Goal: Contribute content: Contribute content

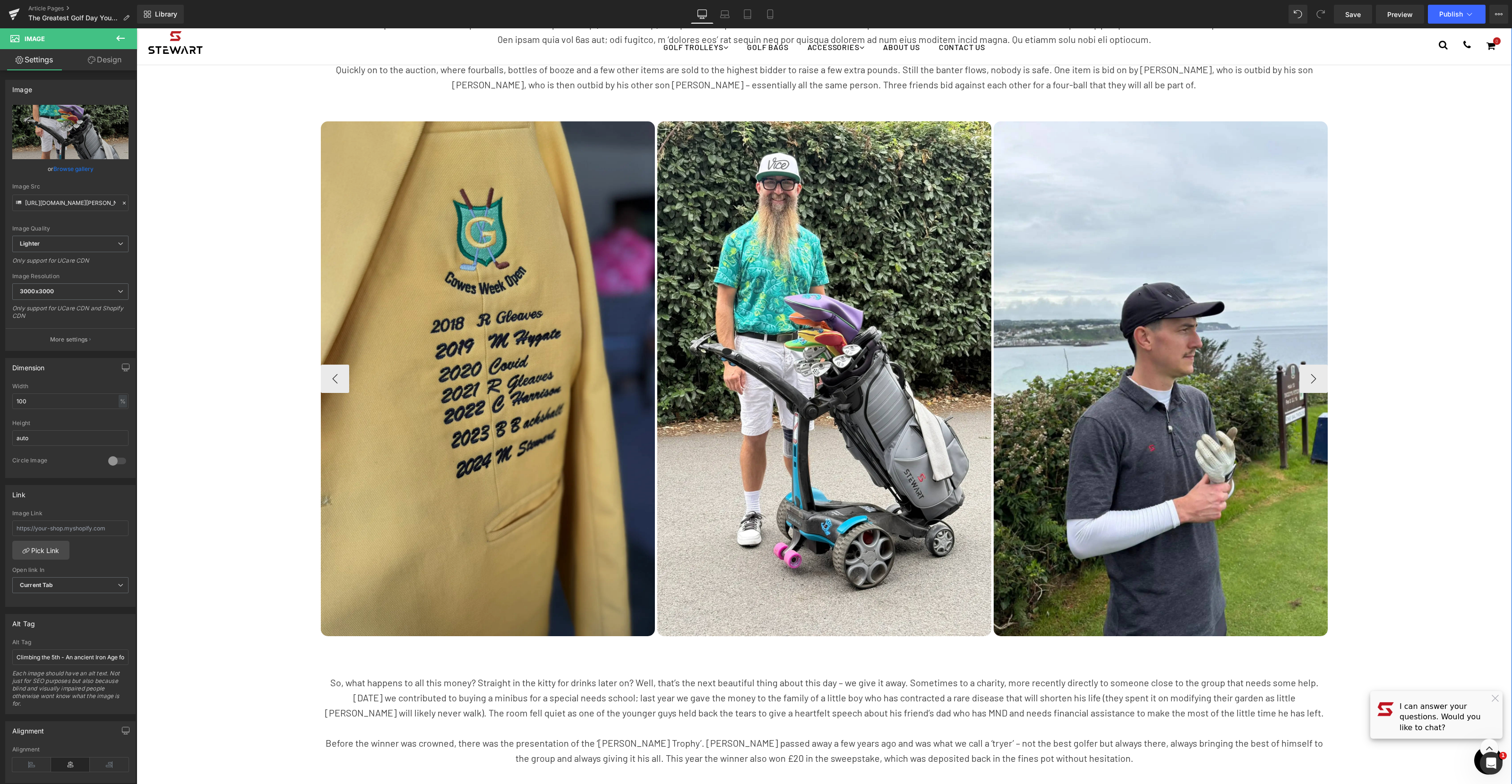
scroll to position [1404, 0]
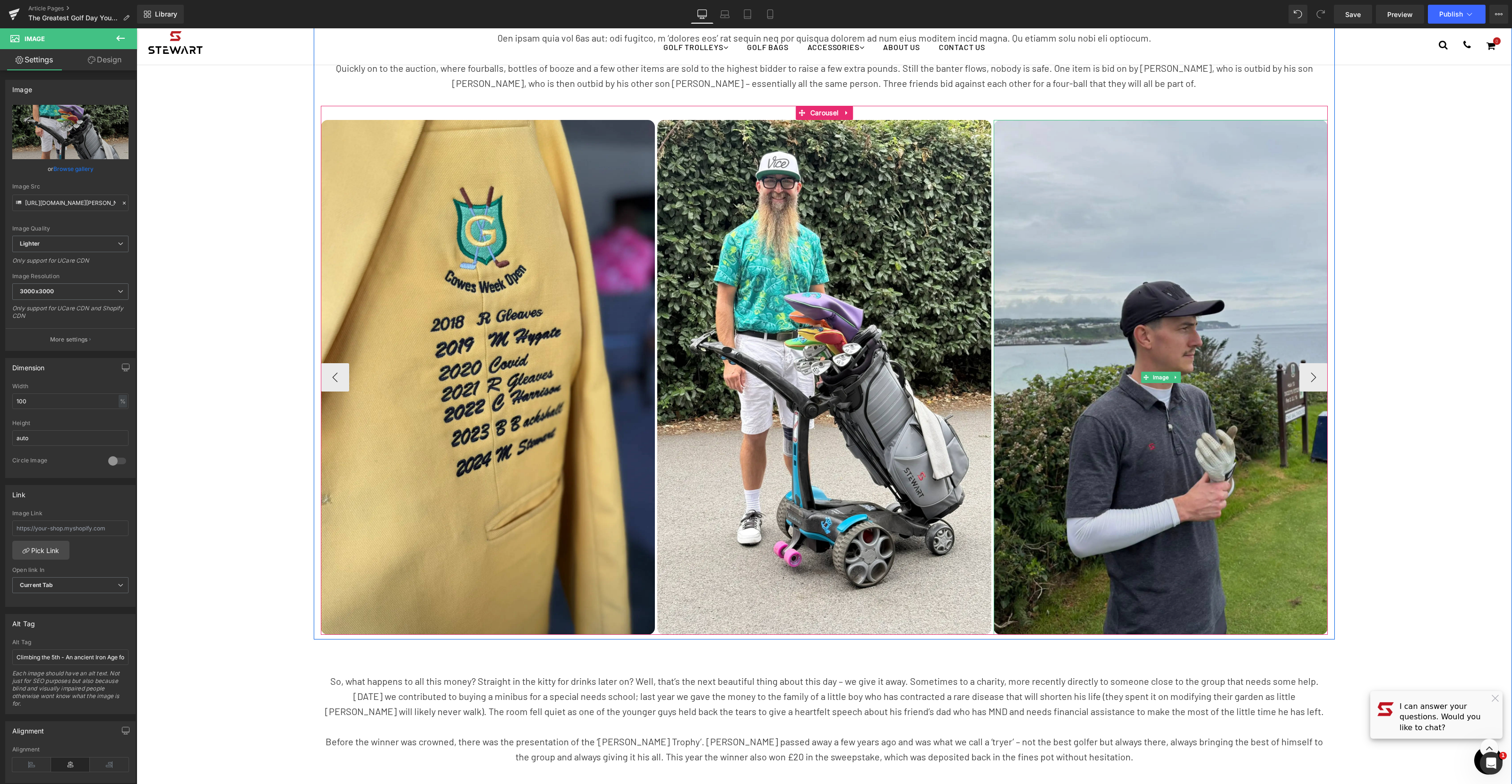
click at [1134, 356] on img at bounding box center [1161, 377] width 334 height 515
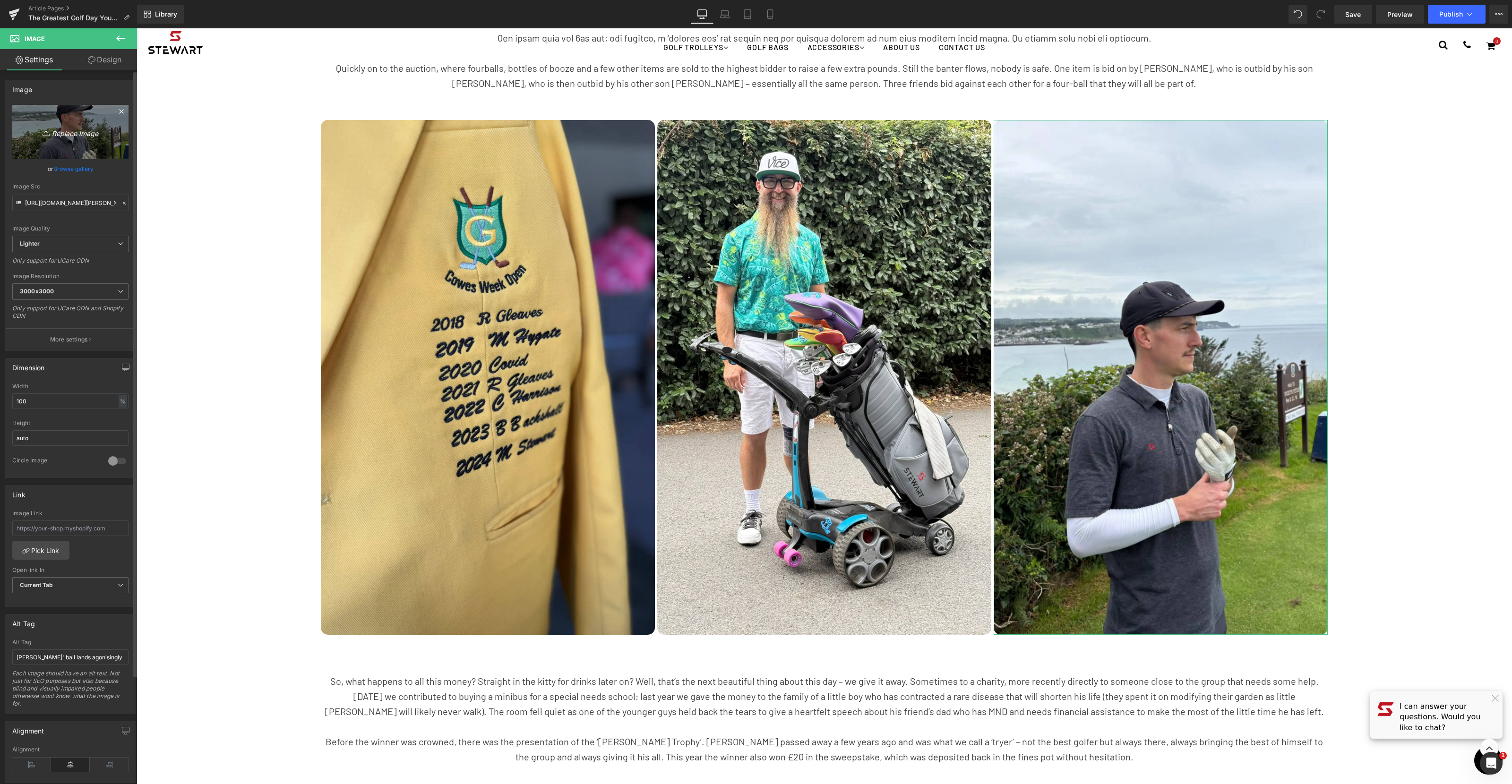
click at [75, 132] on icon "Replace Image" at bounding box center [70, 131] width 75 height 12
type input "C:\fakepath\New winner.webp"
click at [83, 161] on link "Browse gallery" at bounding box center [73, 162] width 40 height 17
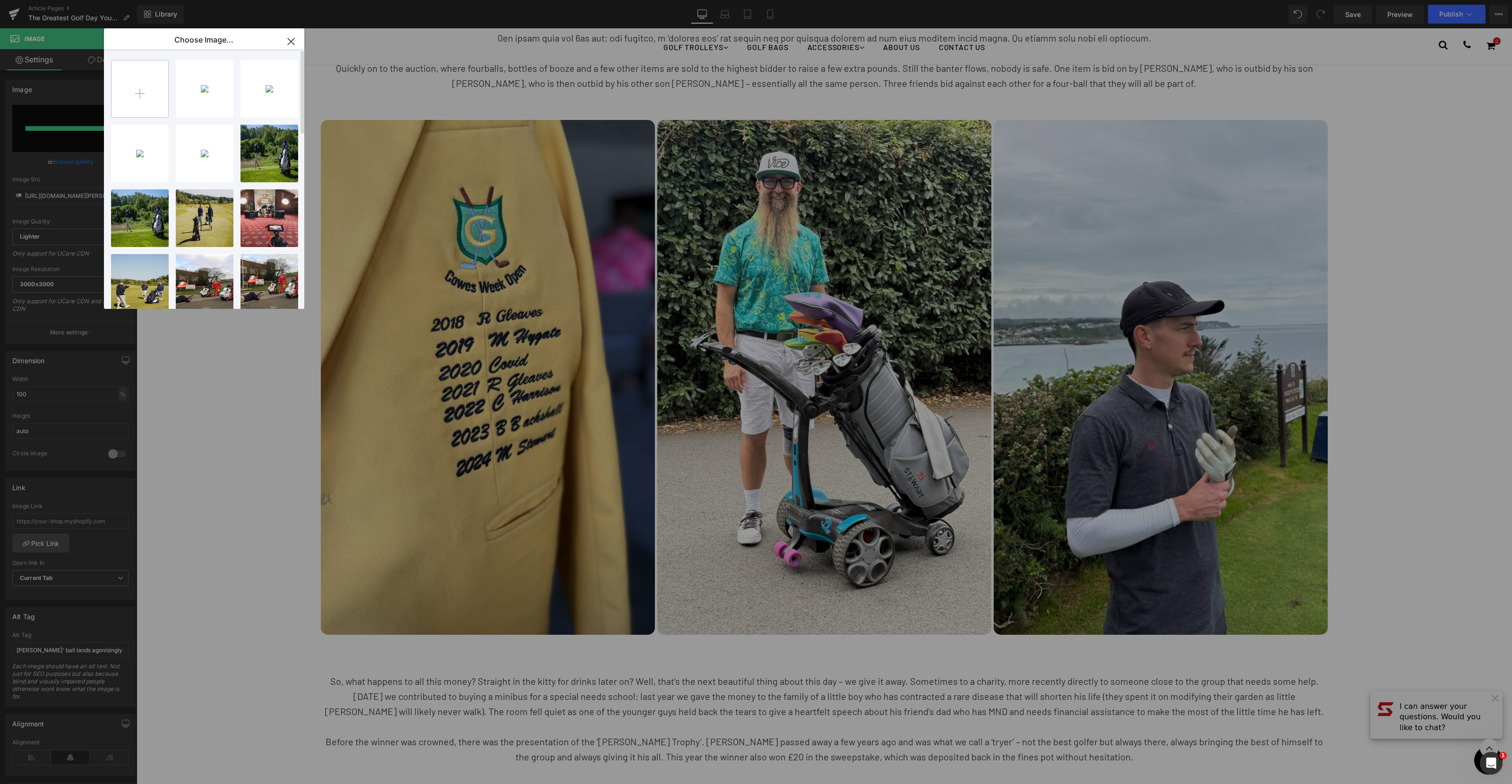
click at [138, 86] on input "file" at bounding box center [140, 88] width 57 height 57
type input "C:\fakepath\New winner.webp"
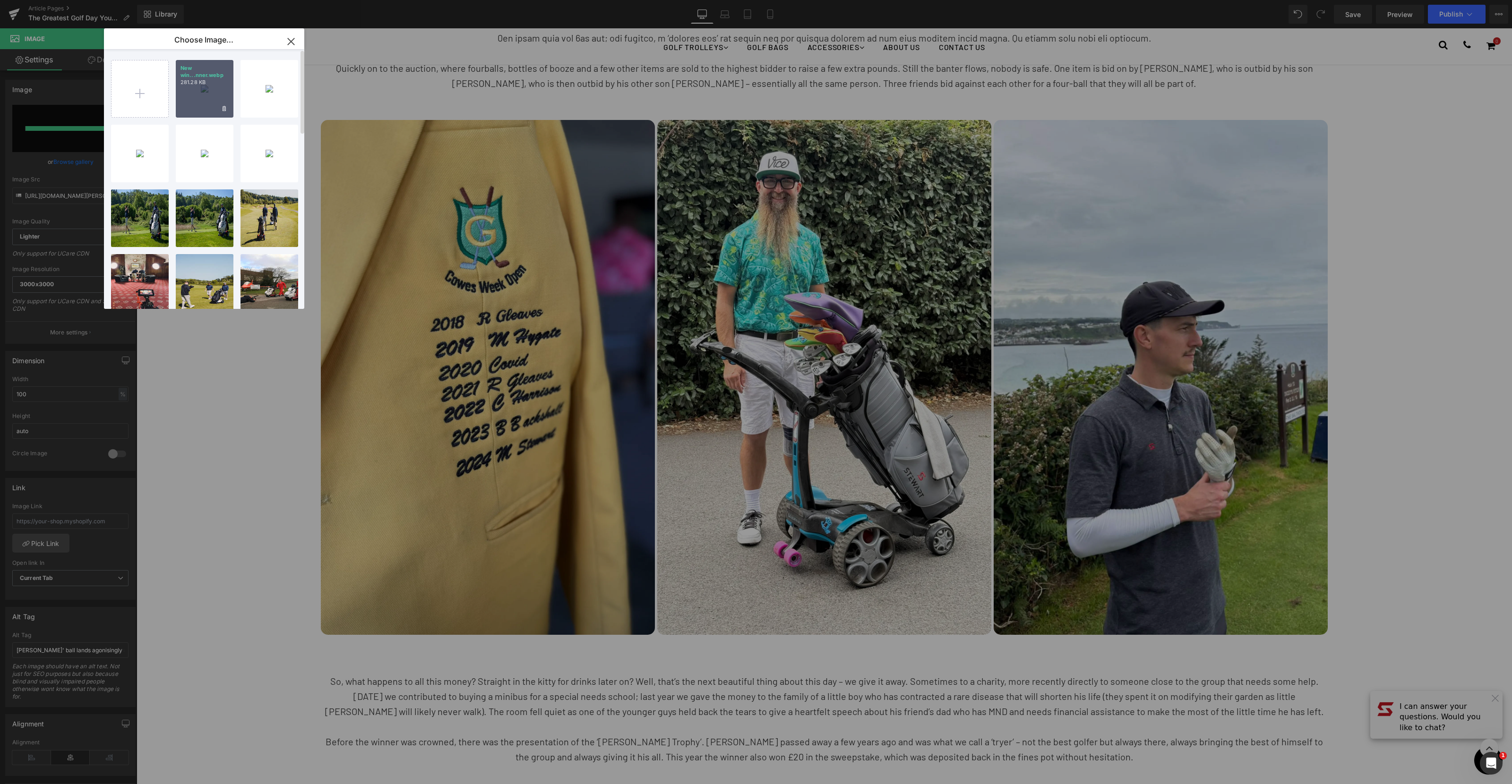
click at [210, 82] on p "281.28 KB" at bounding box center [205, 83] width 48 height 7
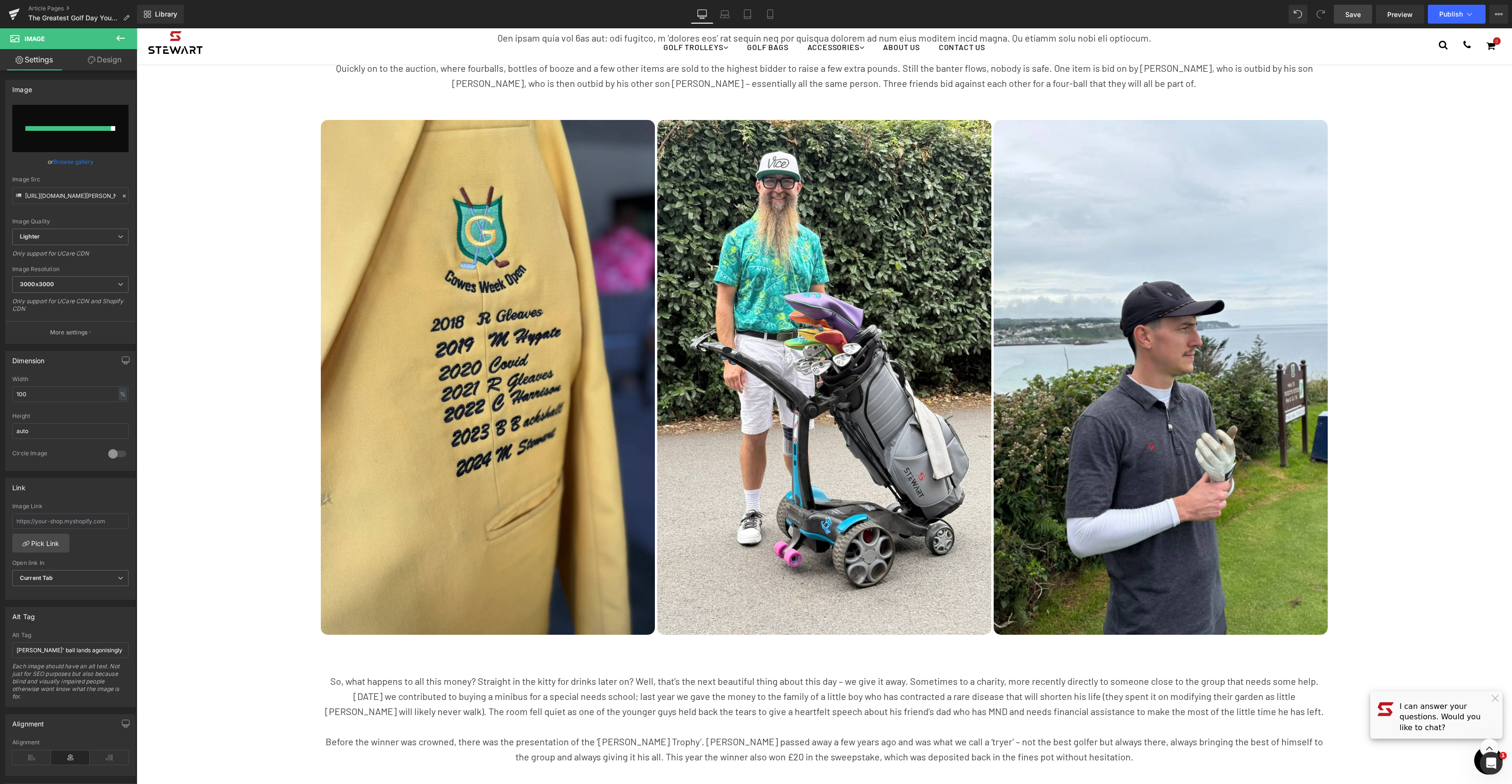
click at [1352, 15] on span "Save" at bounding box center [1353, 14] width 16 height 10
click at [1160, 380] on span "Image" at bounding box center [1161, 377] width 20 height 11
drag, startPoint x: 63, startPoint y: 158, endPoint x: 70, endPoint y: 158, distance: 7.0
click at [63, 158] on link "Browse gallery" at bounding box center [73, 162] width 40 height 17
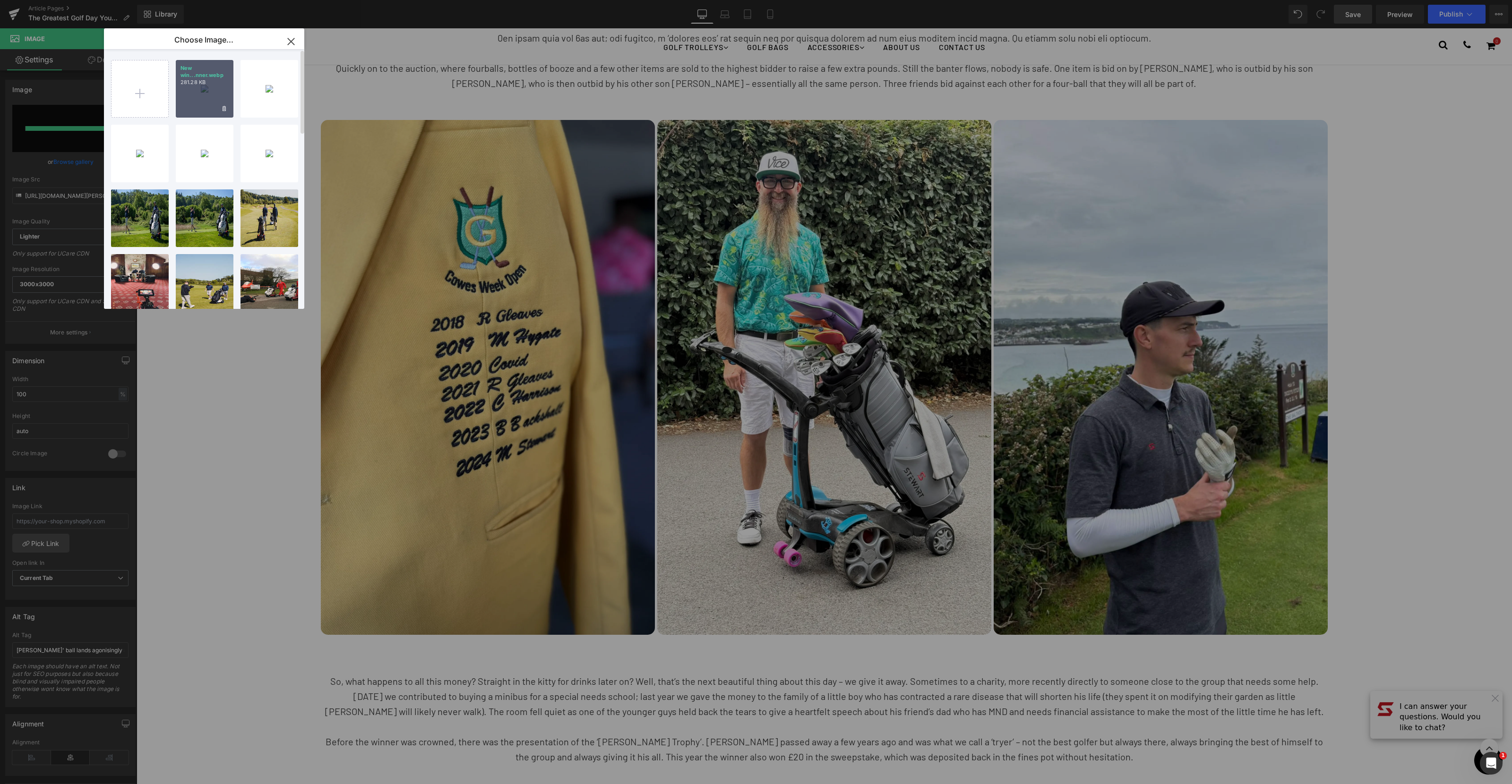
click at [193, 84] on p "281.28 KB" at bounding box center [205, 83] width 48 height 7
type input "[URL][DOMAIN_NAME]"
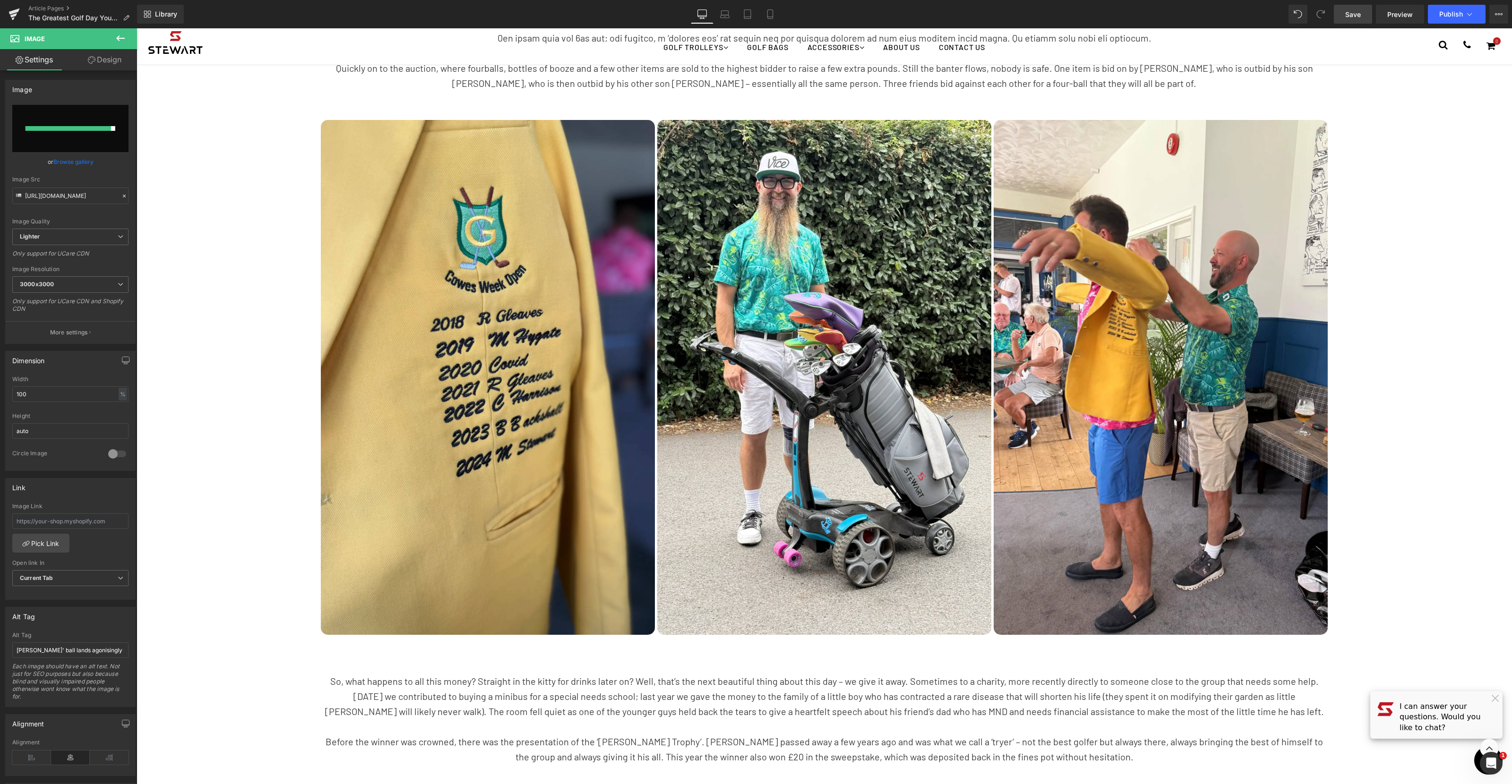
drag, startPoint x: 120, startPoint y: 35, endPoint x: 133, endPoint y: 73, distance: 40.2
click at [120, 35] on icon at bounding box center [120, 38] width 11 height 11
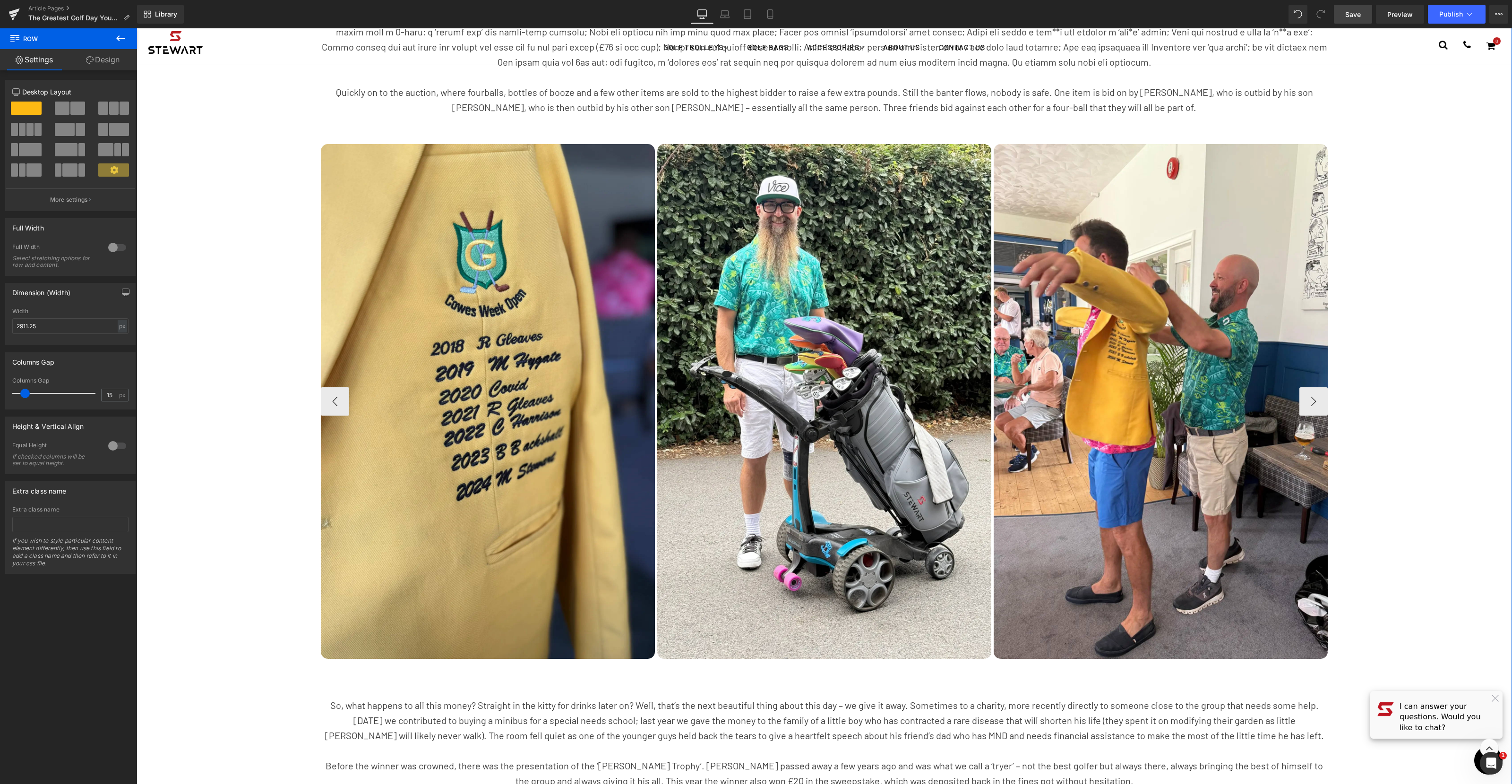
scroll to position [1366, 0]
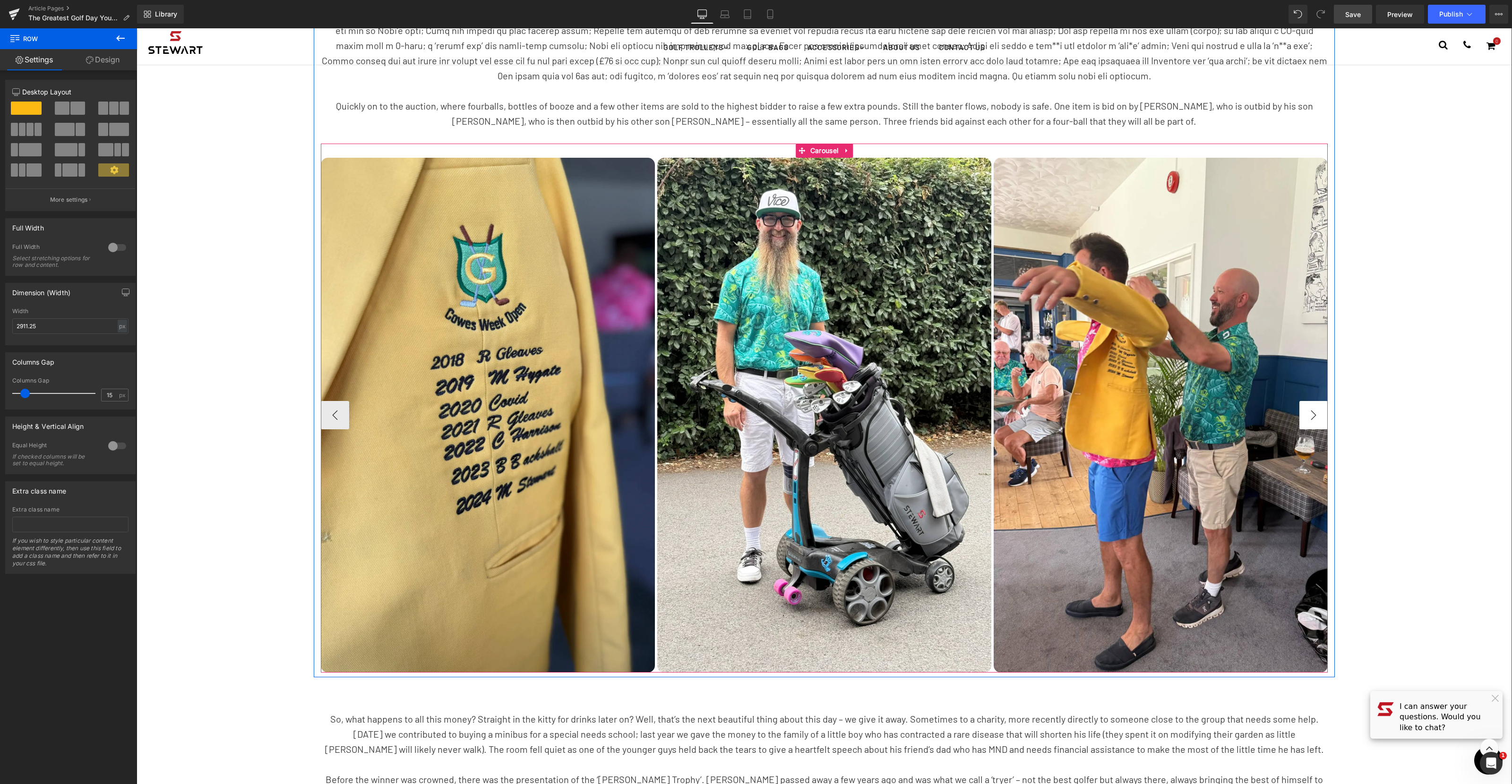
click at [1315, 414] on button "›" at bounding box center [1314, 415] width 28 height 28
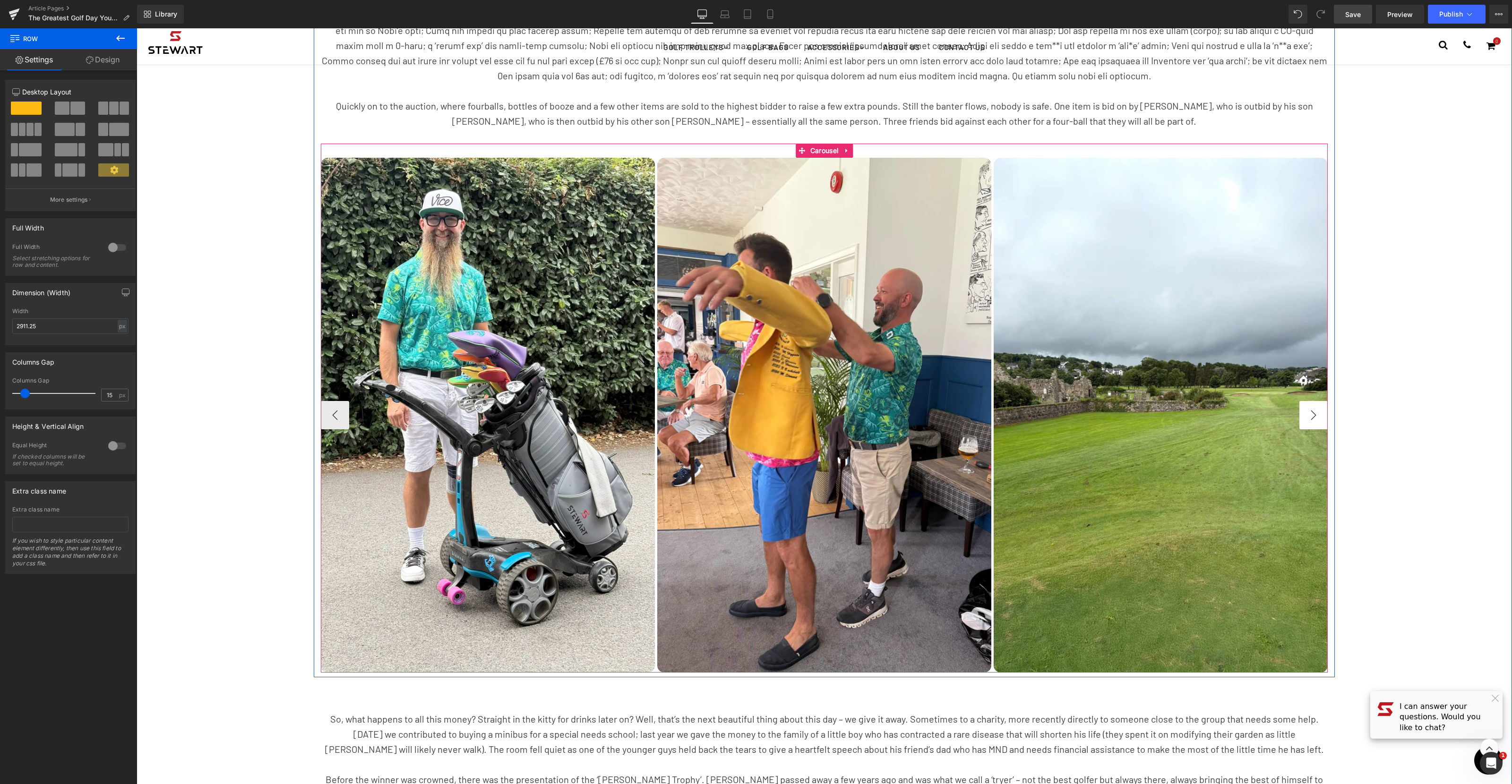
click at [1315, 414] on button "›" at bounding box center [1314, 415] width 28 height 28
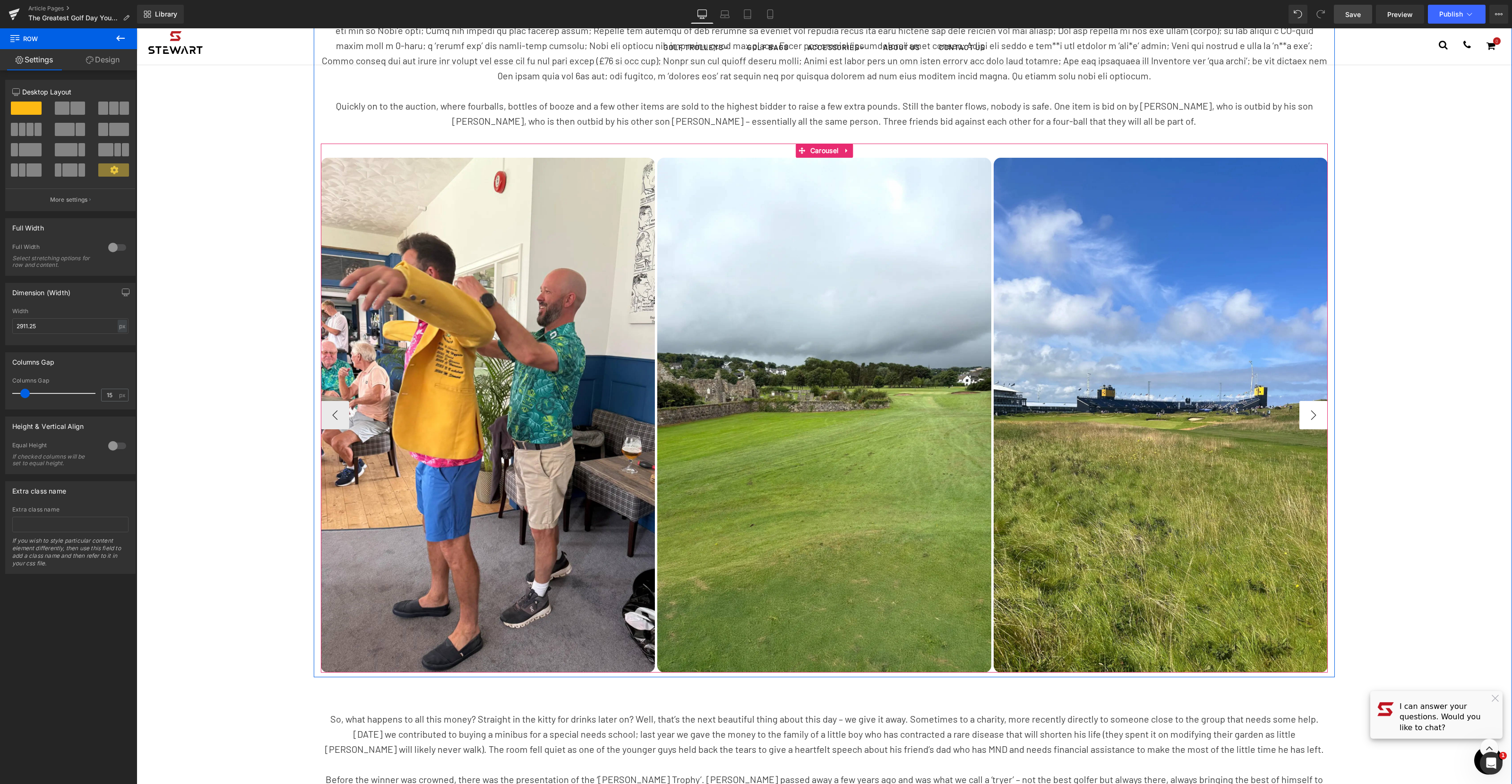
click at [1315, 414] on button "›" at bounding box center [1314, 415] width 28 height 28
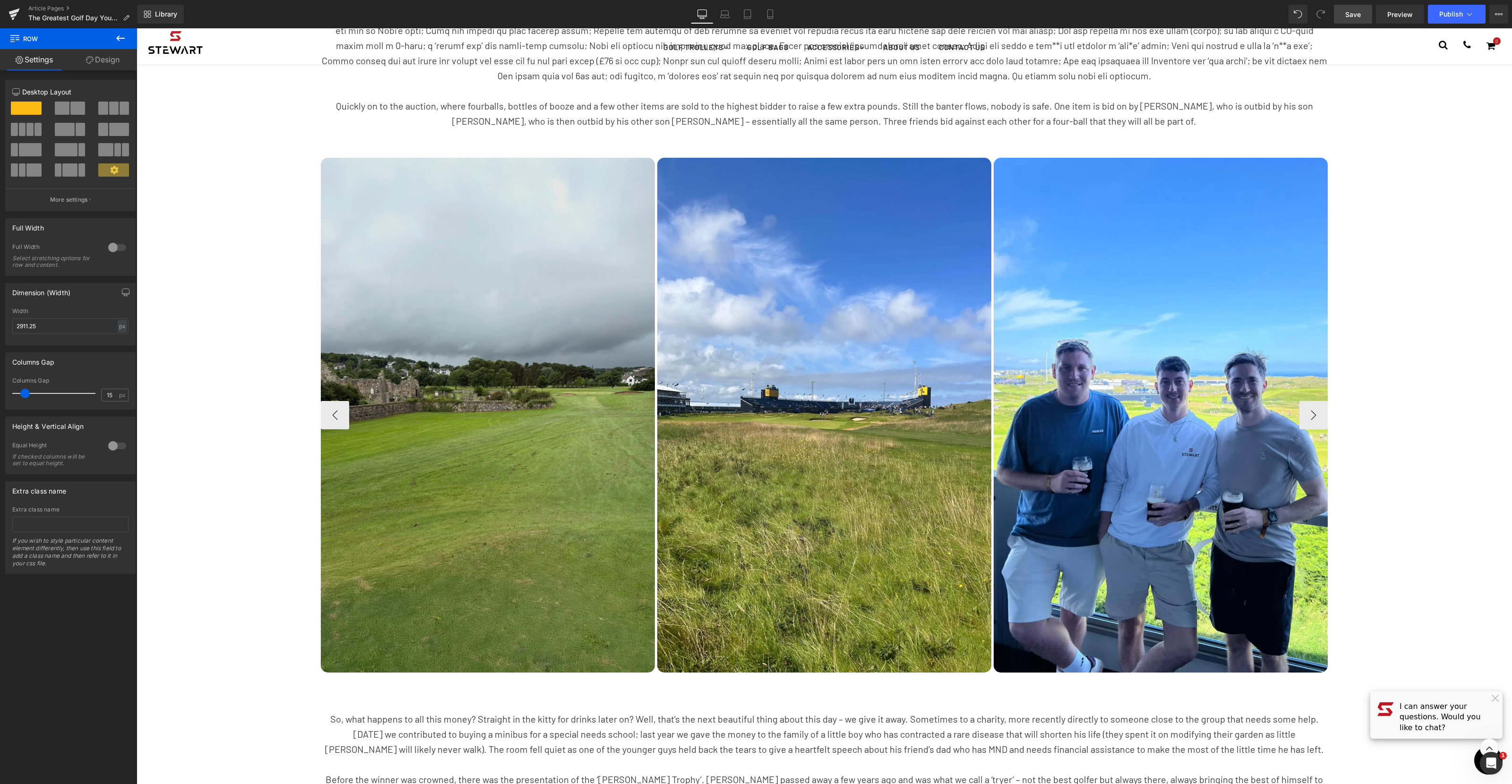
click at [468, 404] on img at bounding box center [487, 414] width 334 height 515
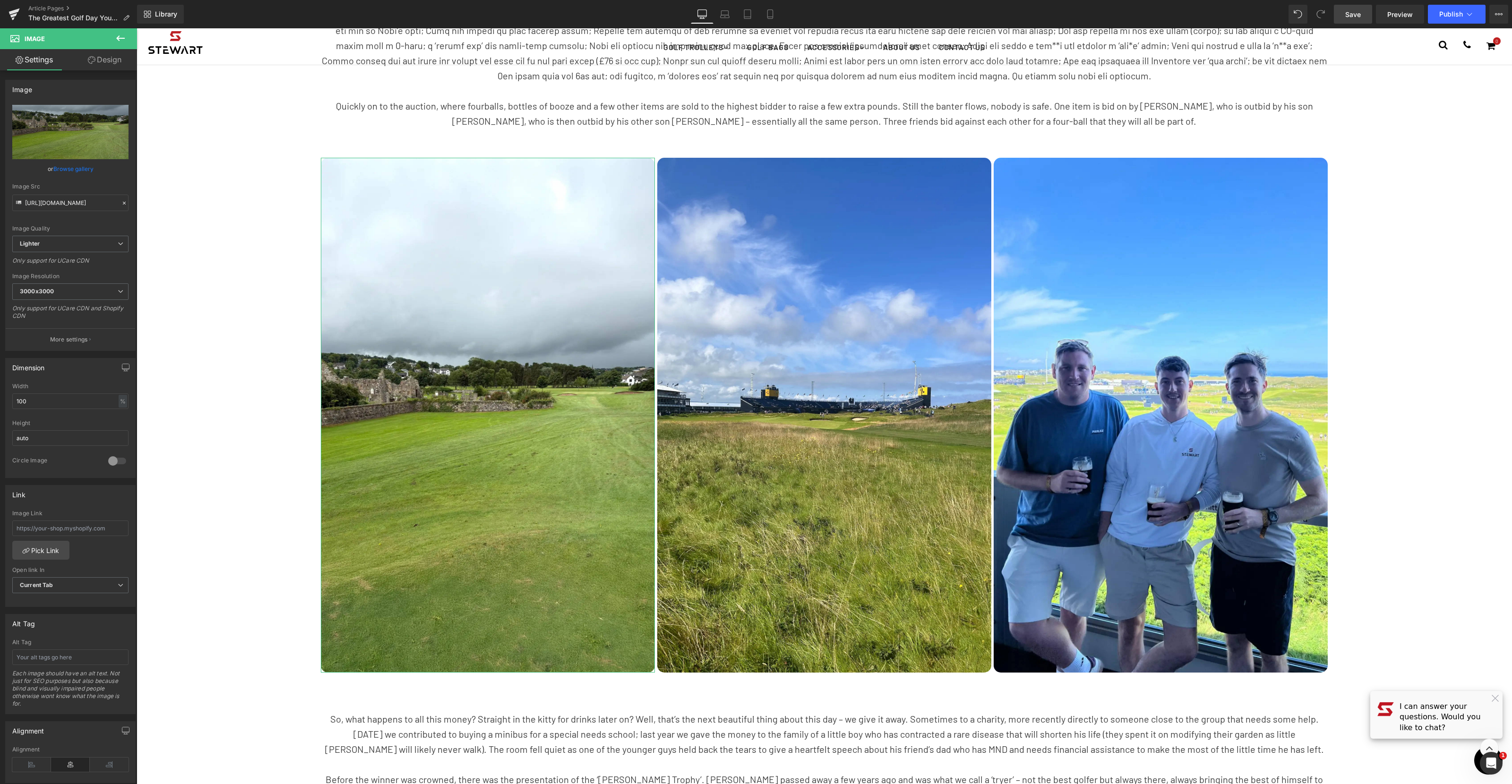
drag, startPoint x: 77, startPoint y: 171, endPoint x: 82, endPoint y: 172, distance: 5.1
click at [77, 171] on link "Browse gallery" at bounding box center [73, 169] width 40 height 17
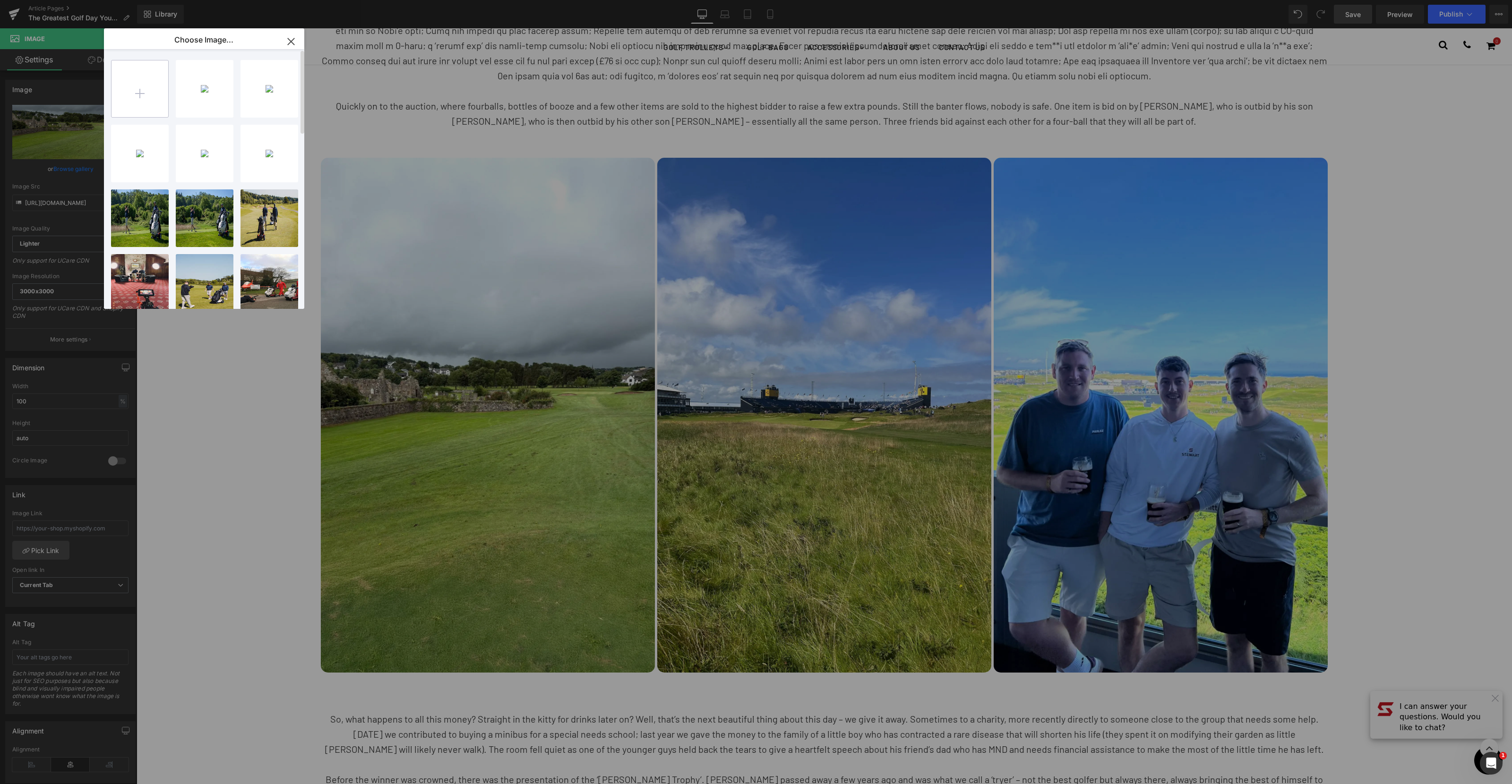
click at [135, 99] on input "file" at bounding box center [140, 88] width 57 height 57
click at [150, 92] on input "file" at bounding box center [140, 88] width 57 height 57
type input "C:\fakepath\Sambuca.webp"
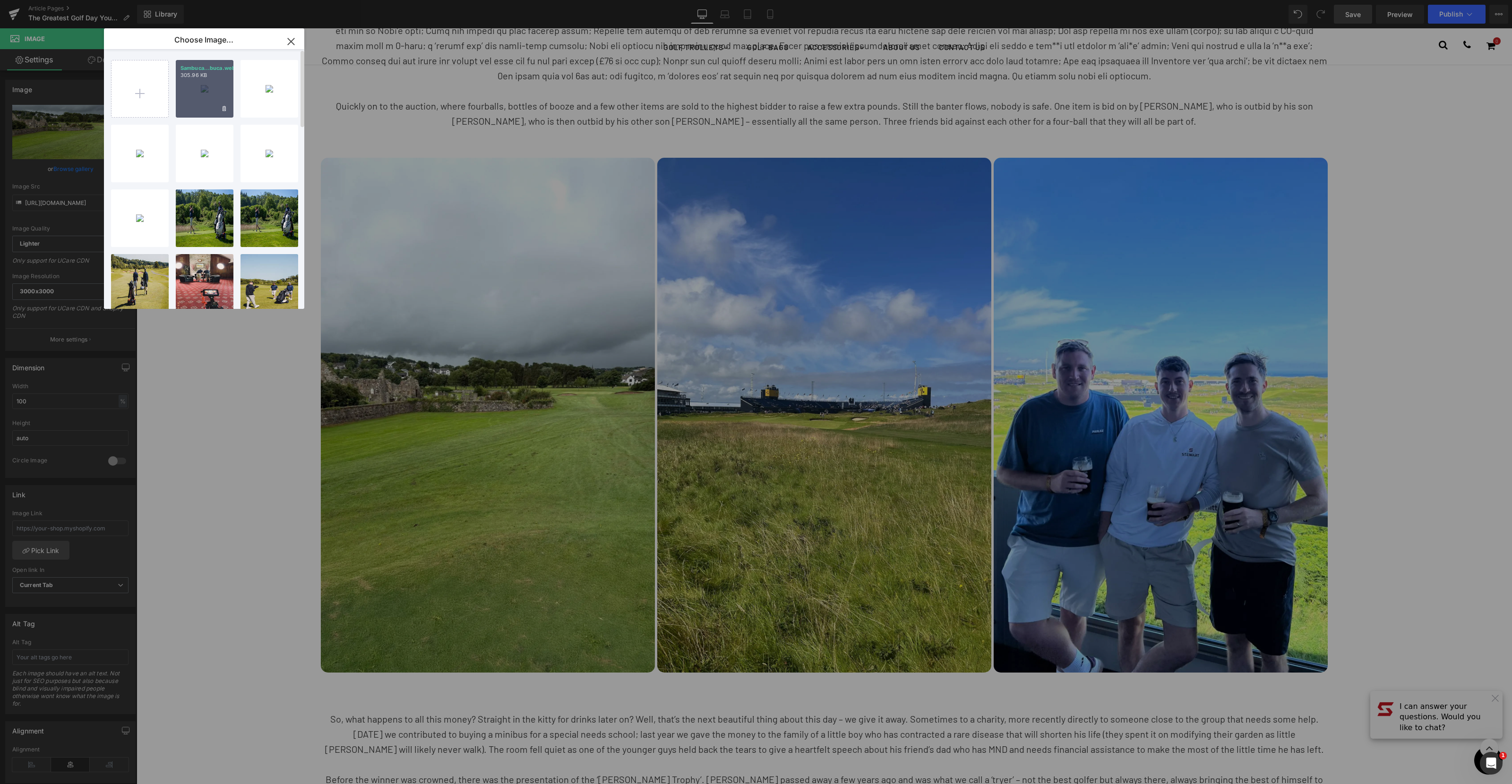
click at [213, 100] on div "Sambuca...buca.webp 305.96 KB" at bounding box center [205, 88] width 58 height 58
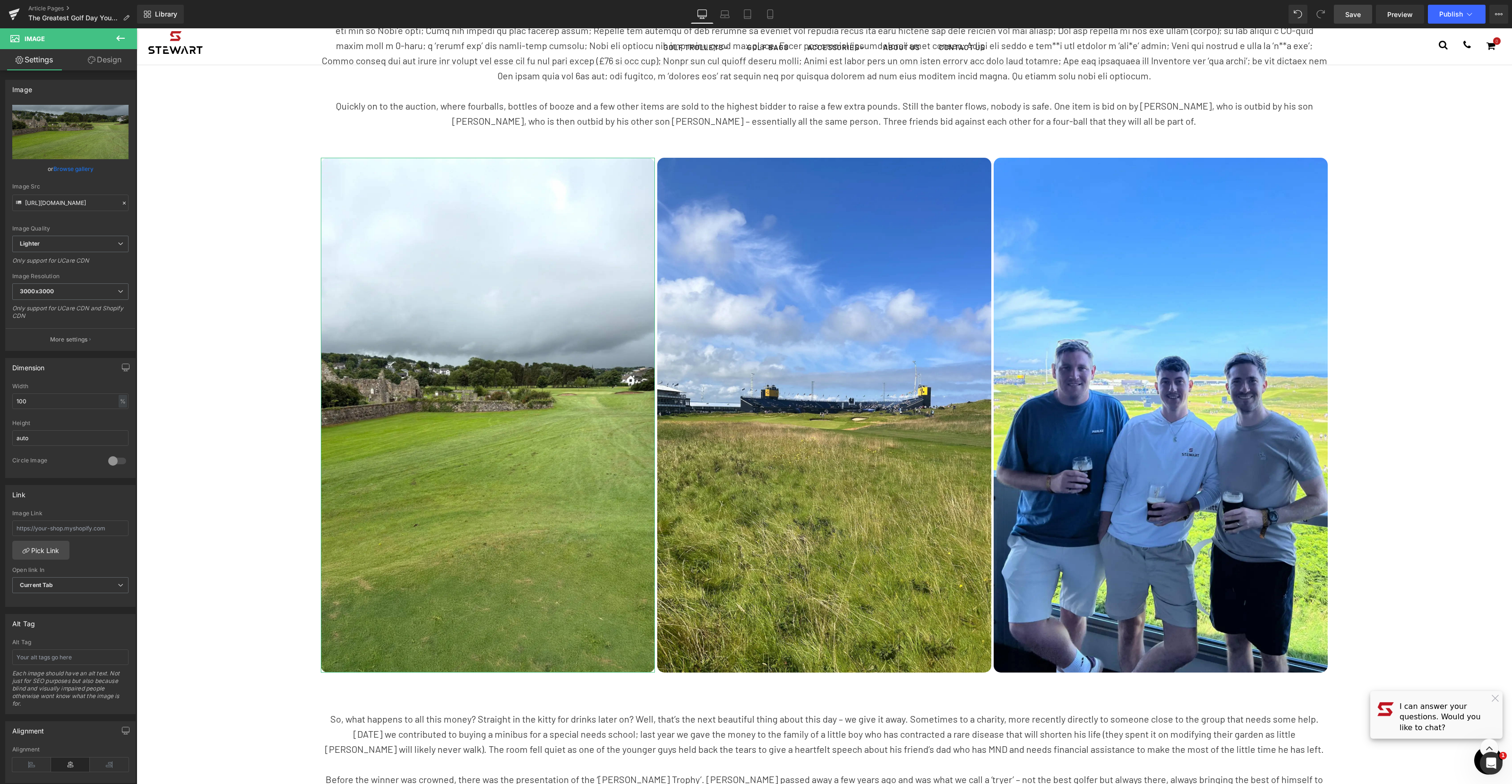
drag, startPoint x: 83, startPoint y: 169, endPoint x: 89, endPoint y: 166, distance: 6.7
click at [83, 169] on link "Browse gallery" at bounding box center [73, 169] width 40 height 17
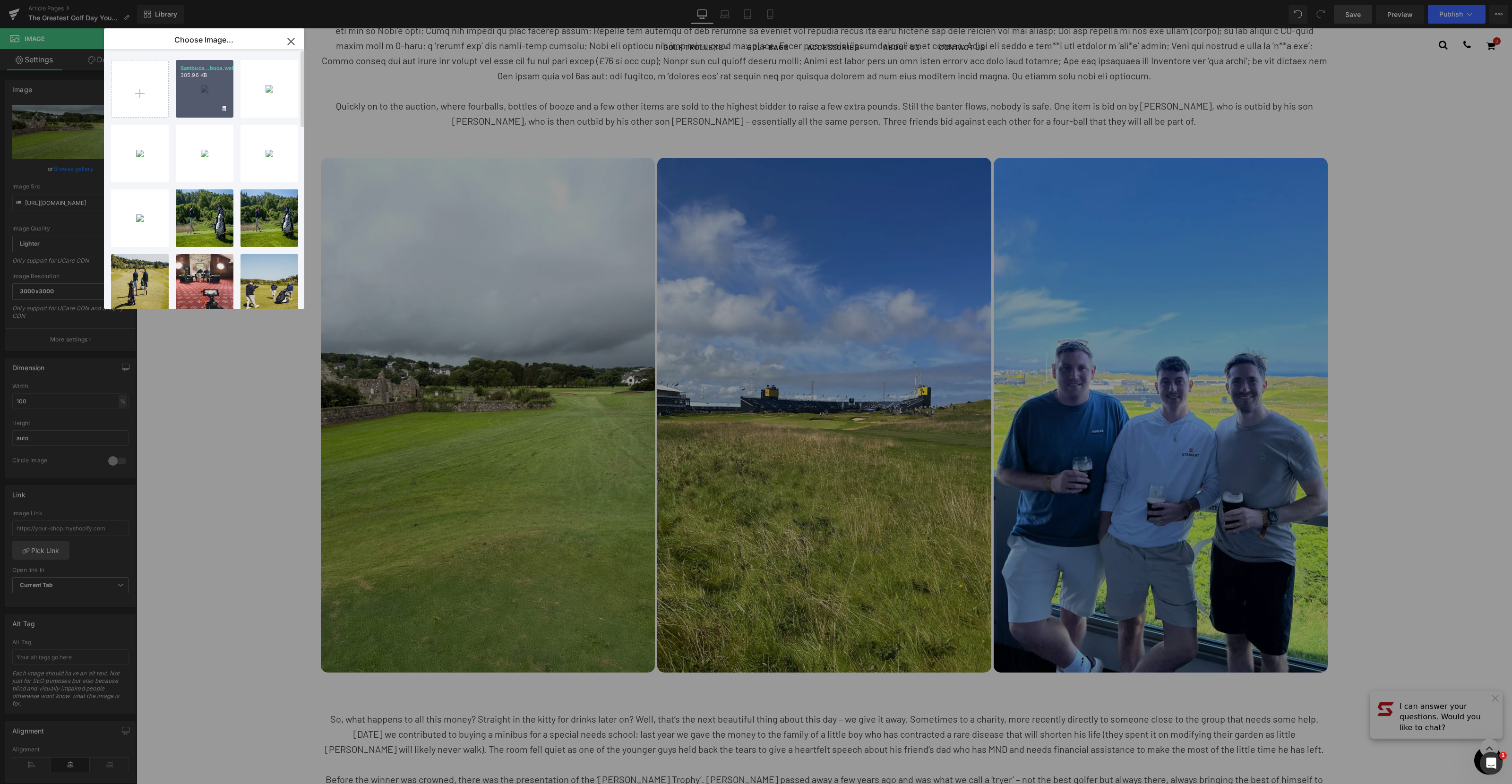
click at [182, 101] on div "Sambuca...buca.webp 305.96 KB" at bounding box center [205, 88] width 58 height 58
type input "[URL][DOMAIN_NAME]"
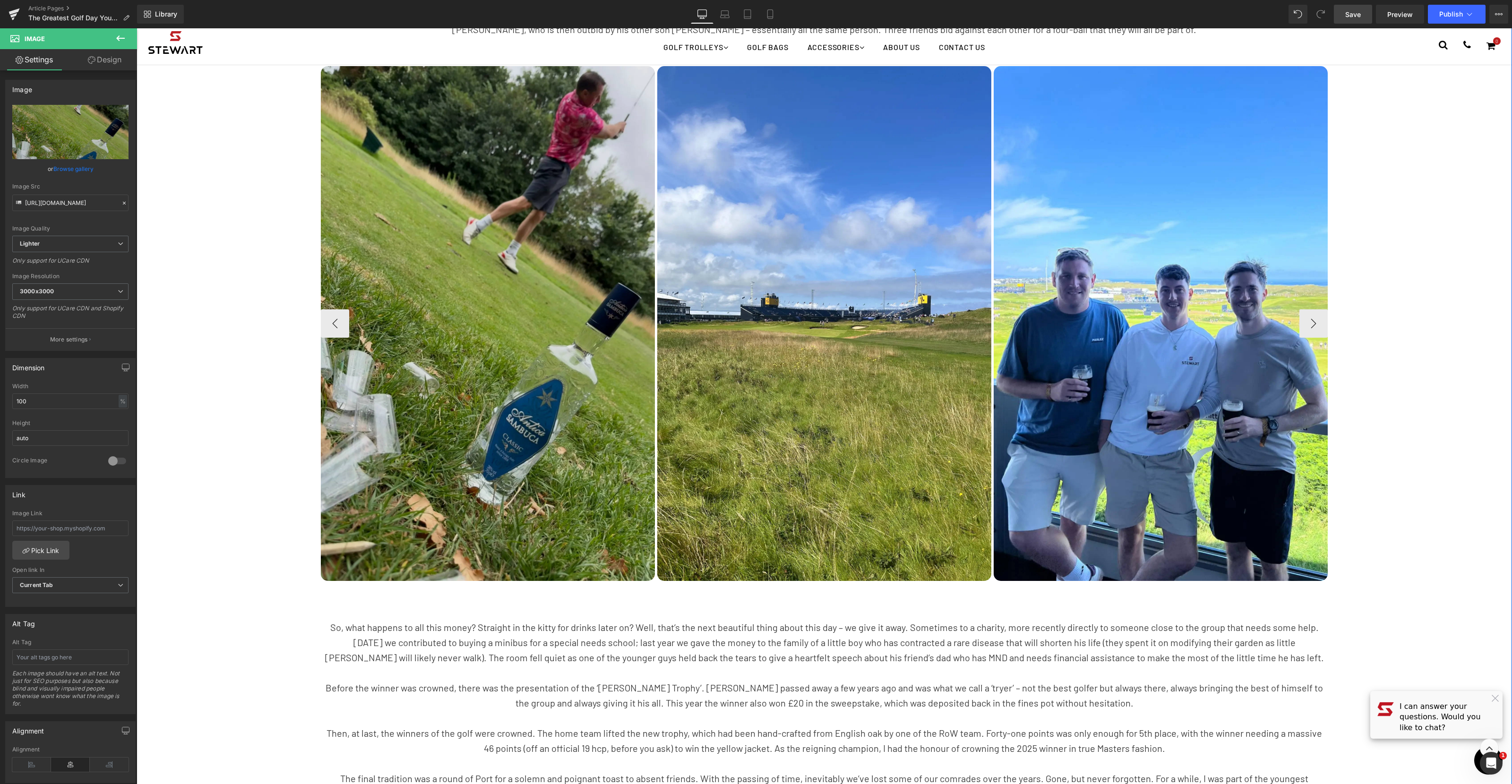
scroll to position [1446, 0]
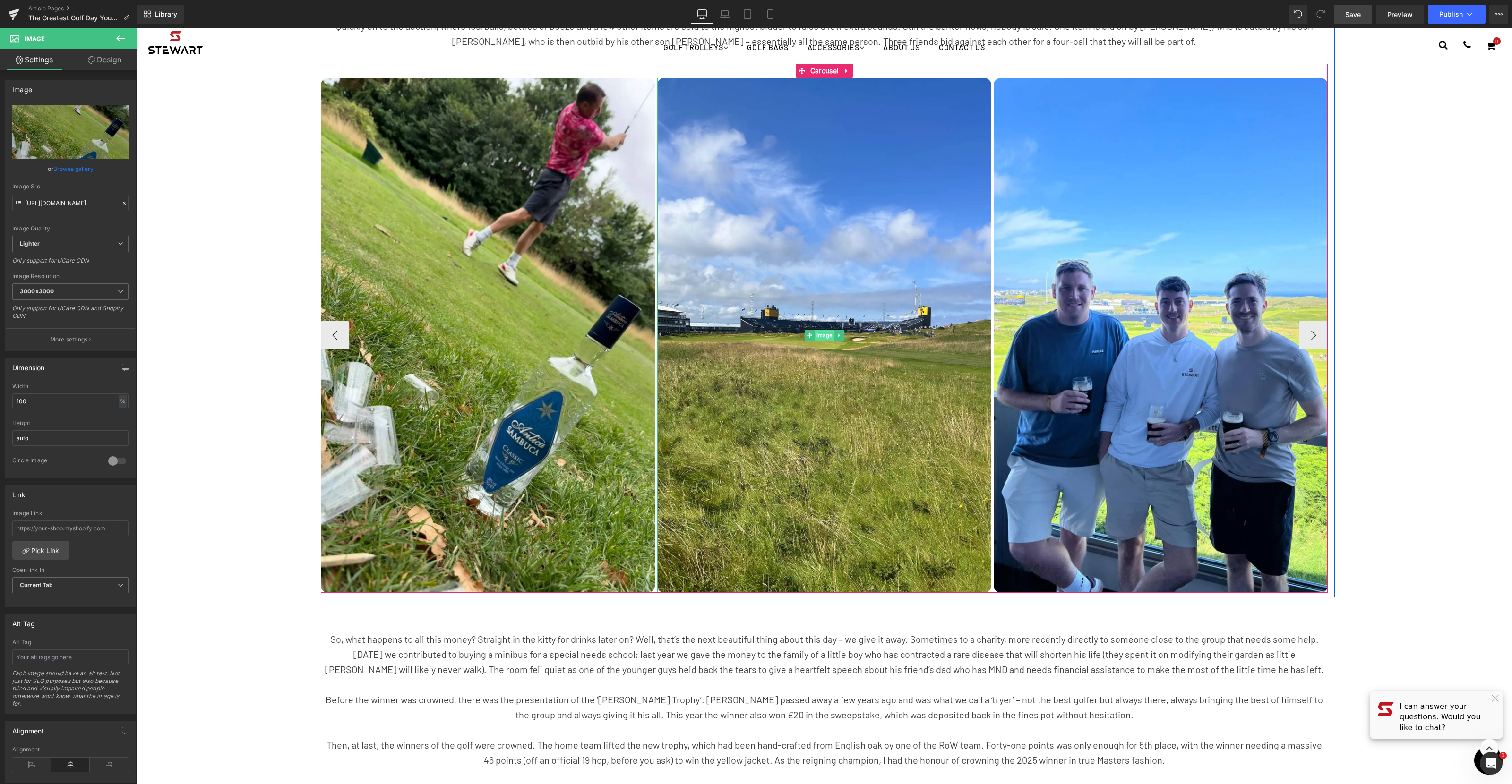
click at [828, 334] on span "Image" at bounding box center [824, 335] width 20 height 11
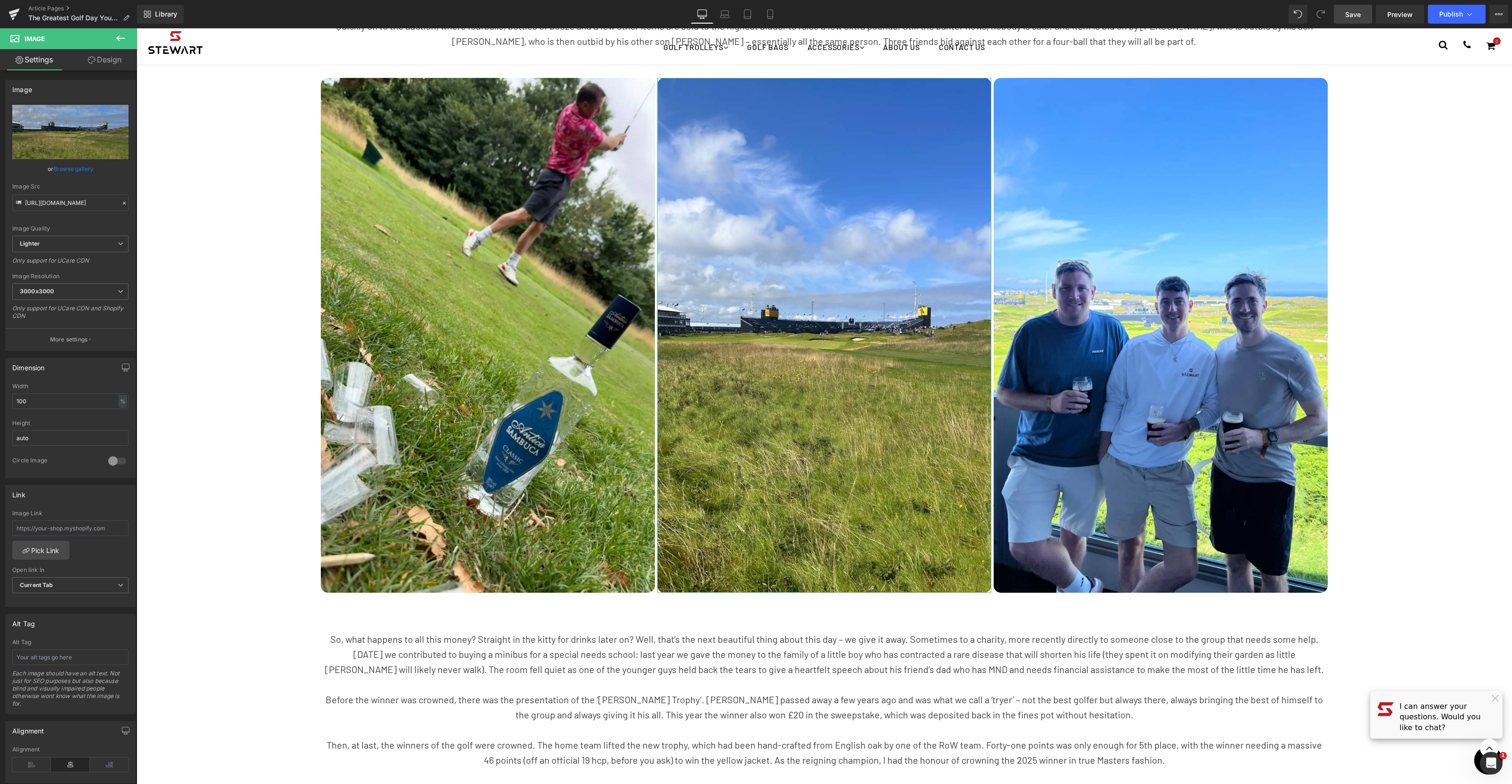
click at [77, 167] on link "Browse gallery" at bounding box center [73, 169] width 40 height 17
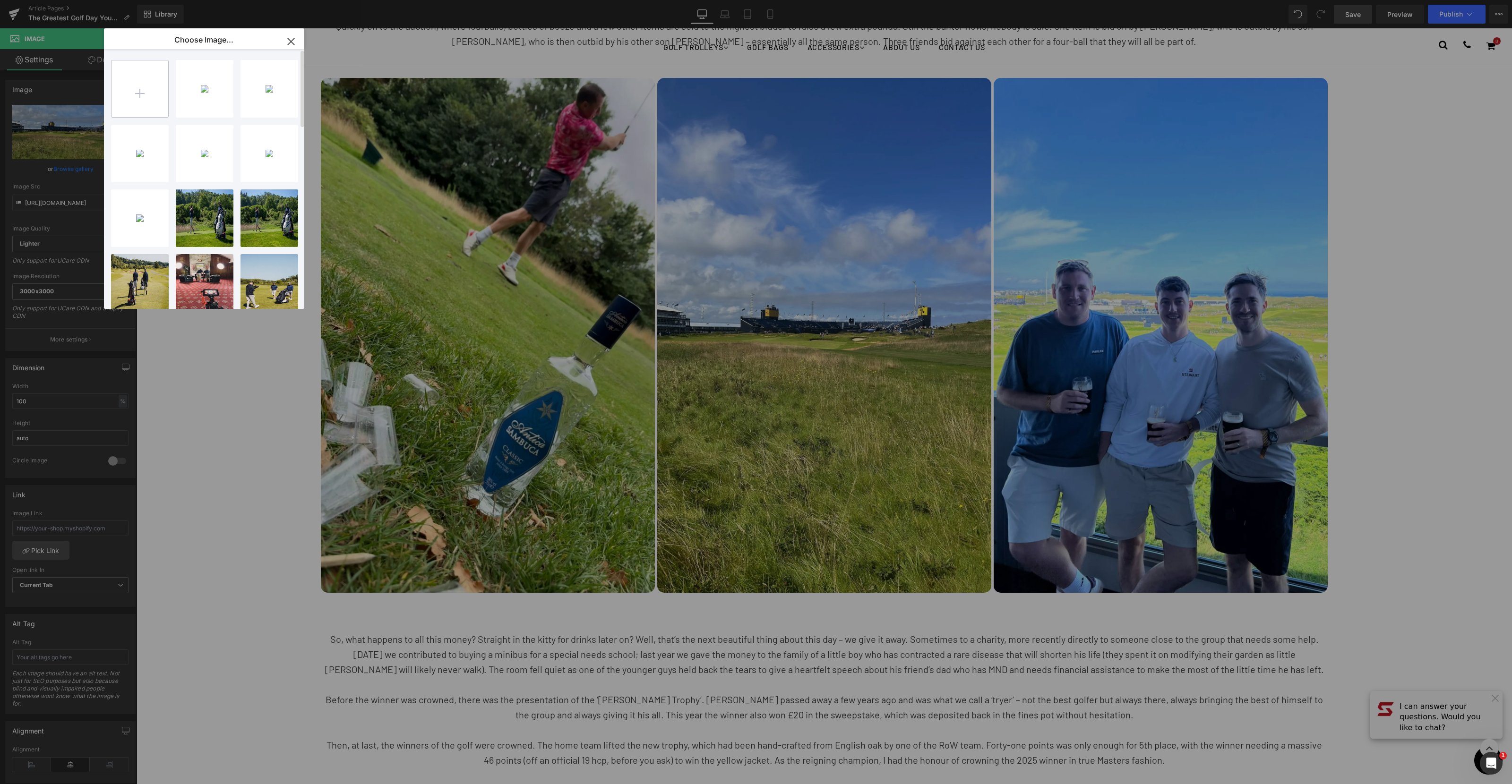
click at [151, 97] on input "file" at bounding box center [140, 88] width 57 height 57
type input "C:\fakepath\Car Park Drinks.webp"
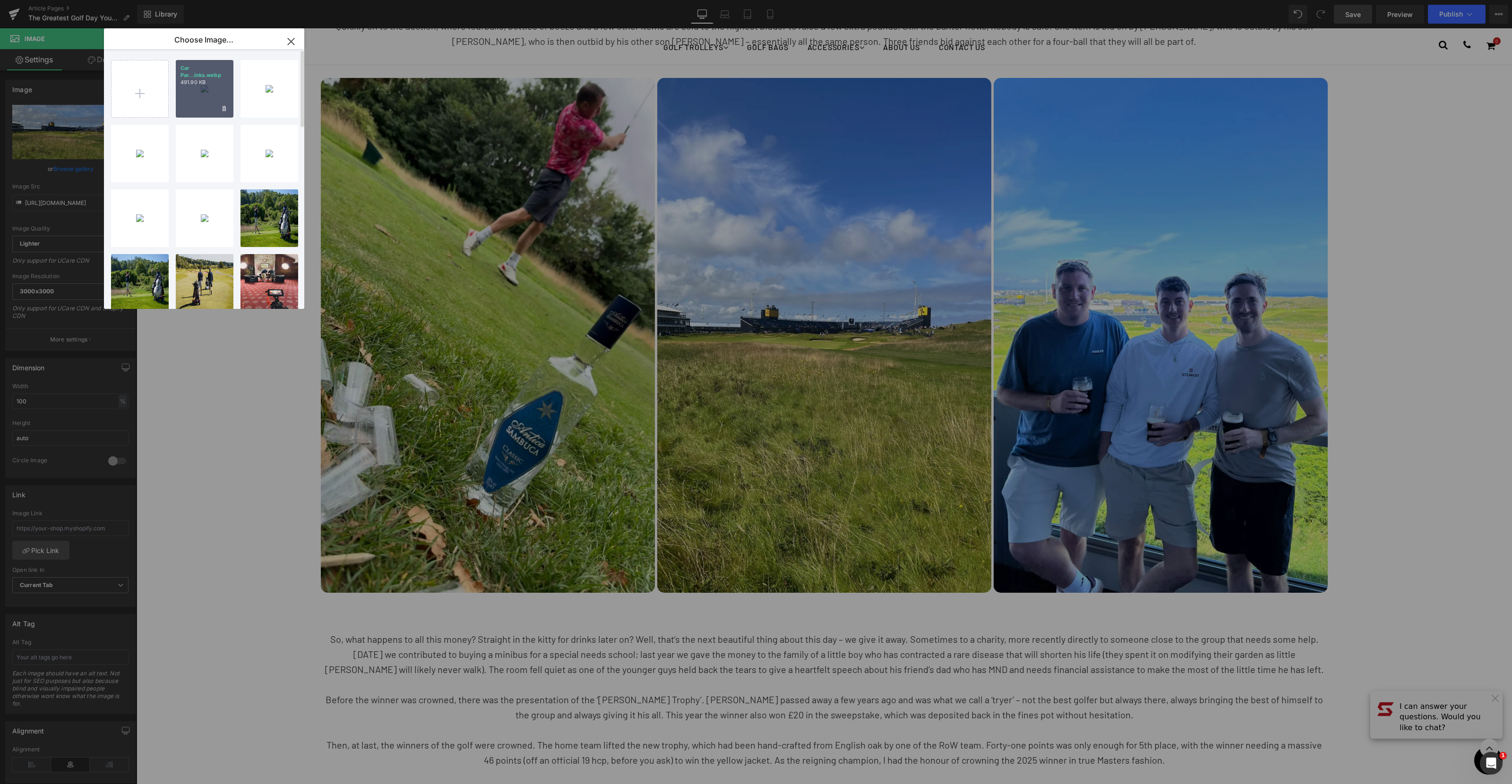
click at [216, 109] on div "Car Par...inks.webp 491.90 KB" at bounding box center [205, 88] width 58 height 58
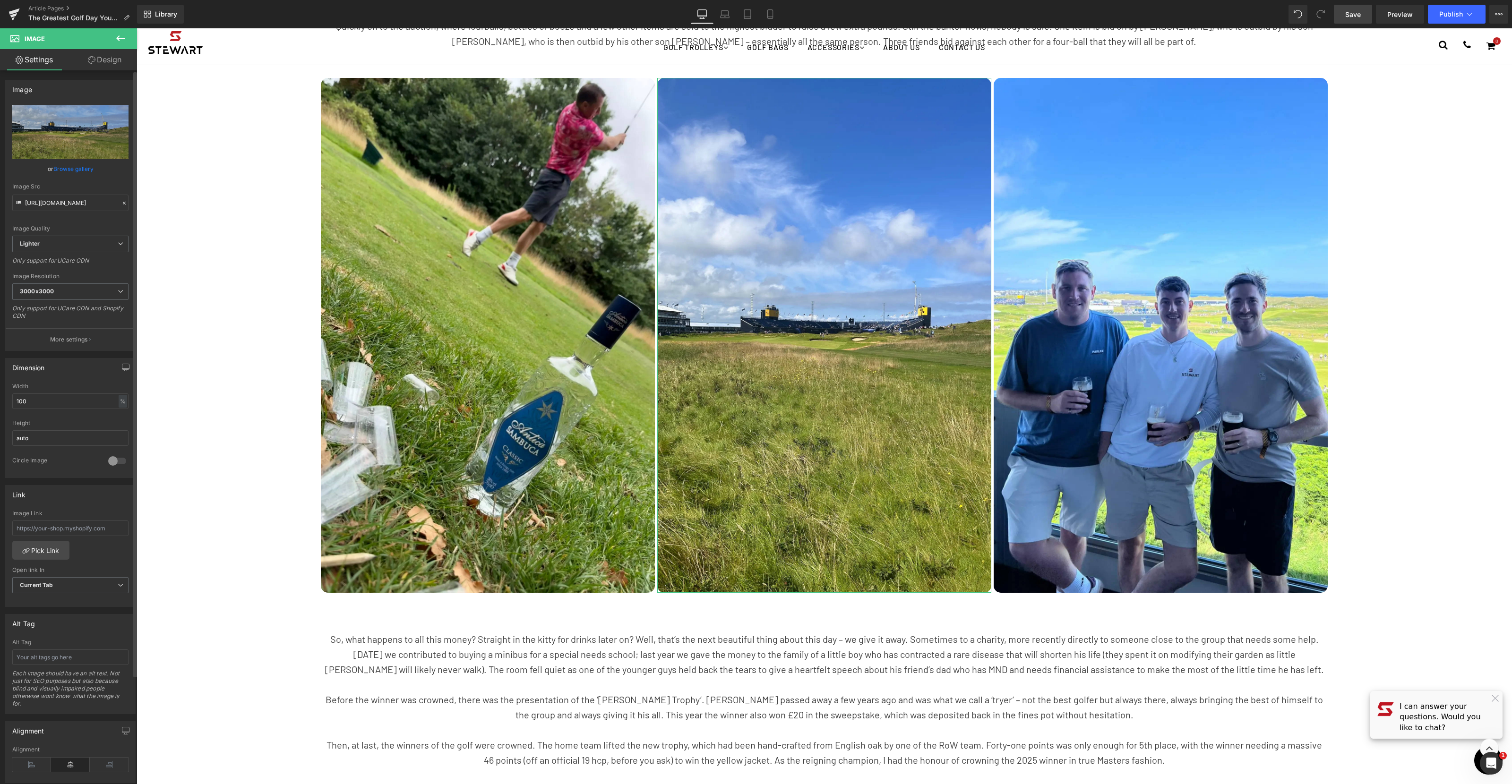
click at [84, 171] on link "Browse gallery" at bounding box center [73, 169] width 40 height 17
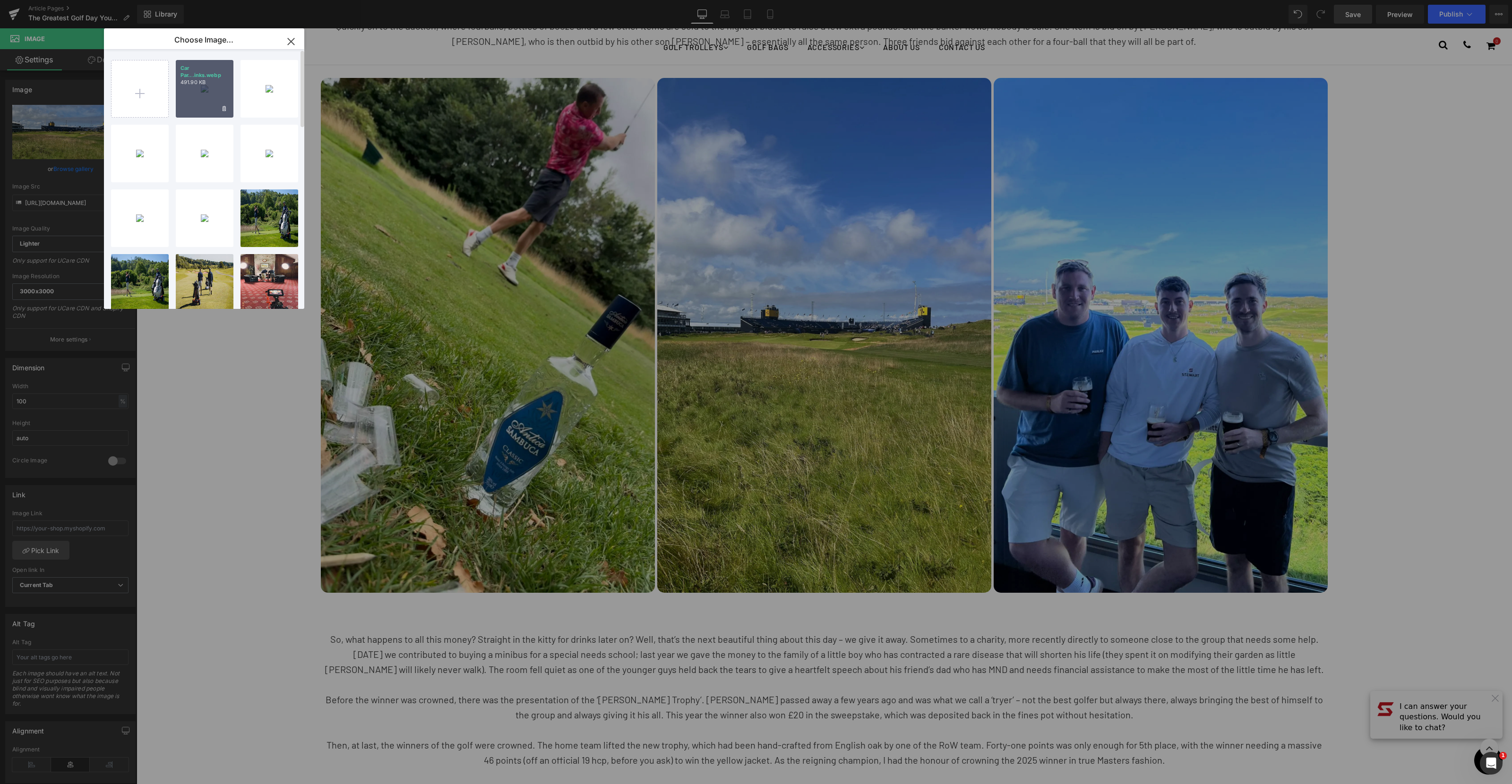
click at [196, 101] on div "Car Par...inks.webp 491.90 KB" at bounding box center [205, 88] width 58 height 58
type input "[URL][DOMAIN_NAME]"
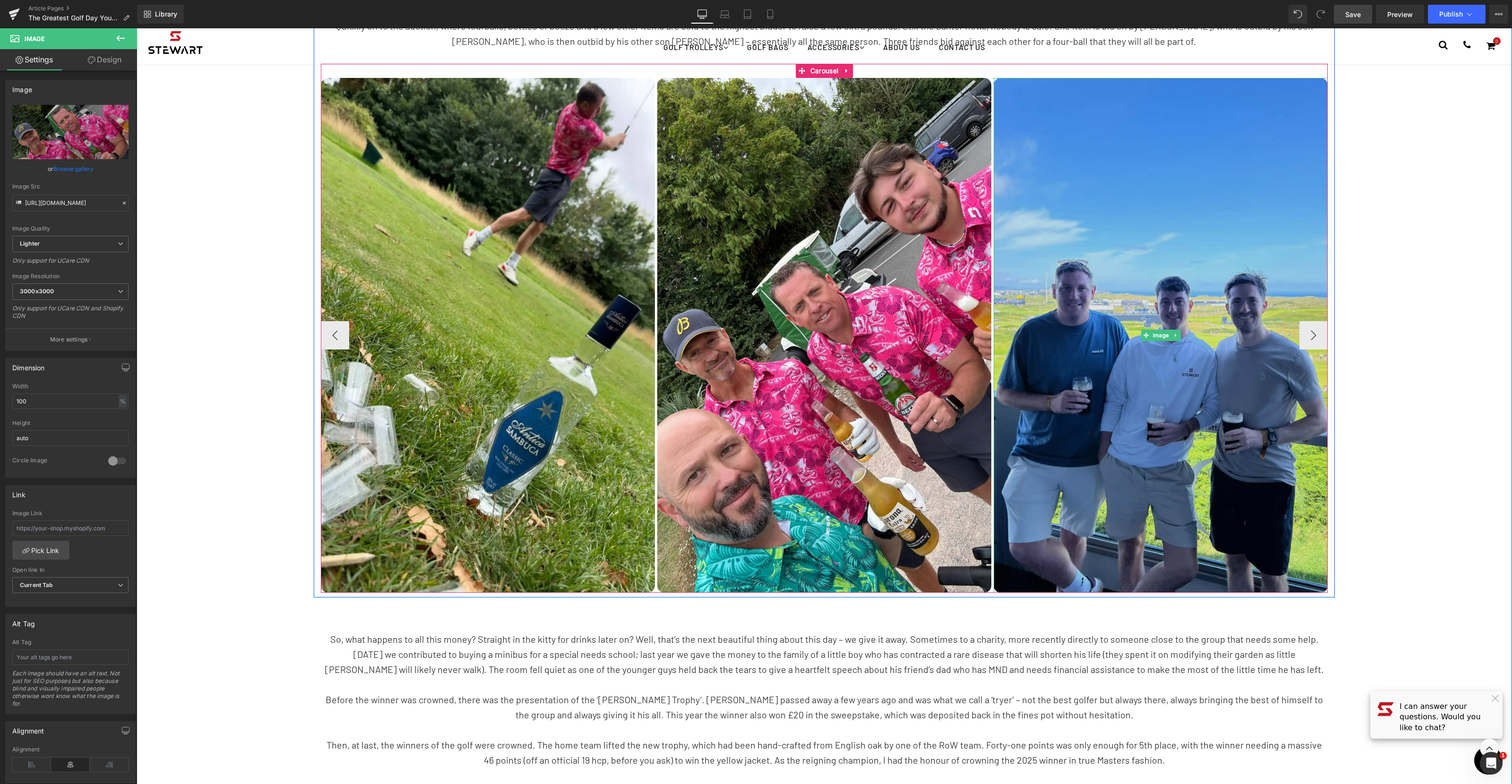
click at [1120, 289] on img at bounding box center [1161, 335] width 334 height 515
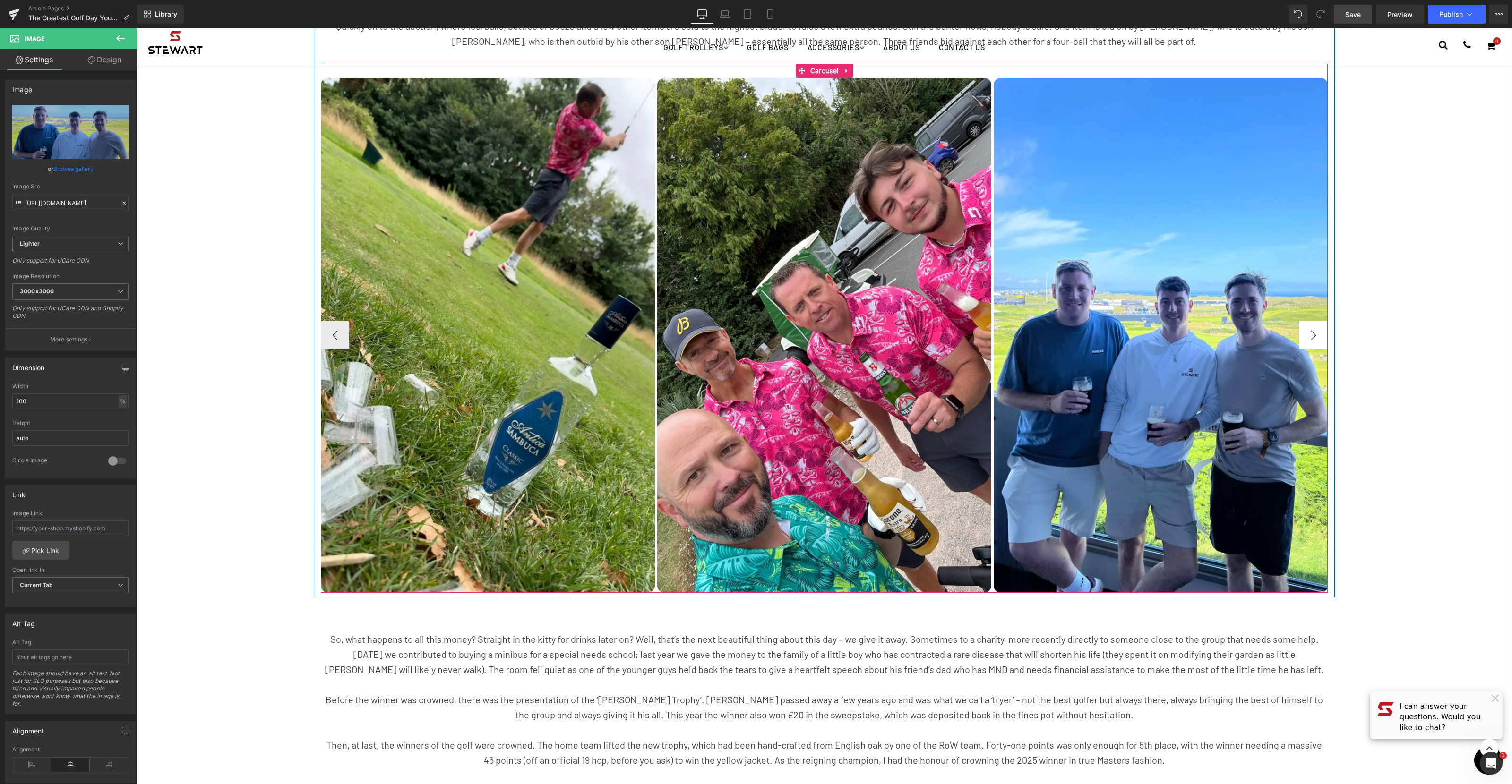
click at [1324, 331] on button "›" at bounding box center [1314, 335] width 28 height 28
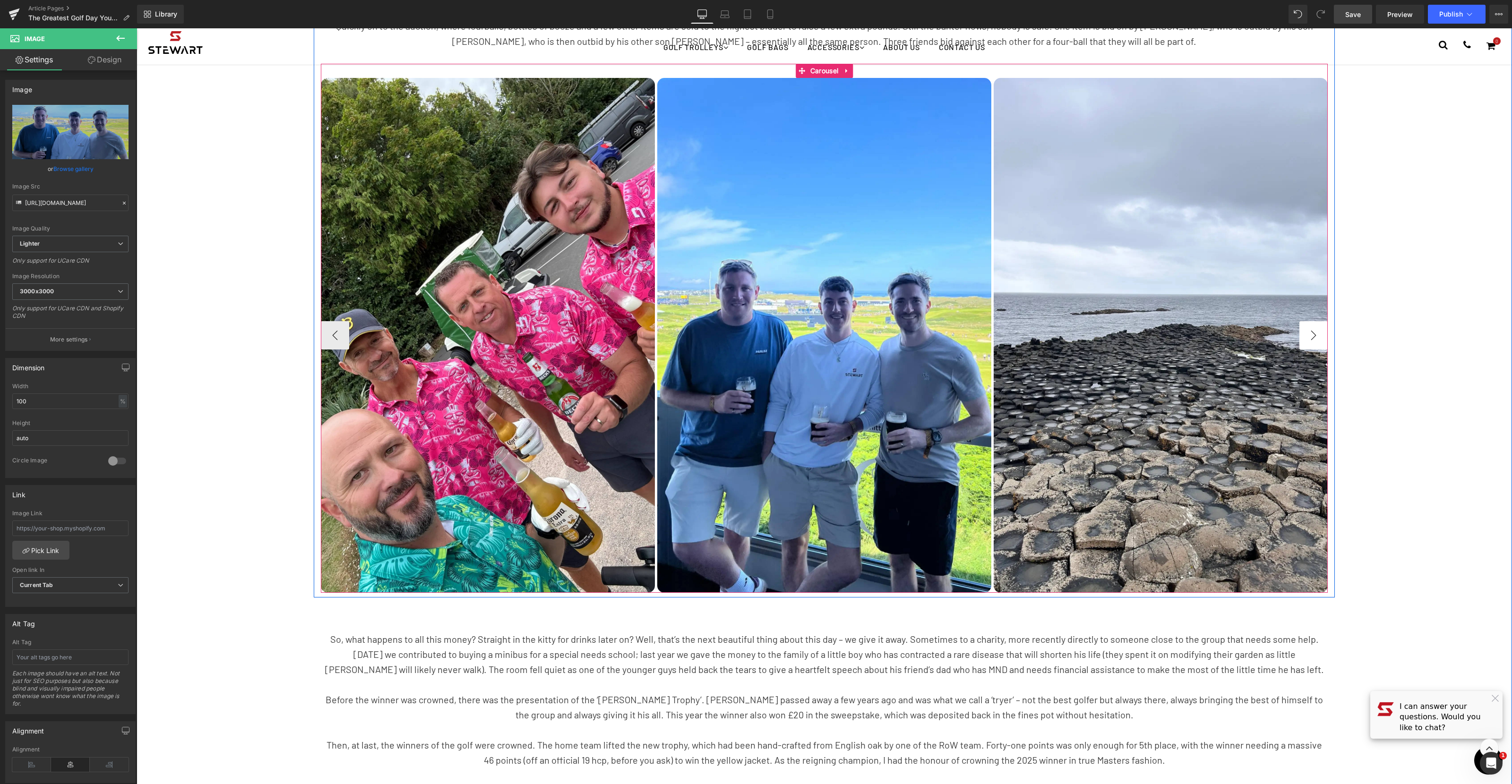
click at [1324, 331] on button "›" at bounding box center [1314, 335] width 28 height 28
click at [1322, 331] on button "›" at bounding box center [1314, 335] width 28 height 28
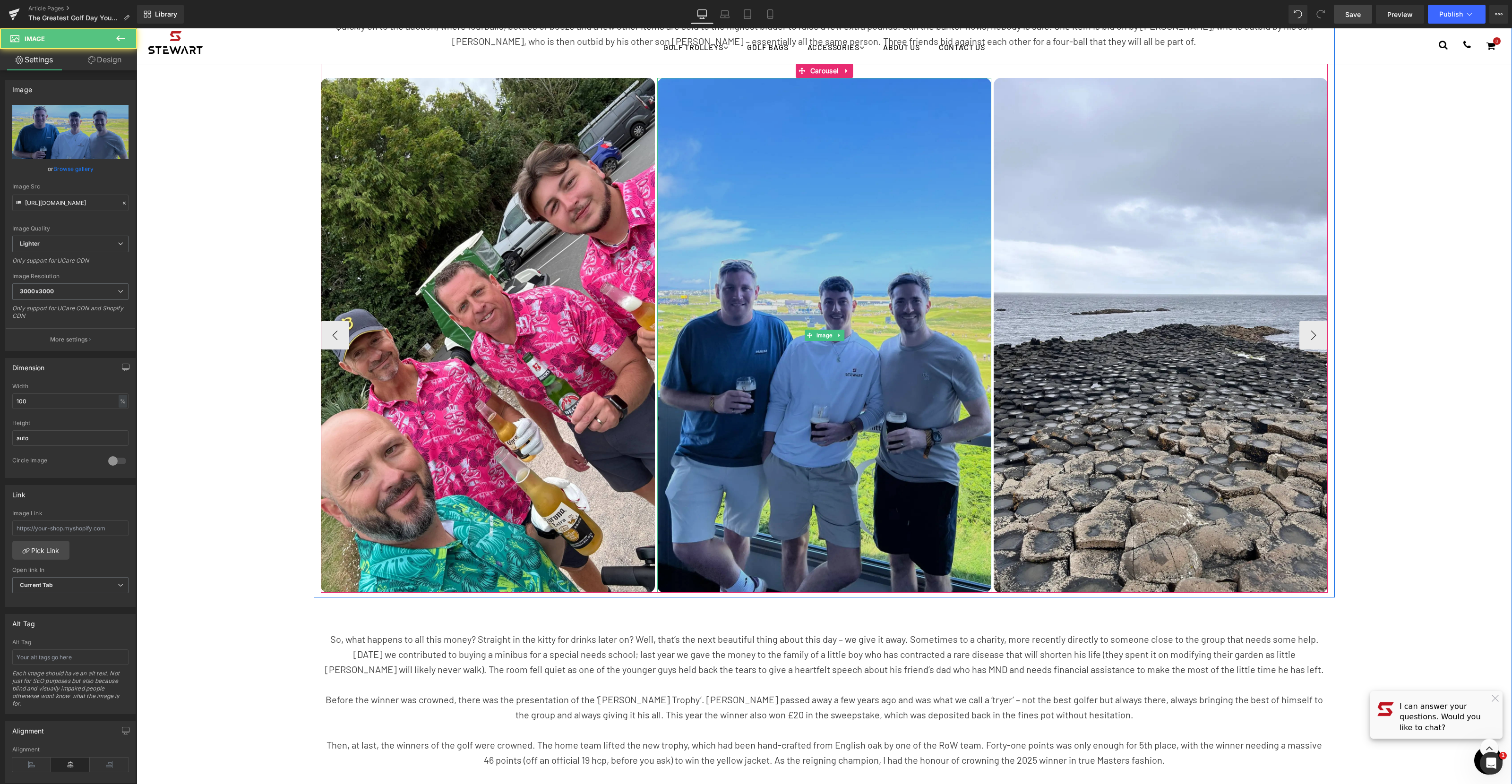
click at [830, 274] on img at bounding box center [824, 335] width 334 height 515
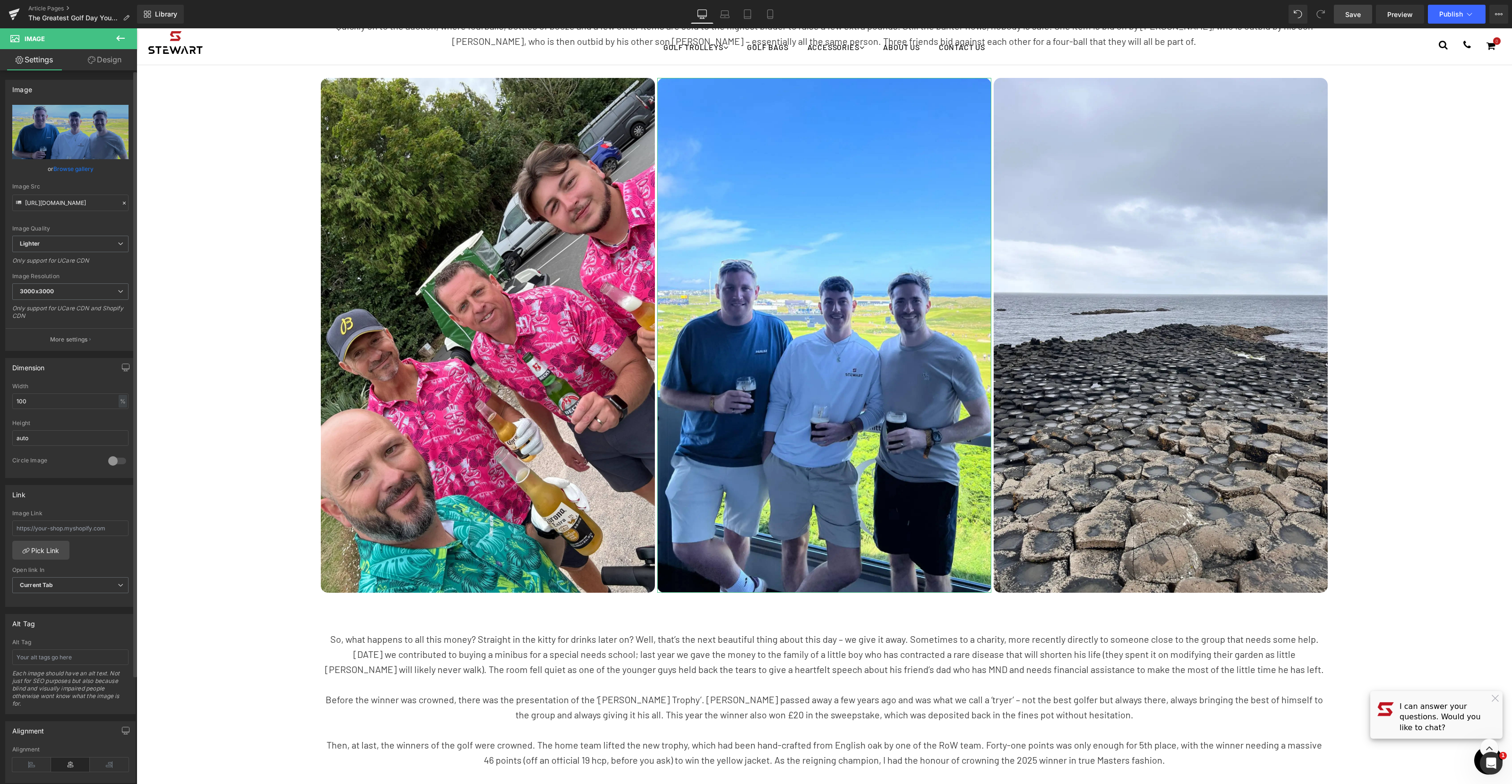
click at [78, 169] on link "Browse gallery" at bounding box center [73, 169] width 40 height 17
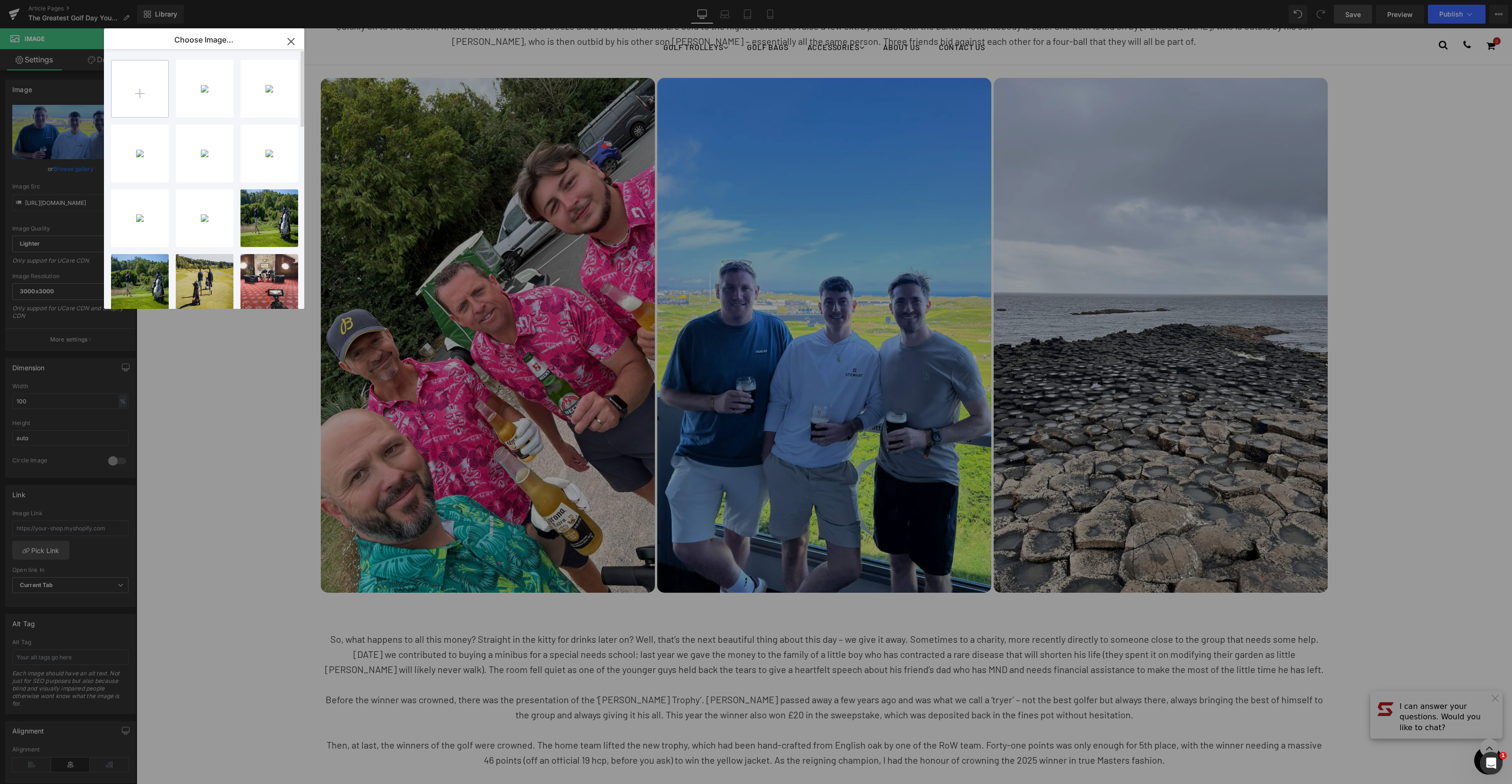
click at [143, 88] on input "file" at bounding box center [140, 88] width 57 height 57
type input "C:\fakepath\bud.webp"
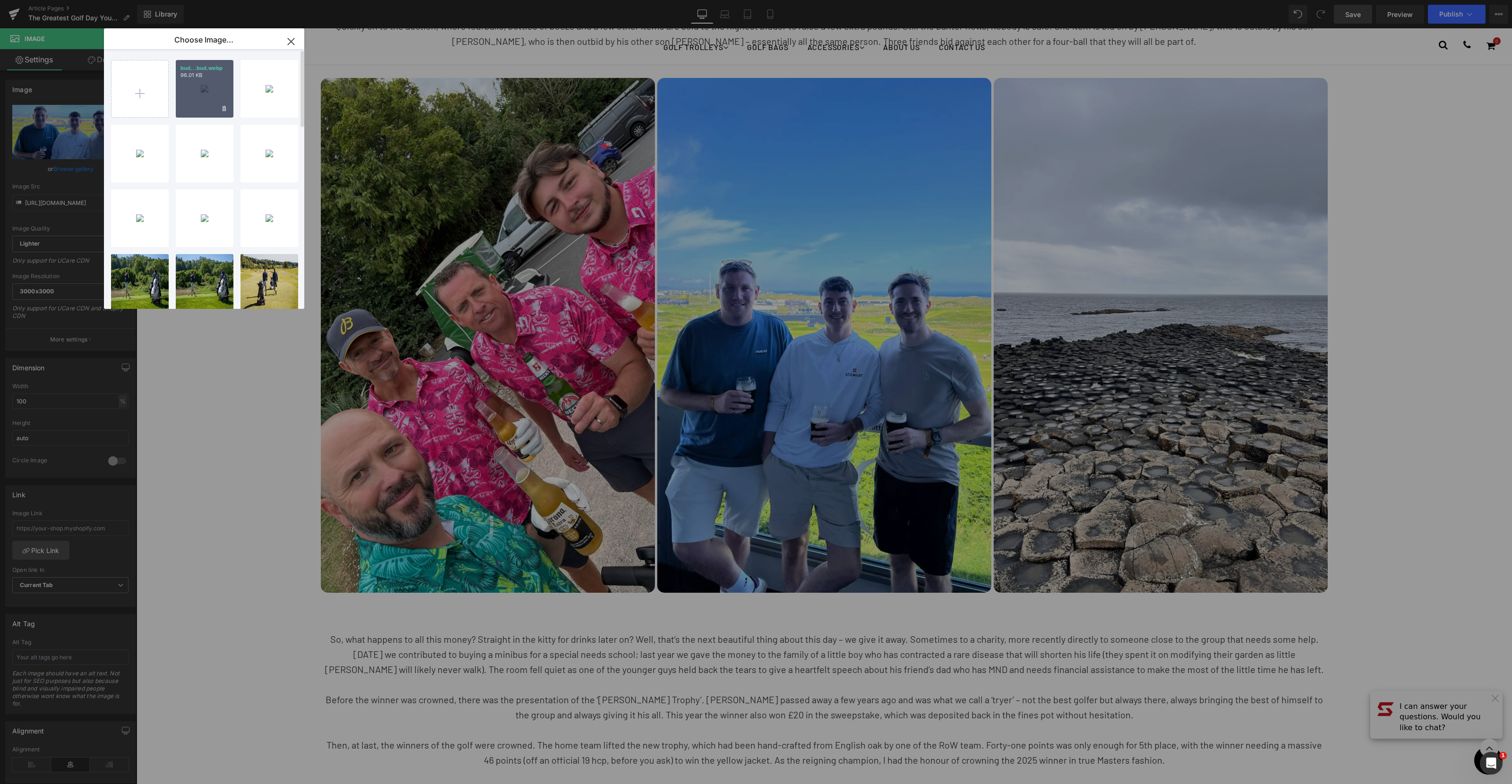
click at [216, 103] on div "bud...bud.webp 96.01 KB" at bounding box center [205, 88] width 58 height 58
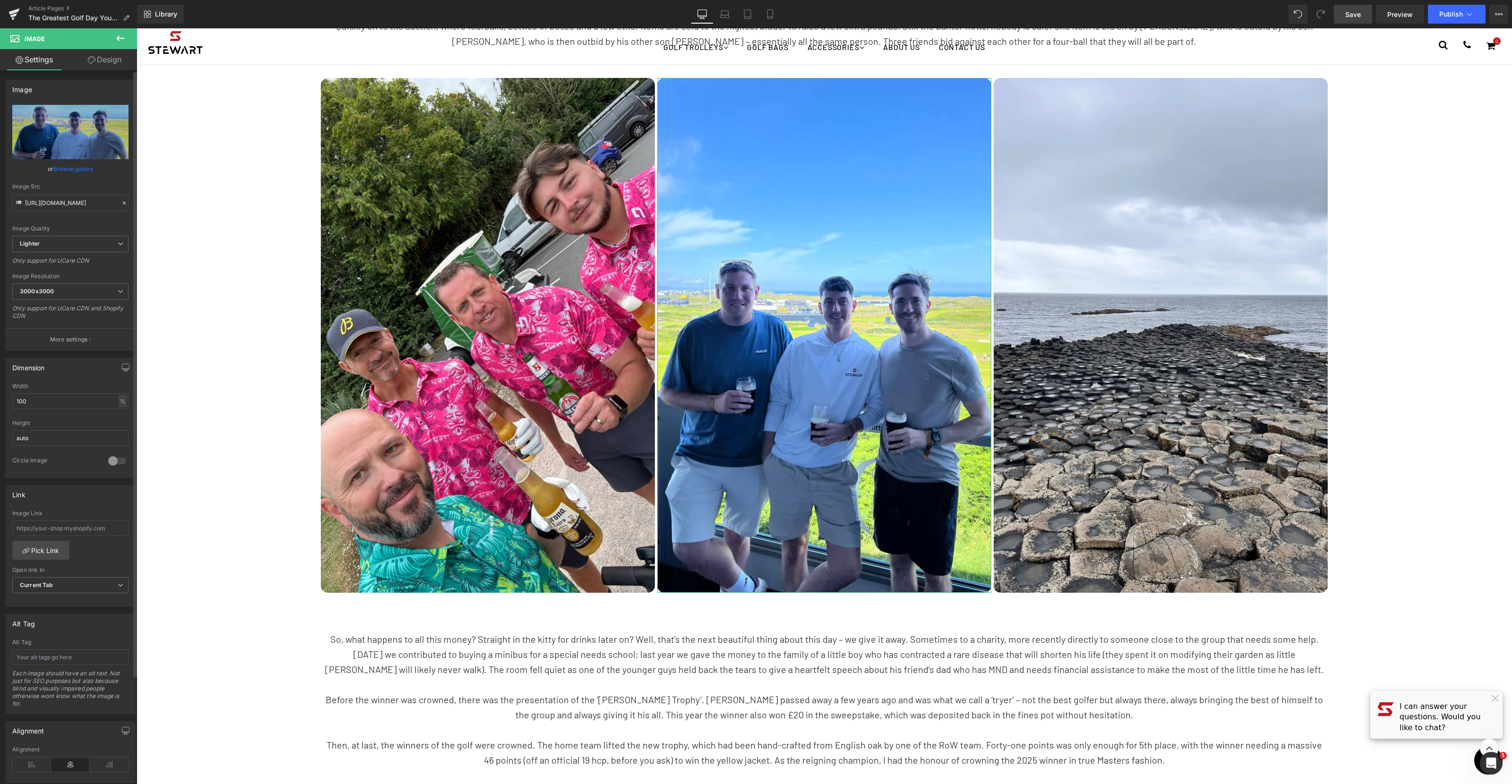
click at [69, 167] on link "Browse gallery" at bounding box center [73, 169] width 40 height 17
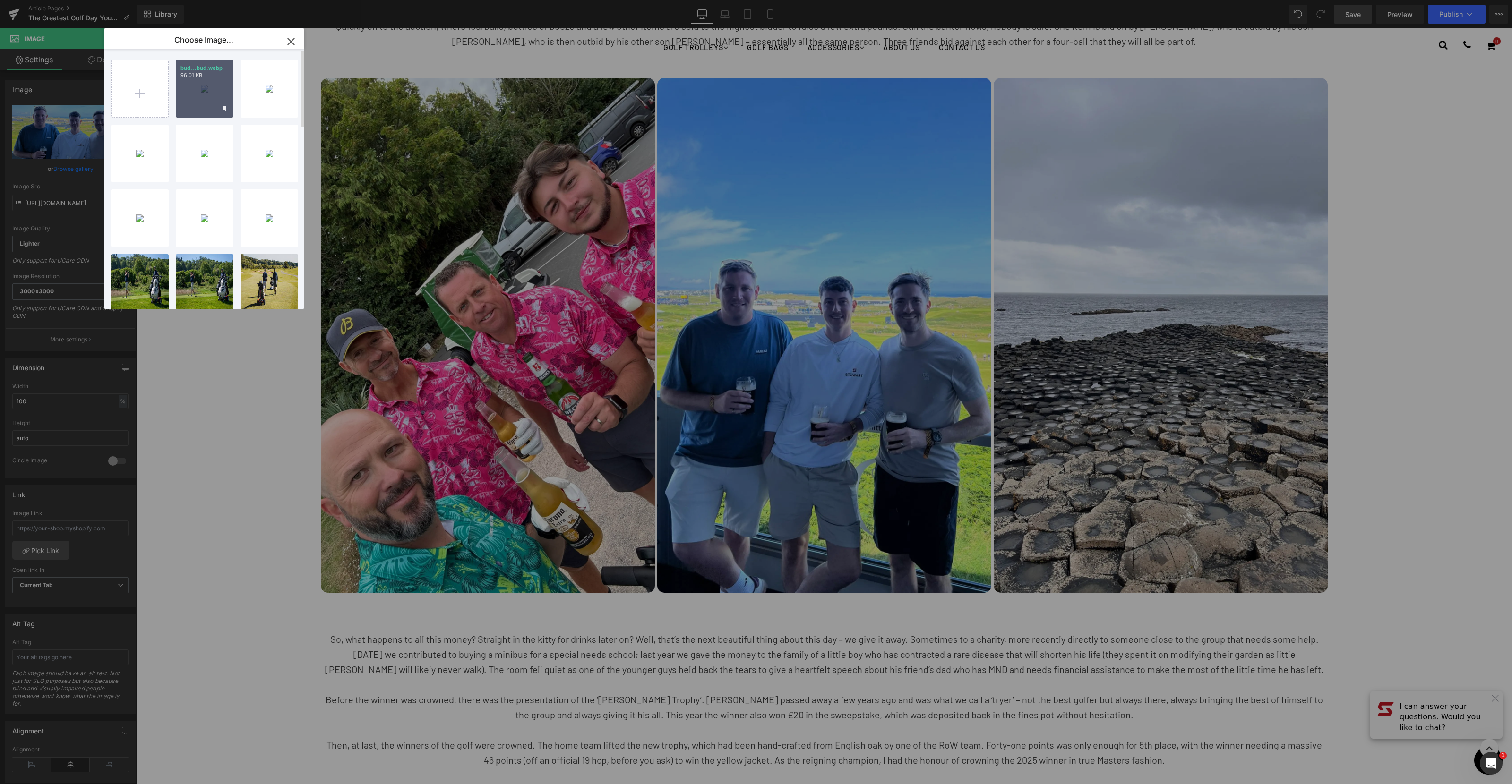
click at [201, 95] on div "bud...bud.webp 96.01 KB" at bounding box center [205, 88] width 58 height 58
type input "[URL][DOMAIN_NAME]"
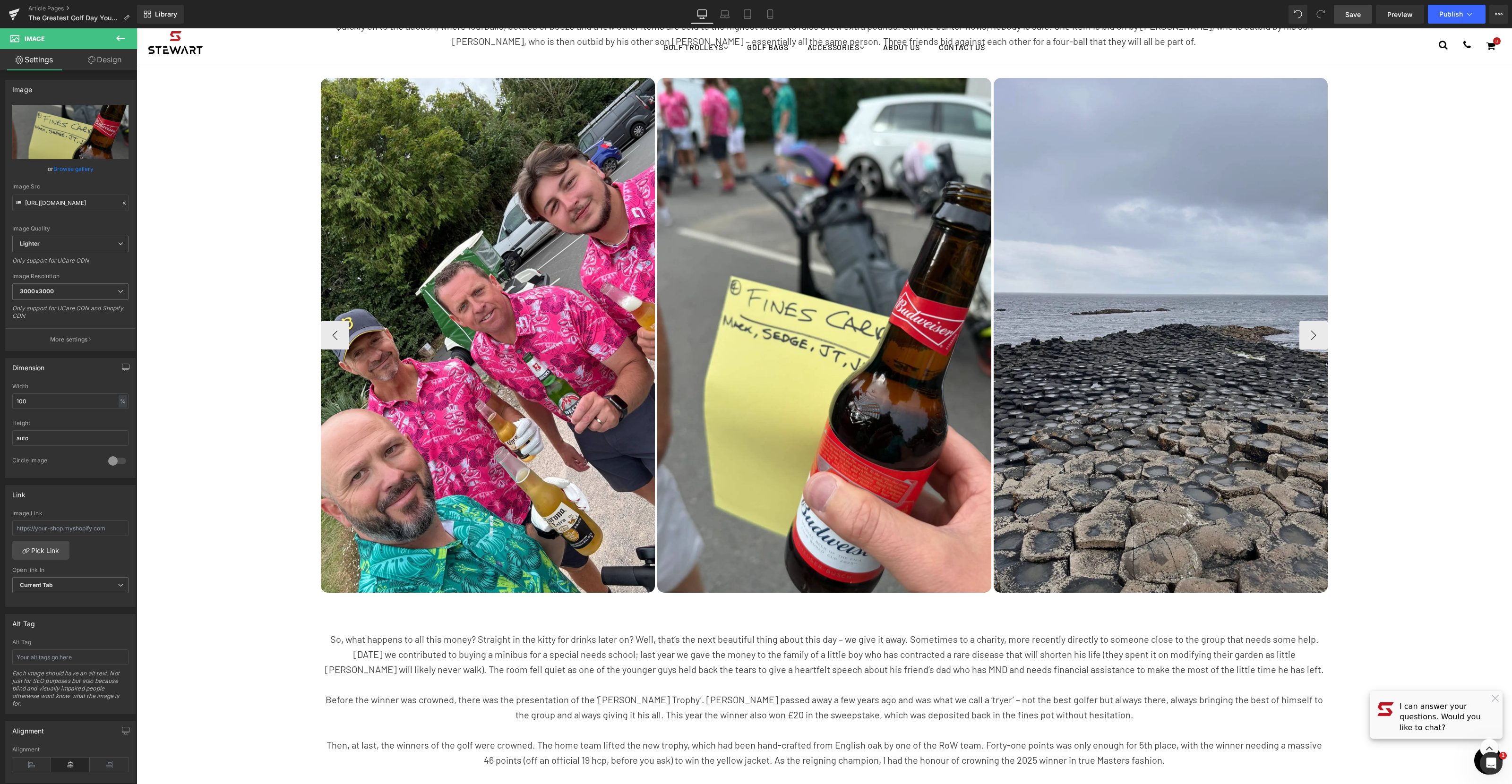
click at [1098, 315] on img at bounding box center [1161, 335] width 334 height 515
click at [1098, 316] on img at bounding box center [1161, 335] width 334 height 515
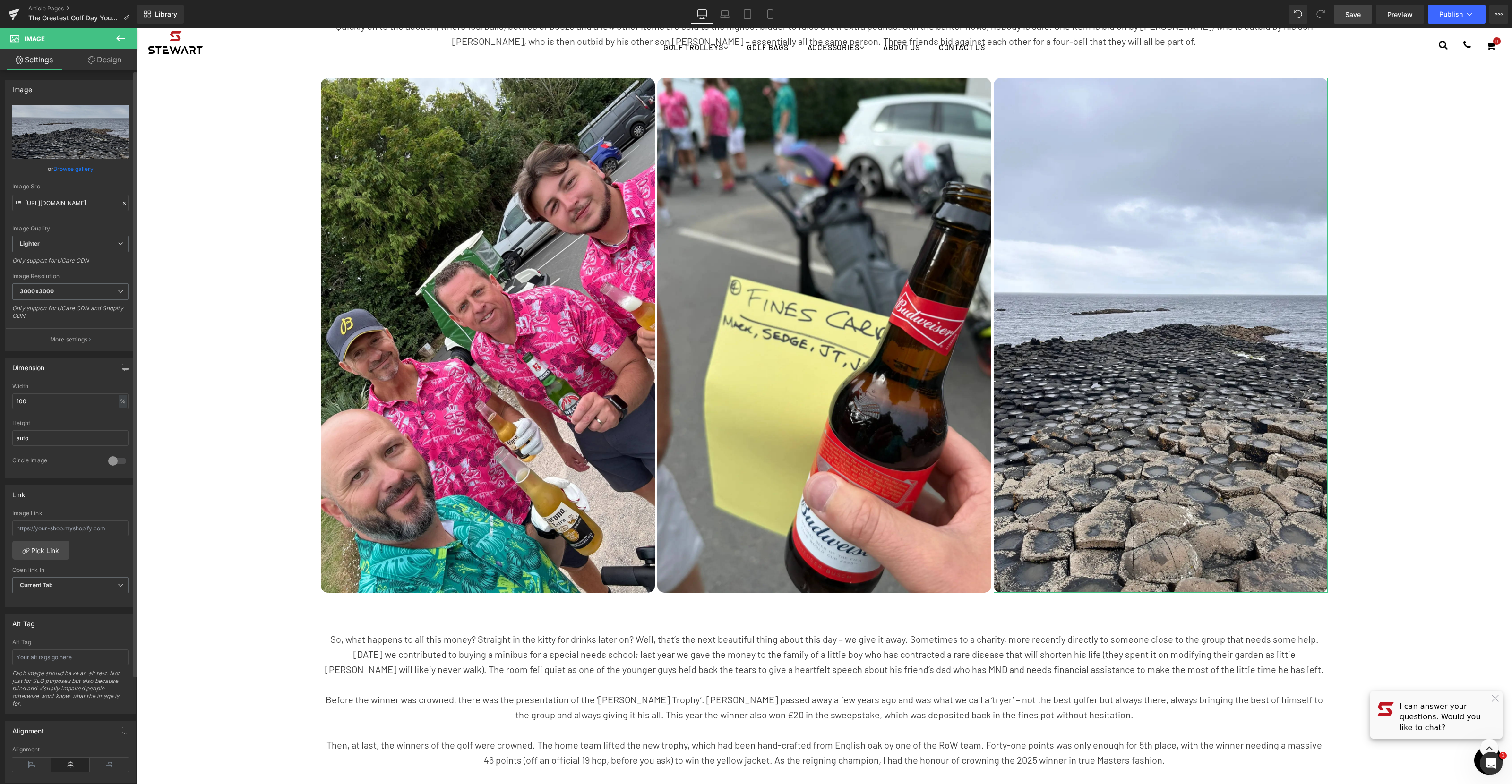
click at [72, 172] on link "Browse gallery" at bounding box center [73, 169] width 40 height 17
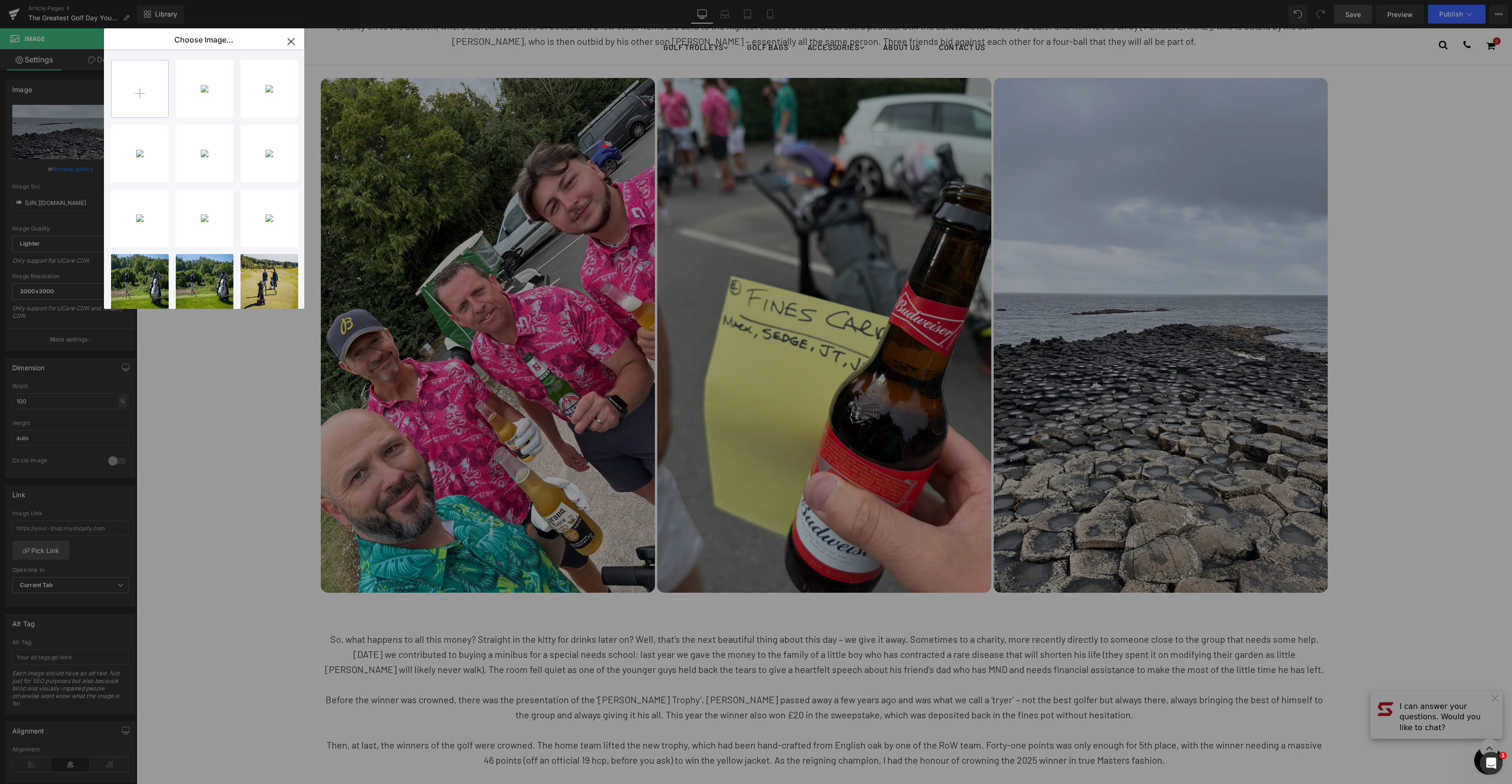
click at [139, 92] on input "file" at bounding box center [140, 88] width 57 height 57
type input "C:\fakepath\Walking away.webp"
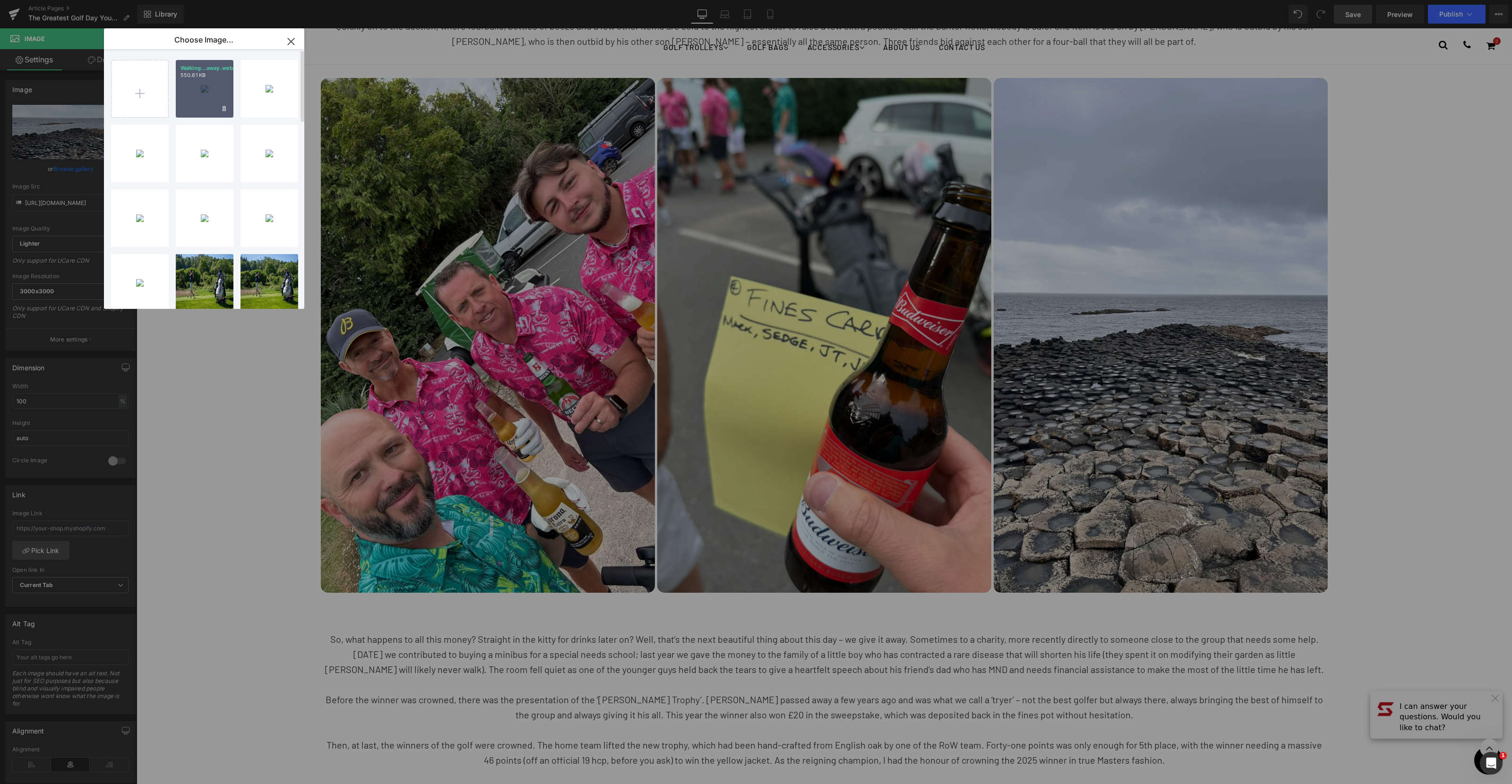
click at [214, 99] on div "Walking...away.webp 550.61 KB" at bounding box center [205, 88] width 58 height 58
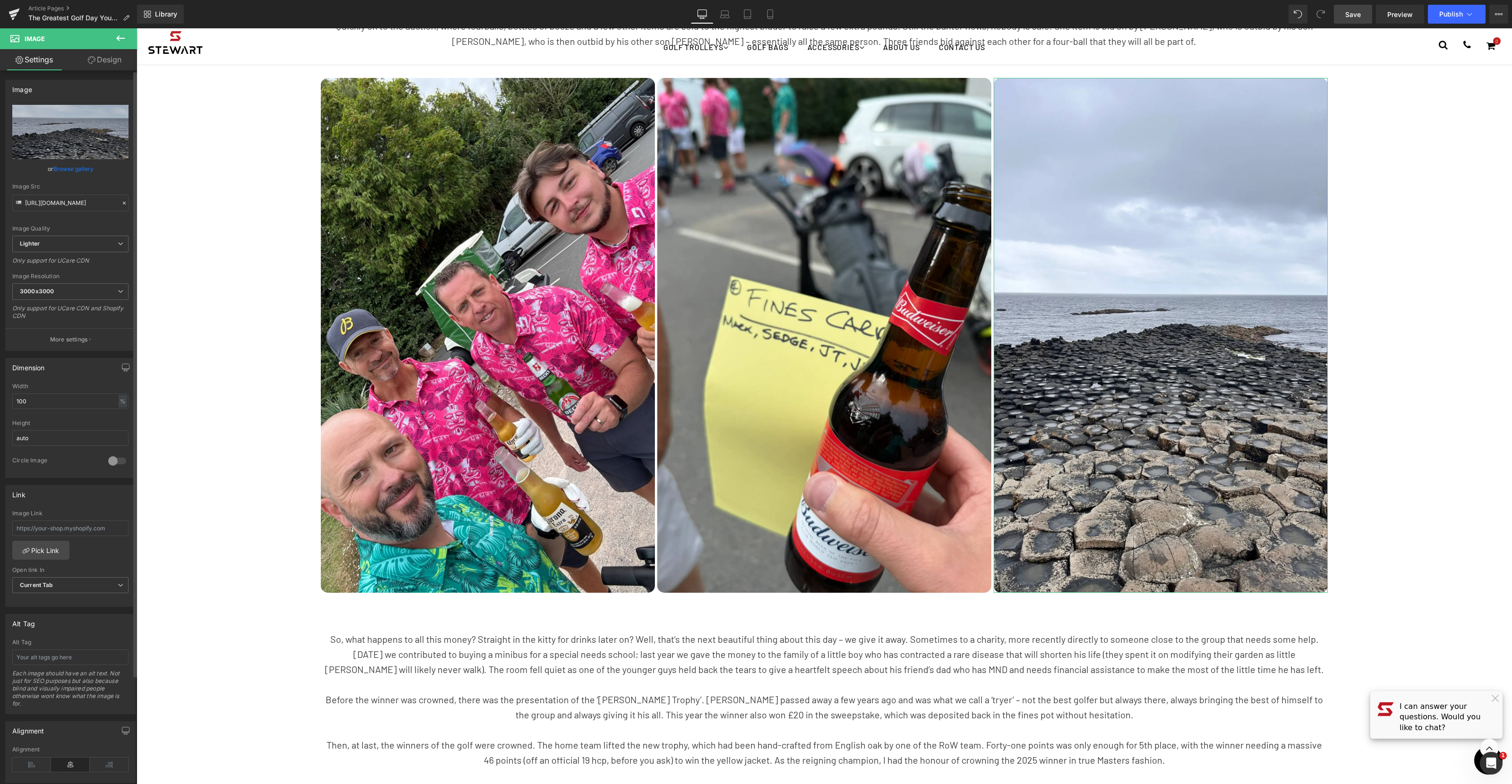
click at [79, 169] on link "Browse gallery" at bounding box center [73, 169] width 40 height 17
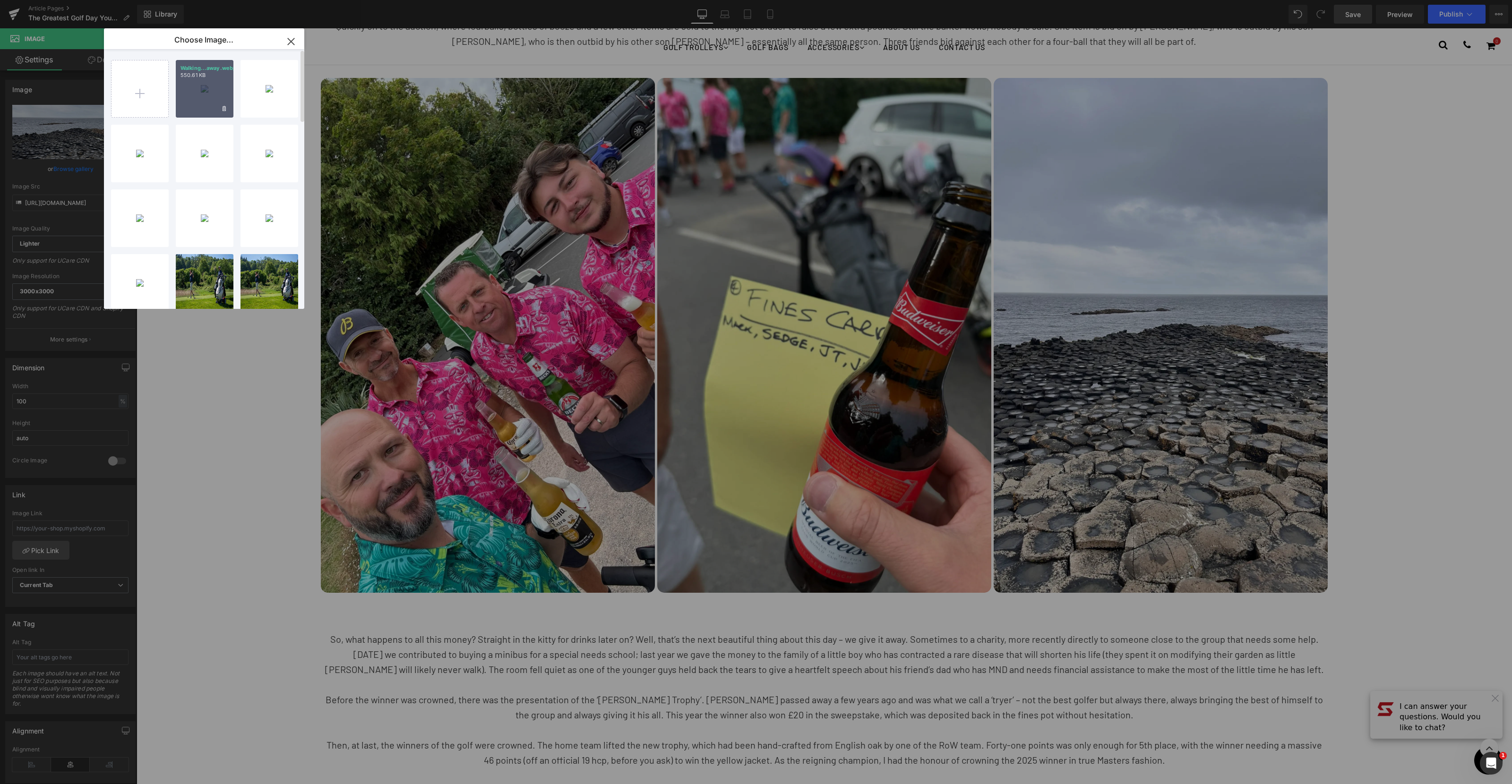
drag, startPoint x: 192, startPoint y: 94, endPoint x: 55, endPoint y: 66, distance: 139.8
click at [192, 94] on div "Walking...away.webp 550.61 KB" at bounding box center [205, 88] width 58 height 58
type input "[URL][DOMAIN_NAME]"
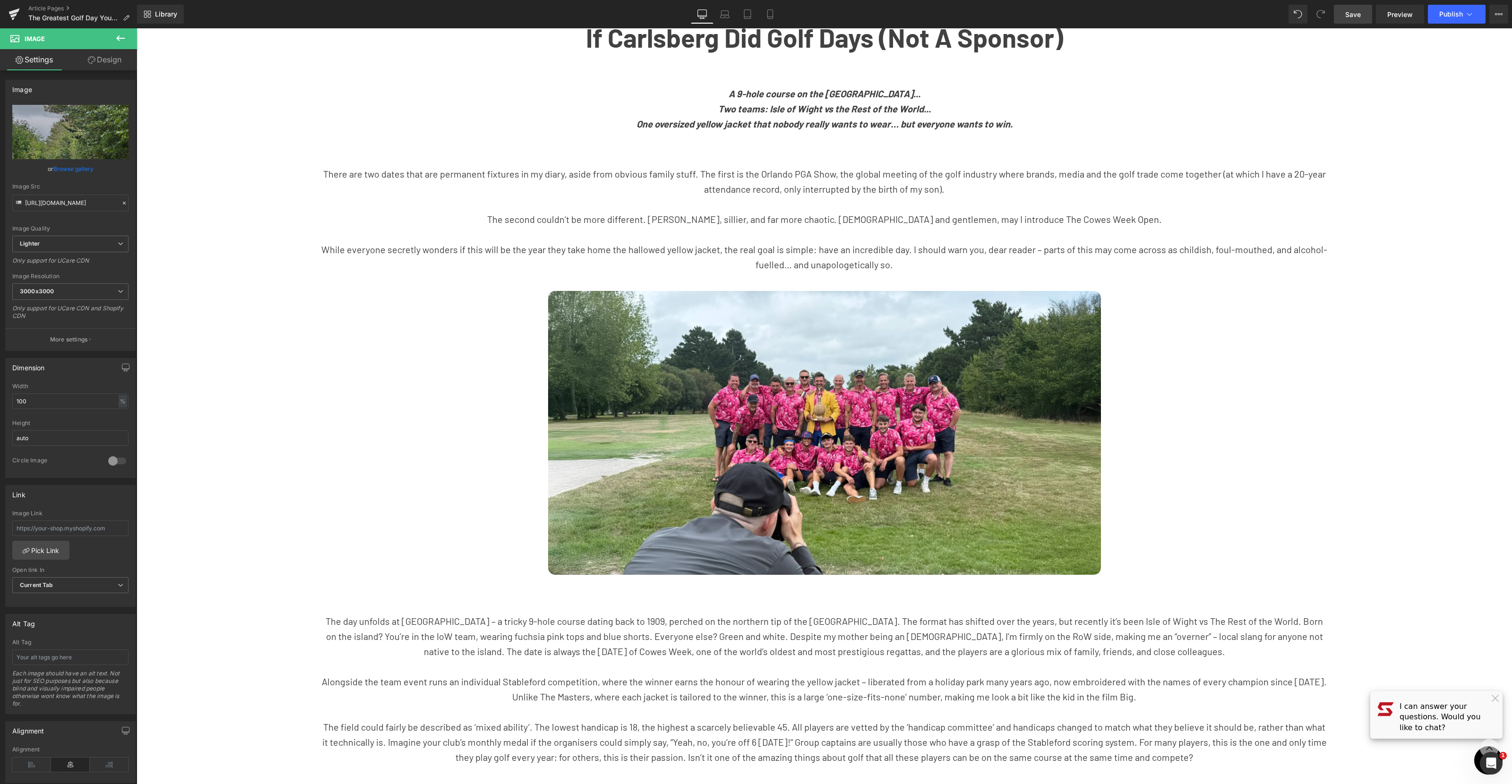
scroll to position [0, 0]
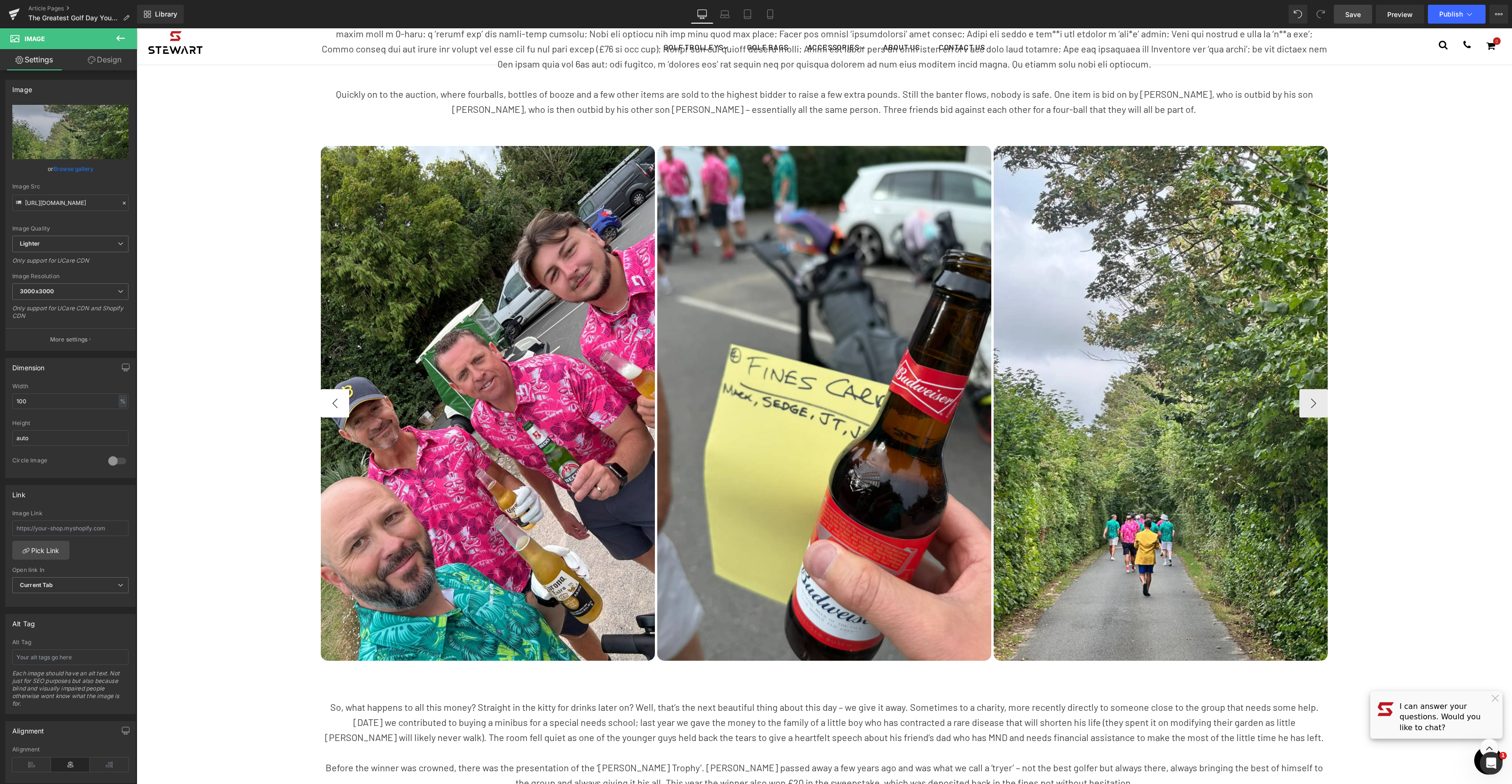
click at [333, 401] on button "‹" at bounding box center [334, 403] width 28 height 28
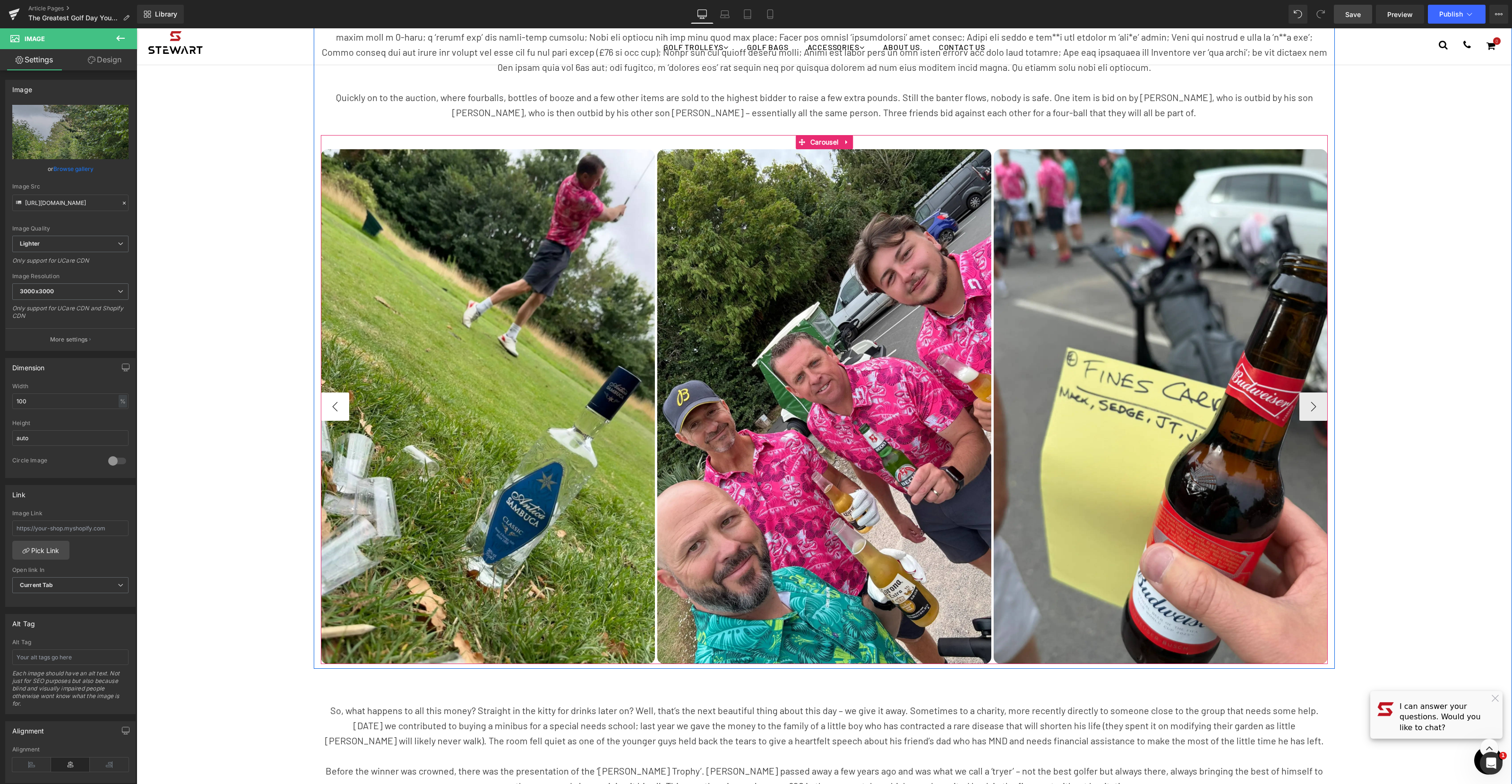
click at [335, 404] on button "‹" at bounding box center [334, 406] width 28 height 28
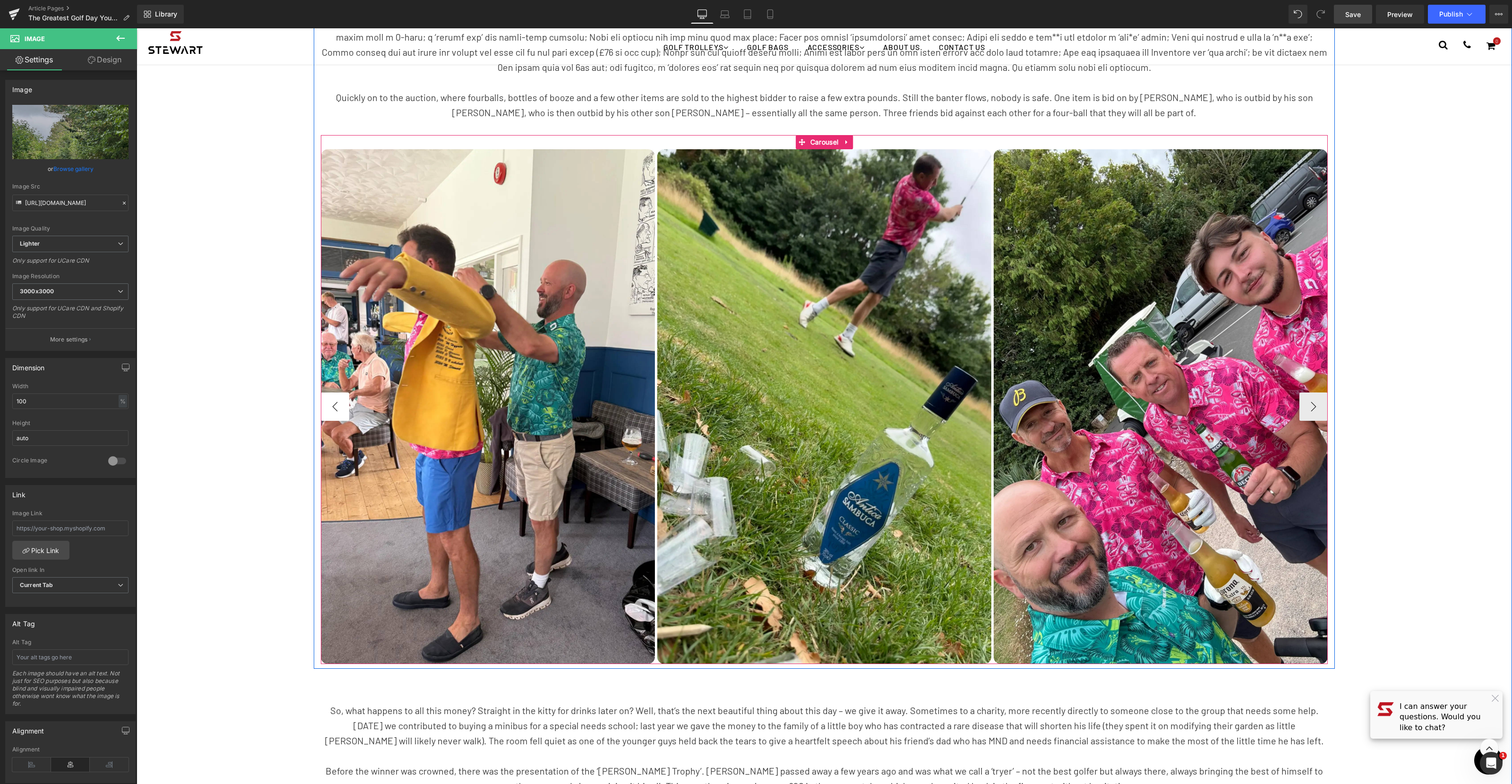
scroll to position [1375, 0]
click at [335, 404] on button "‹" at bounding box center [334, 406] width 28 height 28
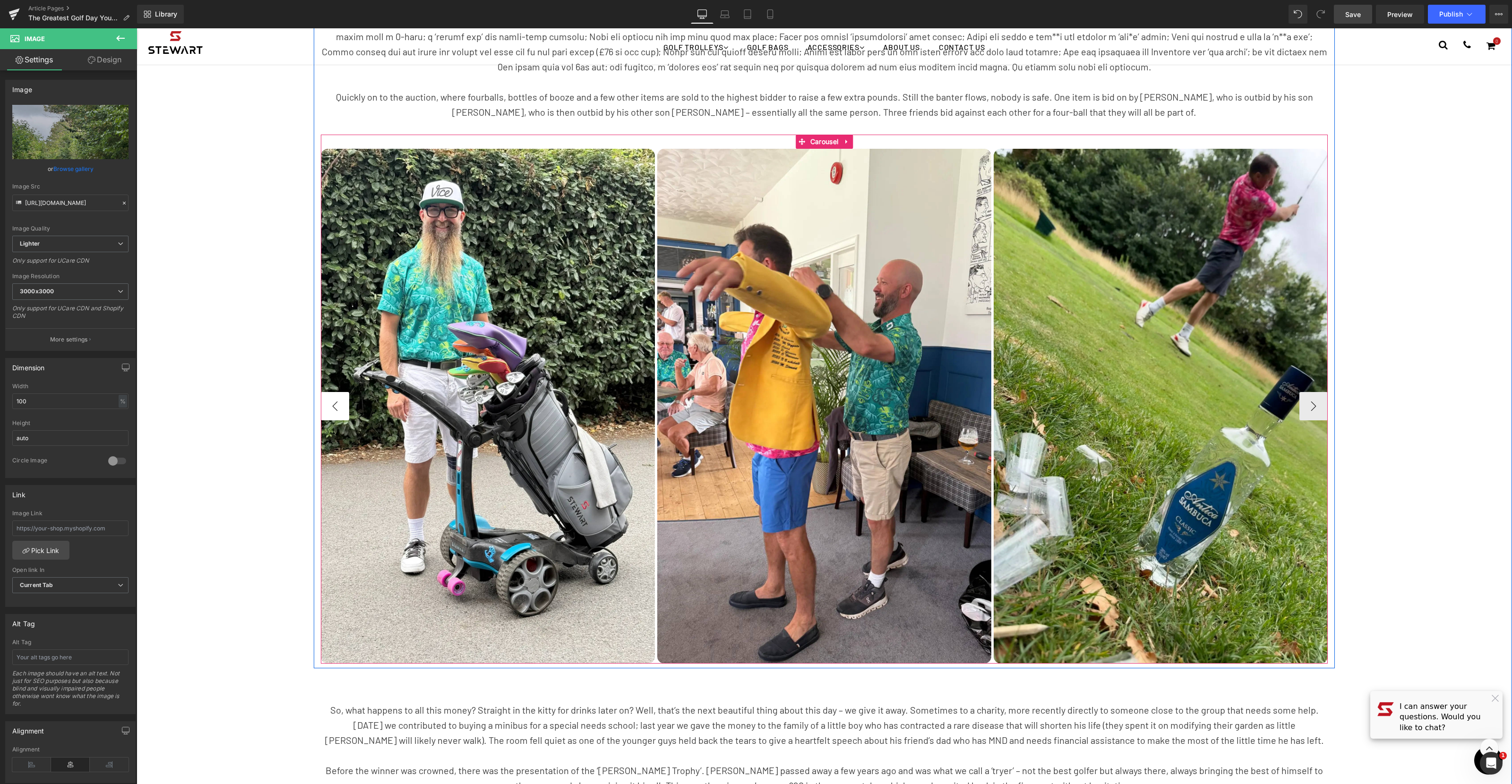
scroll to position [1373, 0]
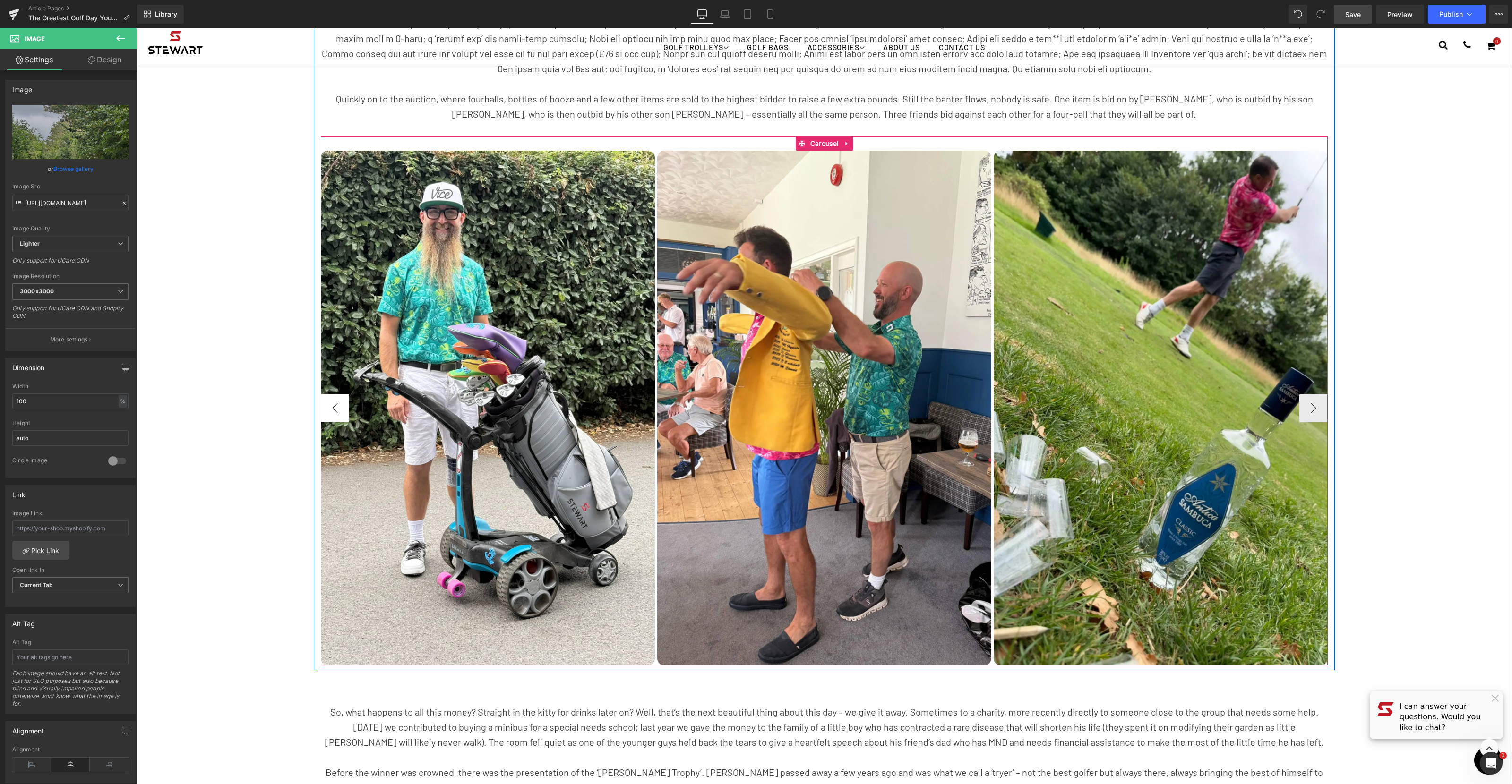
click at [335, 404] on button "‹" at bounding box center [334, 408] width 28 height 28
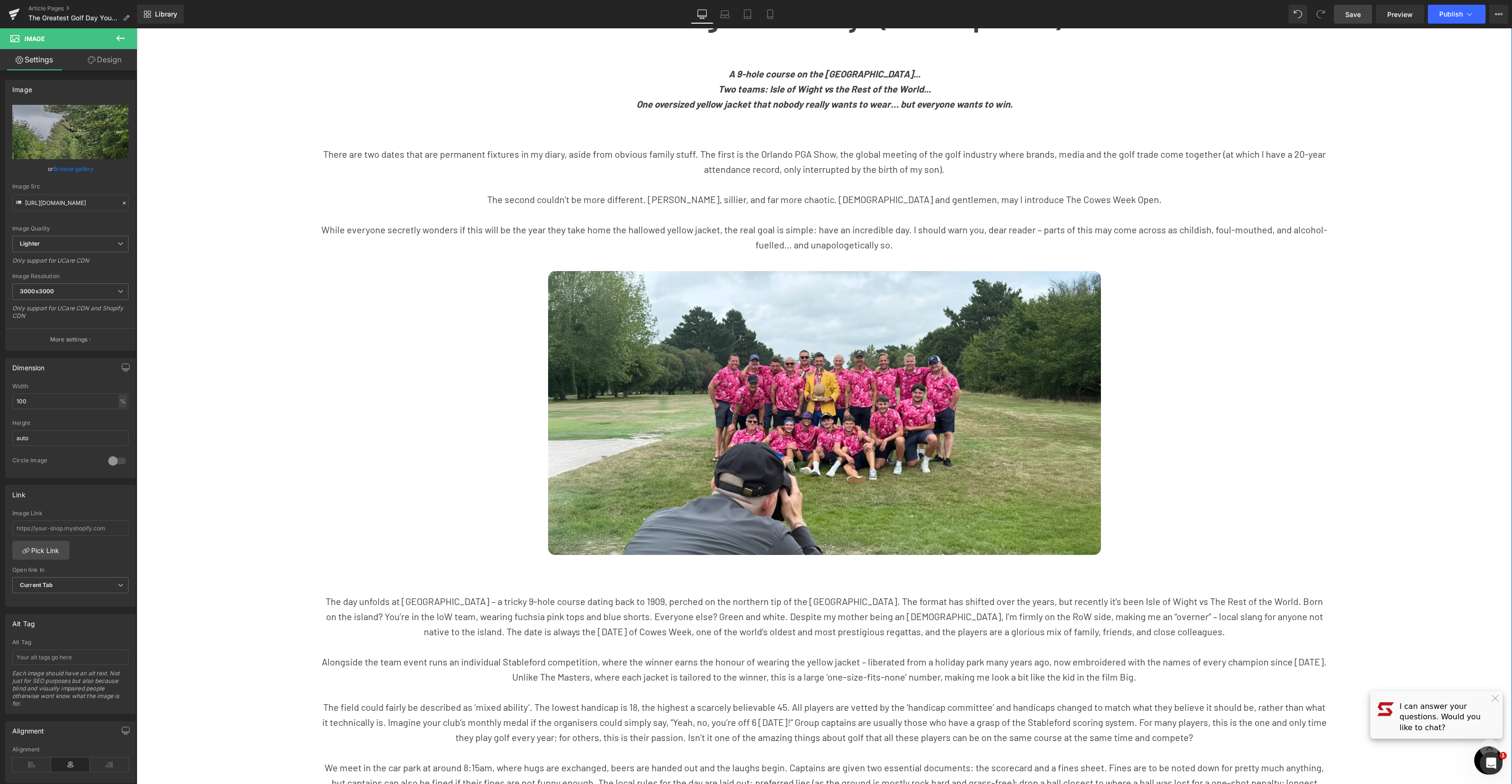
scroll to position [0, 0]
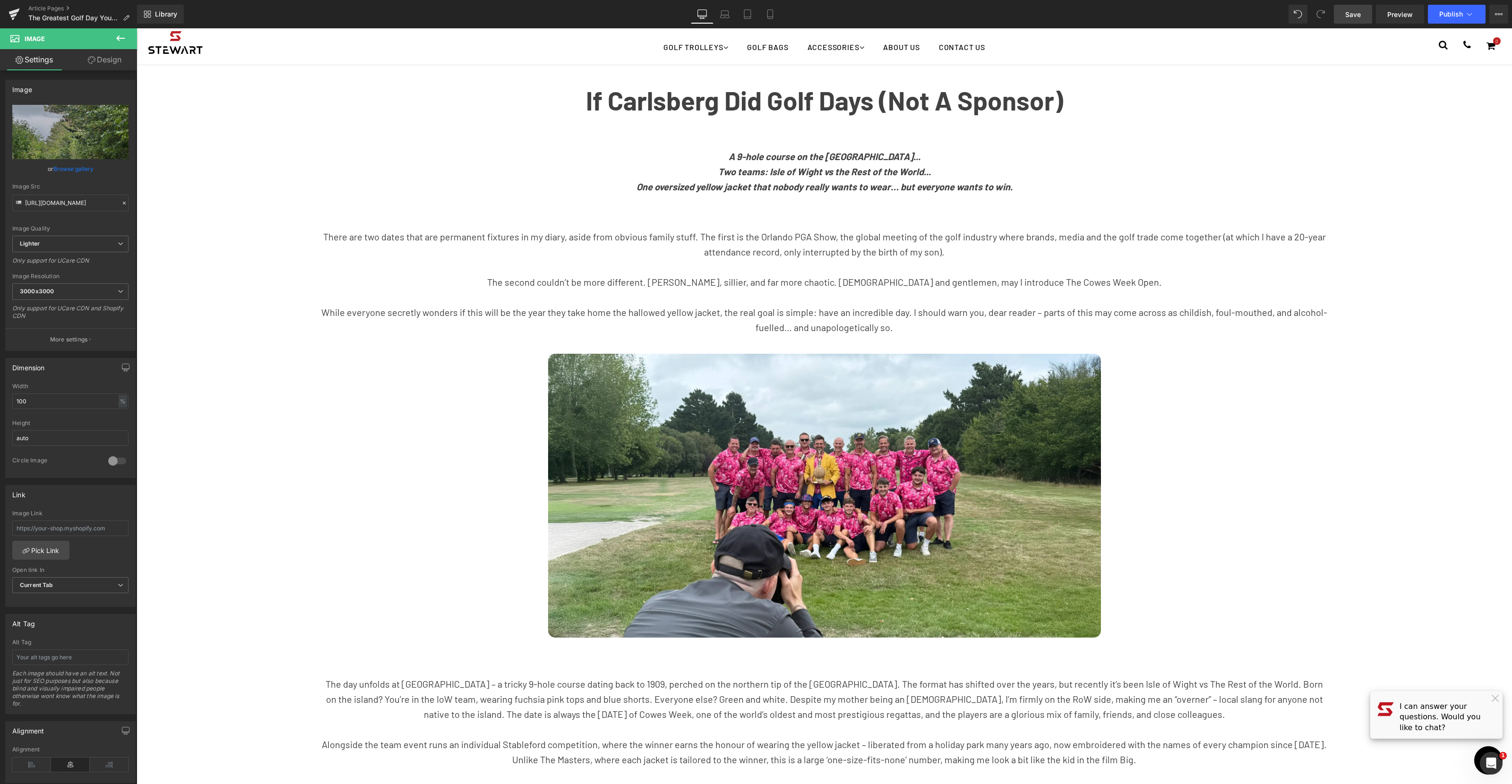
click at [1356, 19] on span "Save" at bounding box center [1353, 14] width 16 height 10
click at [719, 12] on link "Laptop" at bounding box center [725, 14] width 22 height 19
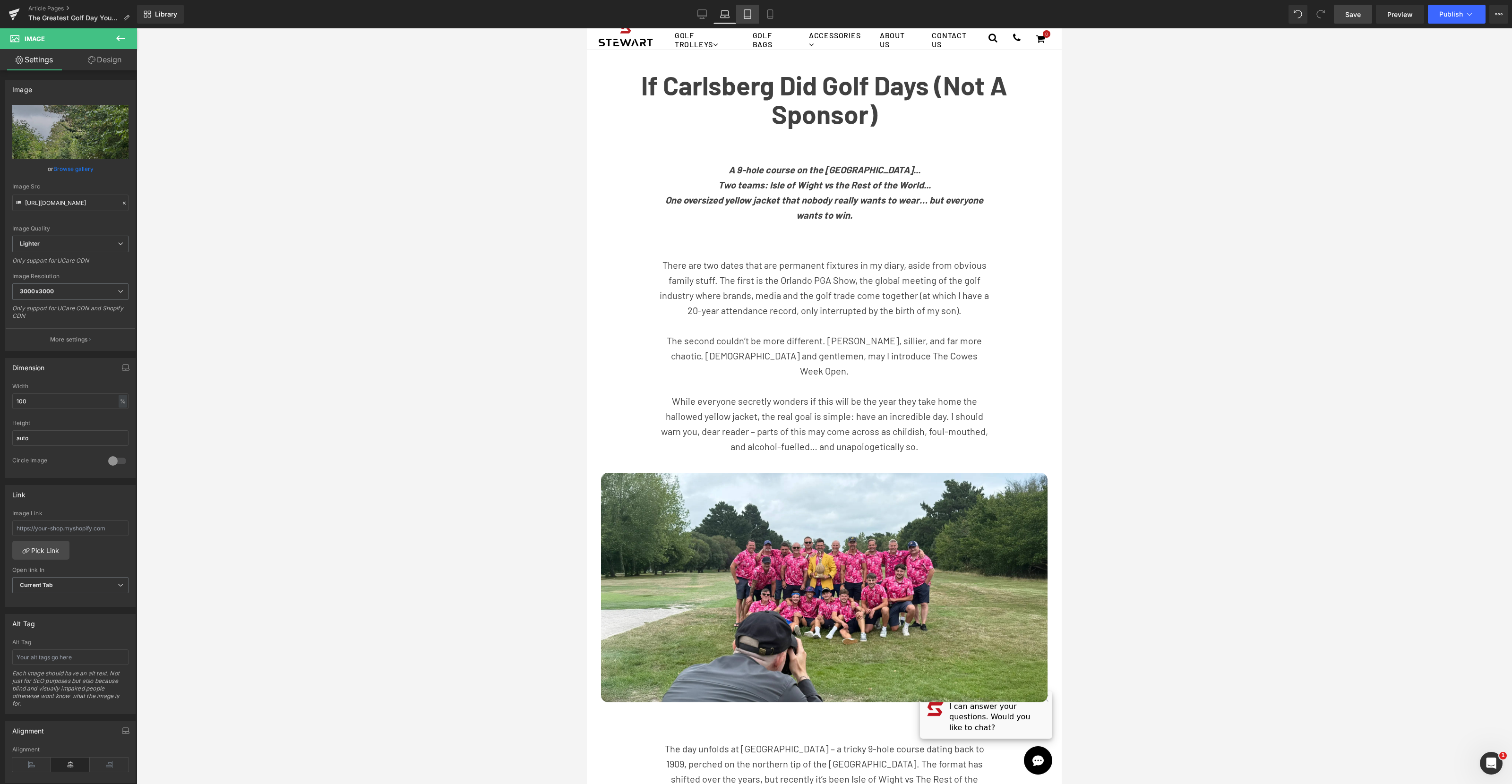
click at [751, 11] on icon at bounding box center [747, 15] width 7 height 9
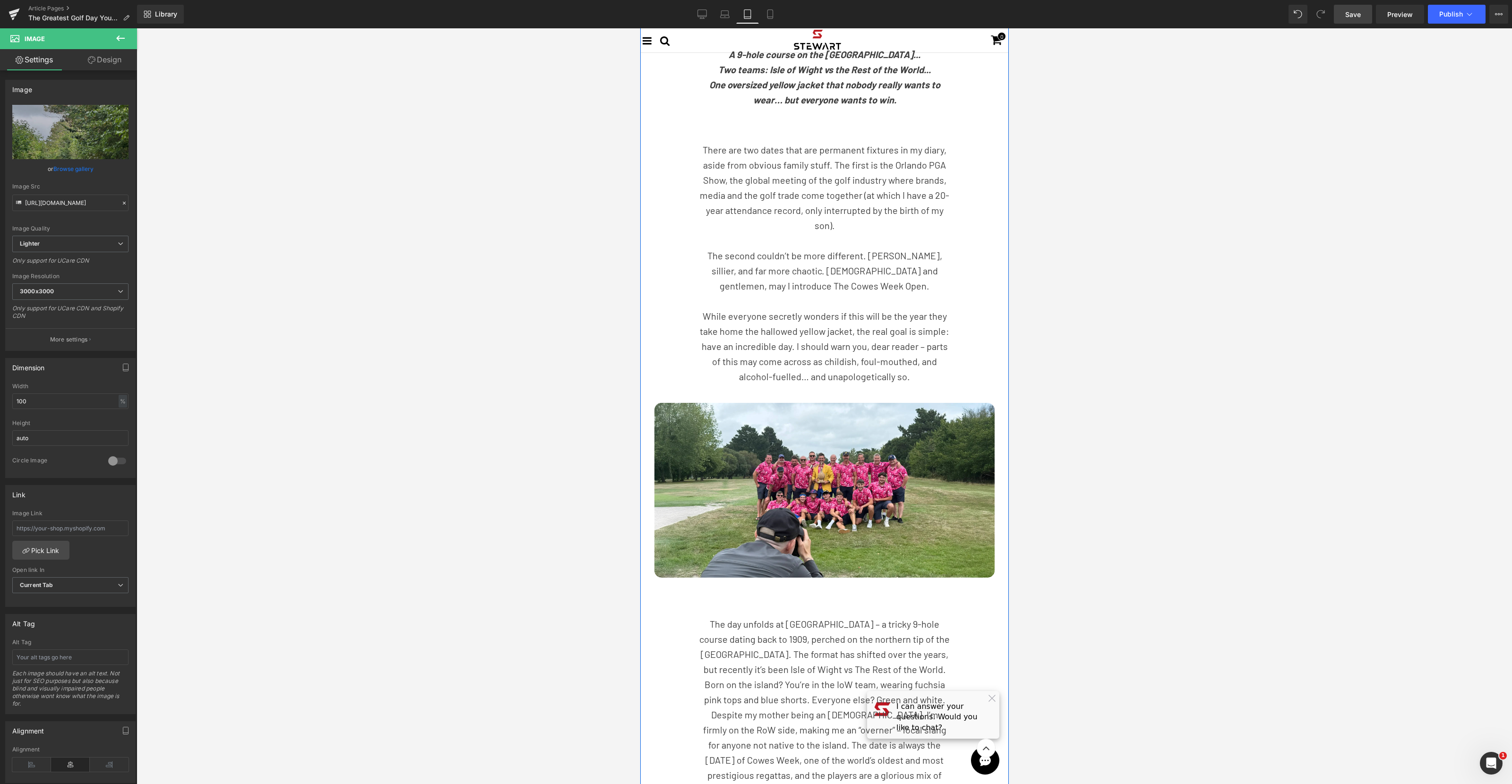
scroll to position [42, 0]
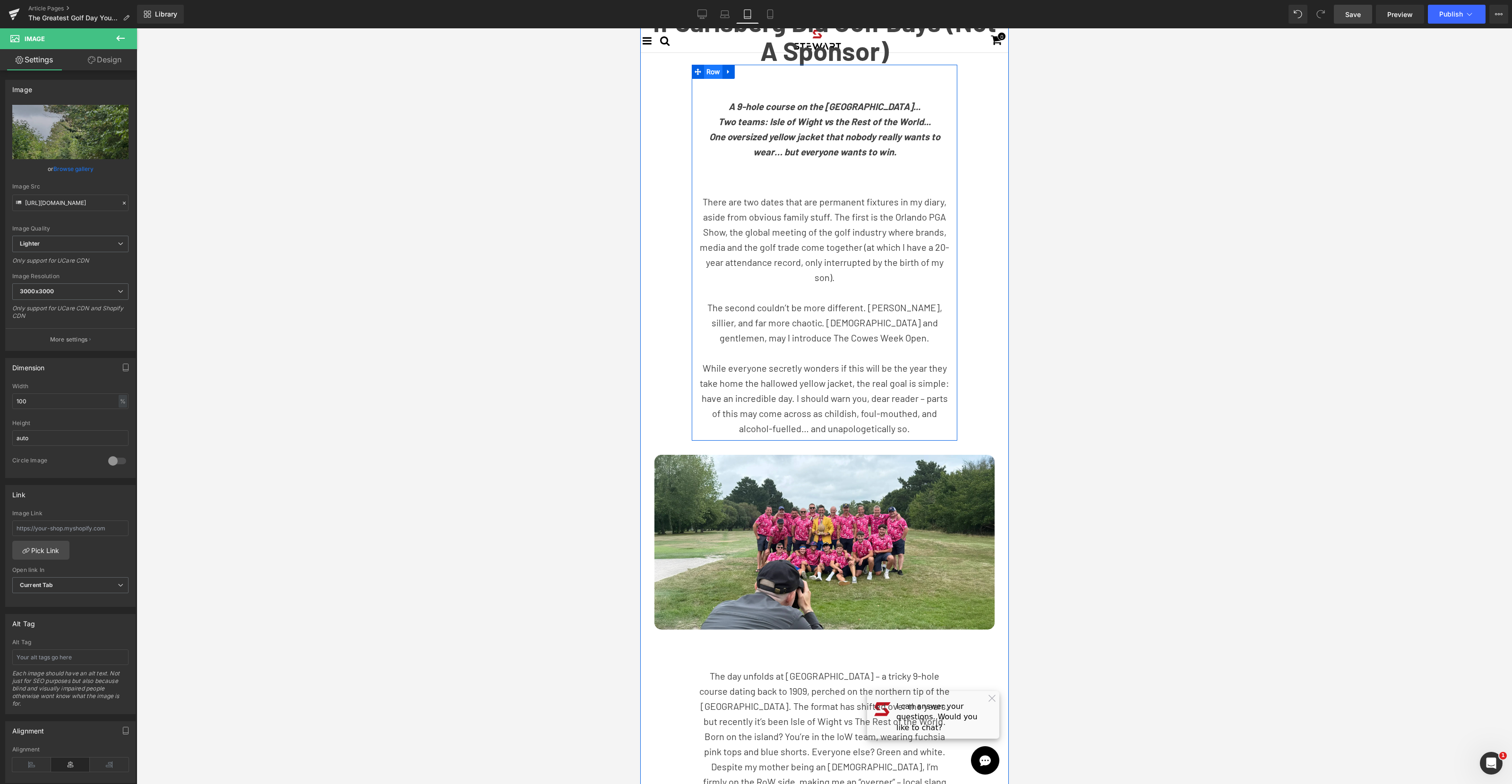
click at [710, 74] on span "Row" at bounding box center [713, 71] width 19 height 14
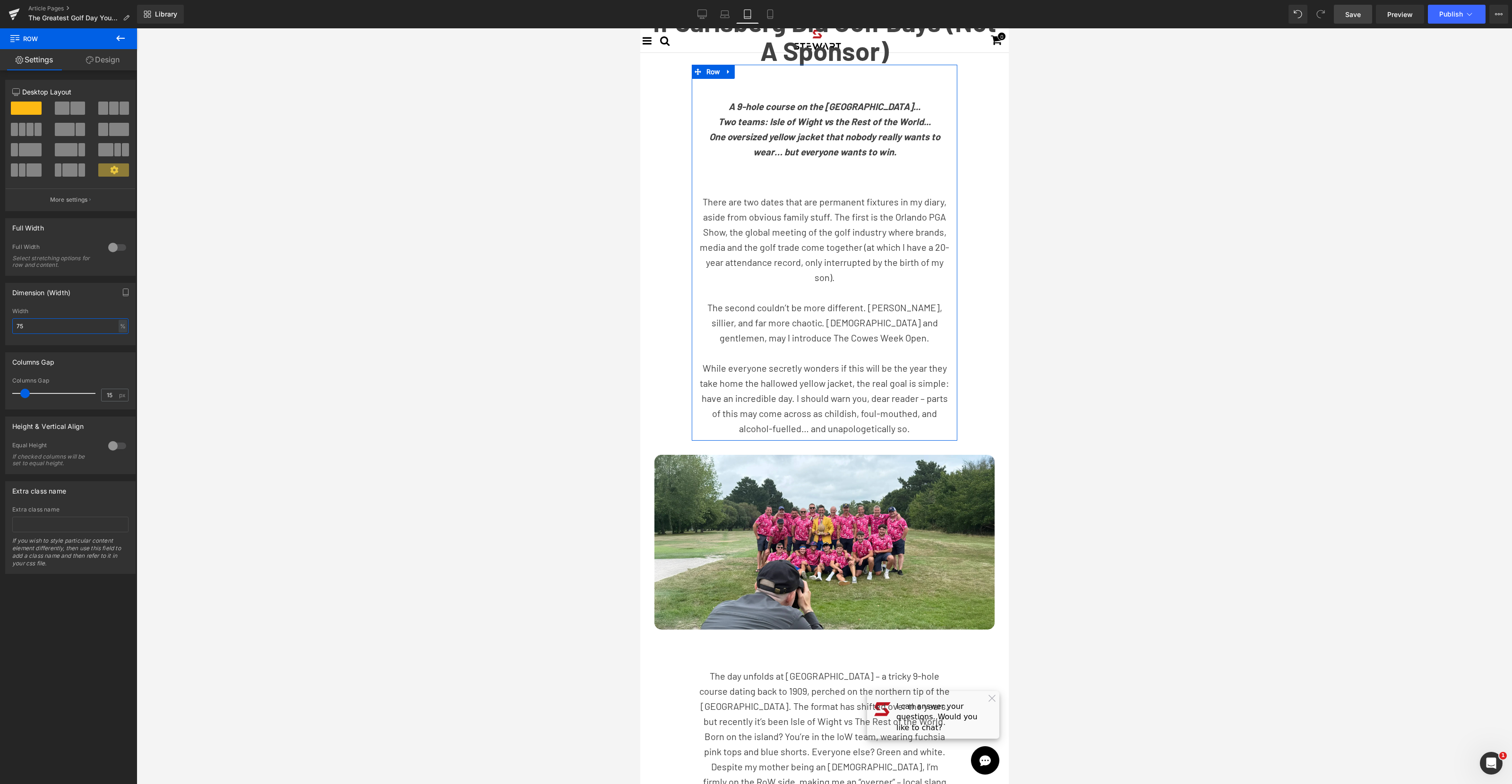
click at [67, 326] on input "75" at bounding box center [70, 326] width 116 height 16
type input "88"
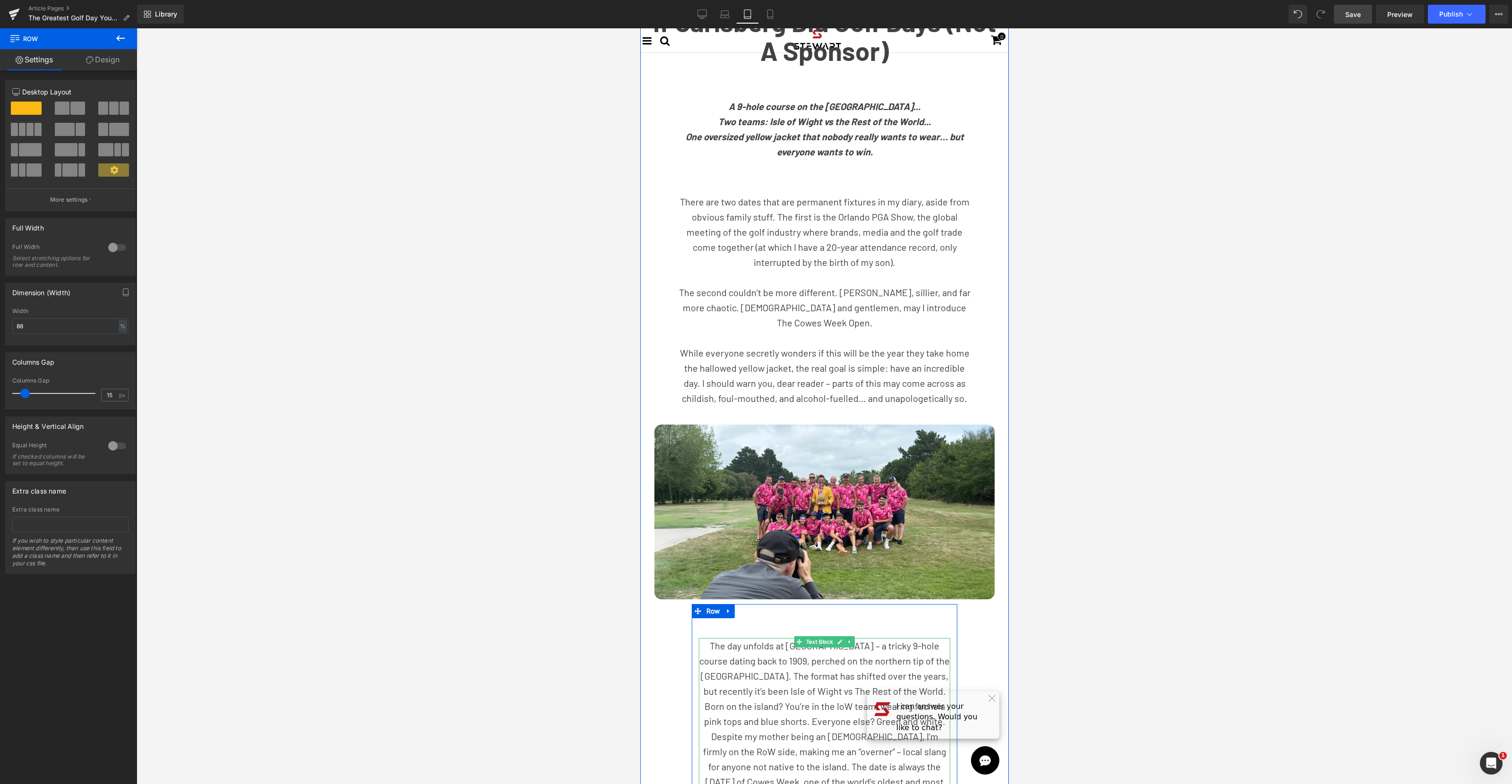
click at [780, 638] on p "The day unfolds at [GEOGRAPHIC_DATA] – a tricky 9-hole course dating back to 19…" at bounding box center [824, 728] width 252 height 182
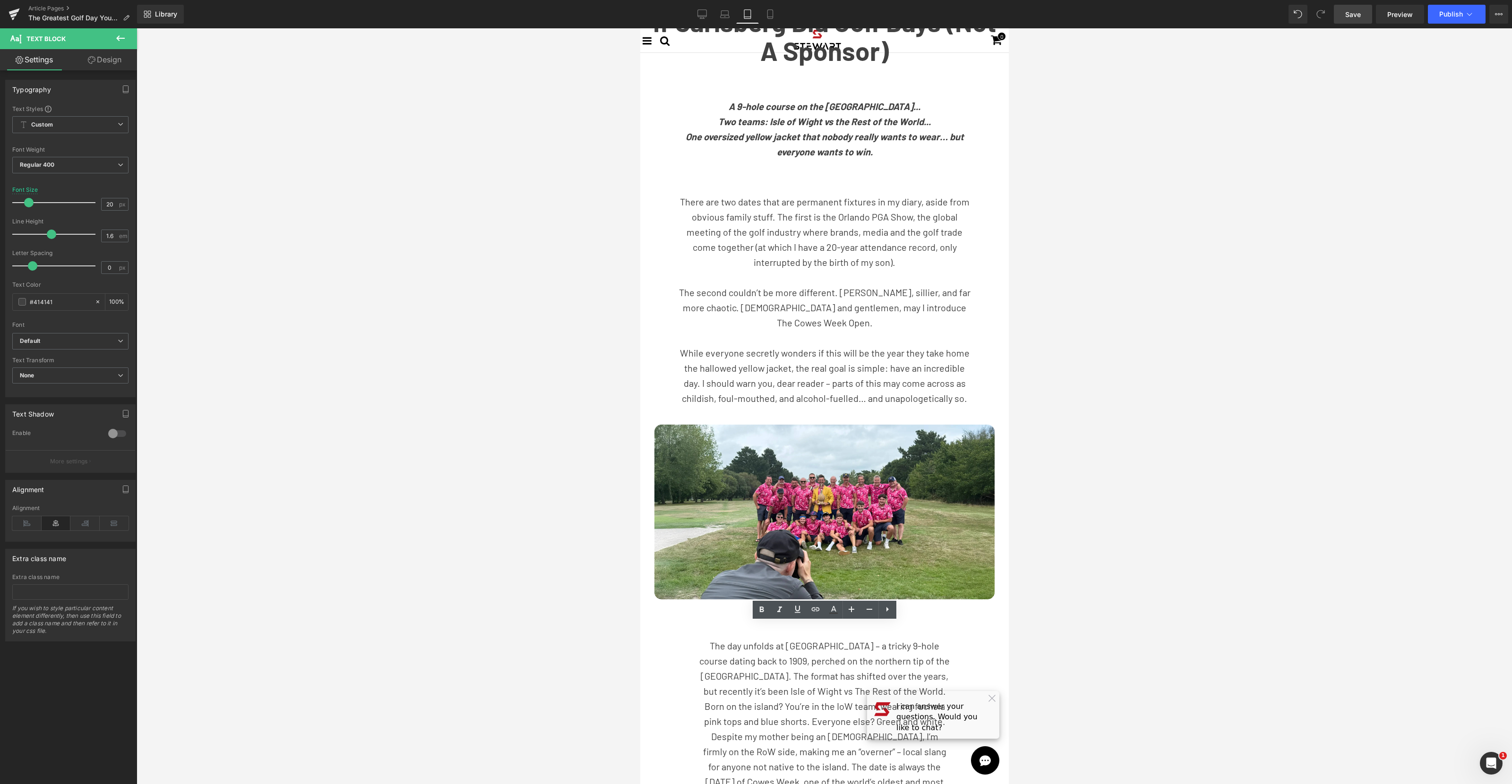
click at [442, 560] on div at bounding box center [824, 406] width 1375 height 756
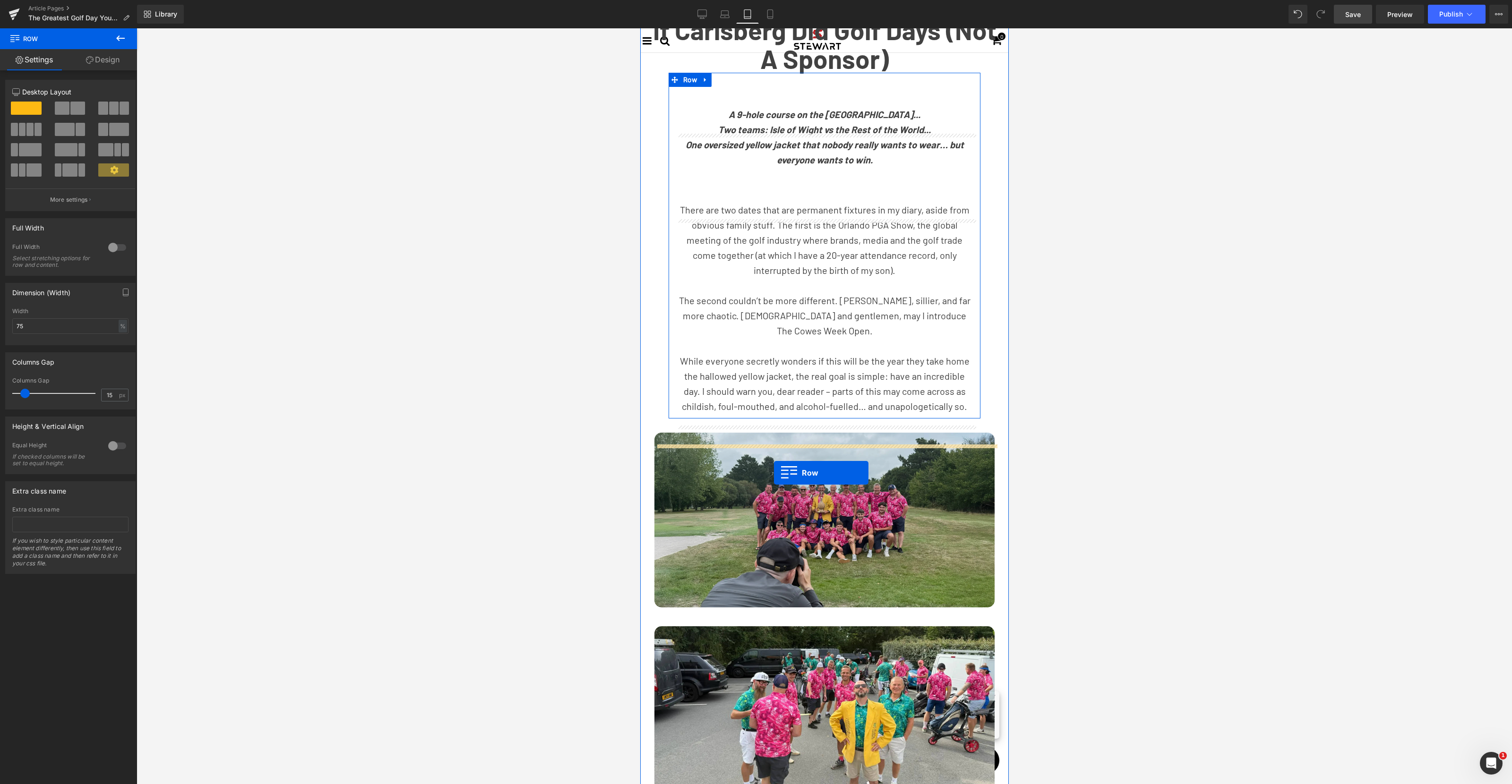
scroll to position [94, 0]
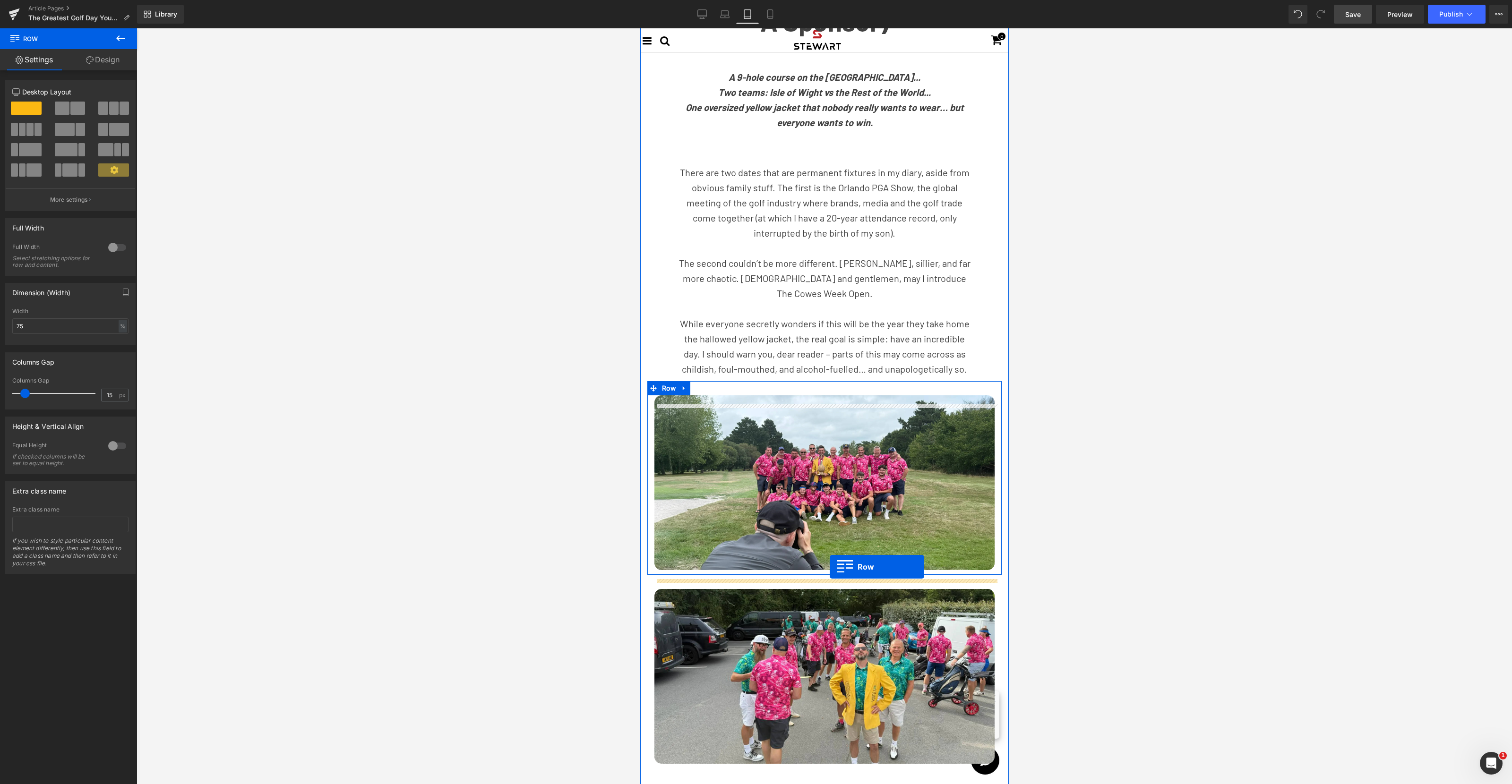
drag, startPoint x: 695, startPoint y: 60, endPoint x: 830, endPoint y: 567, distance: 524.7
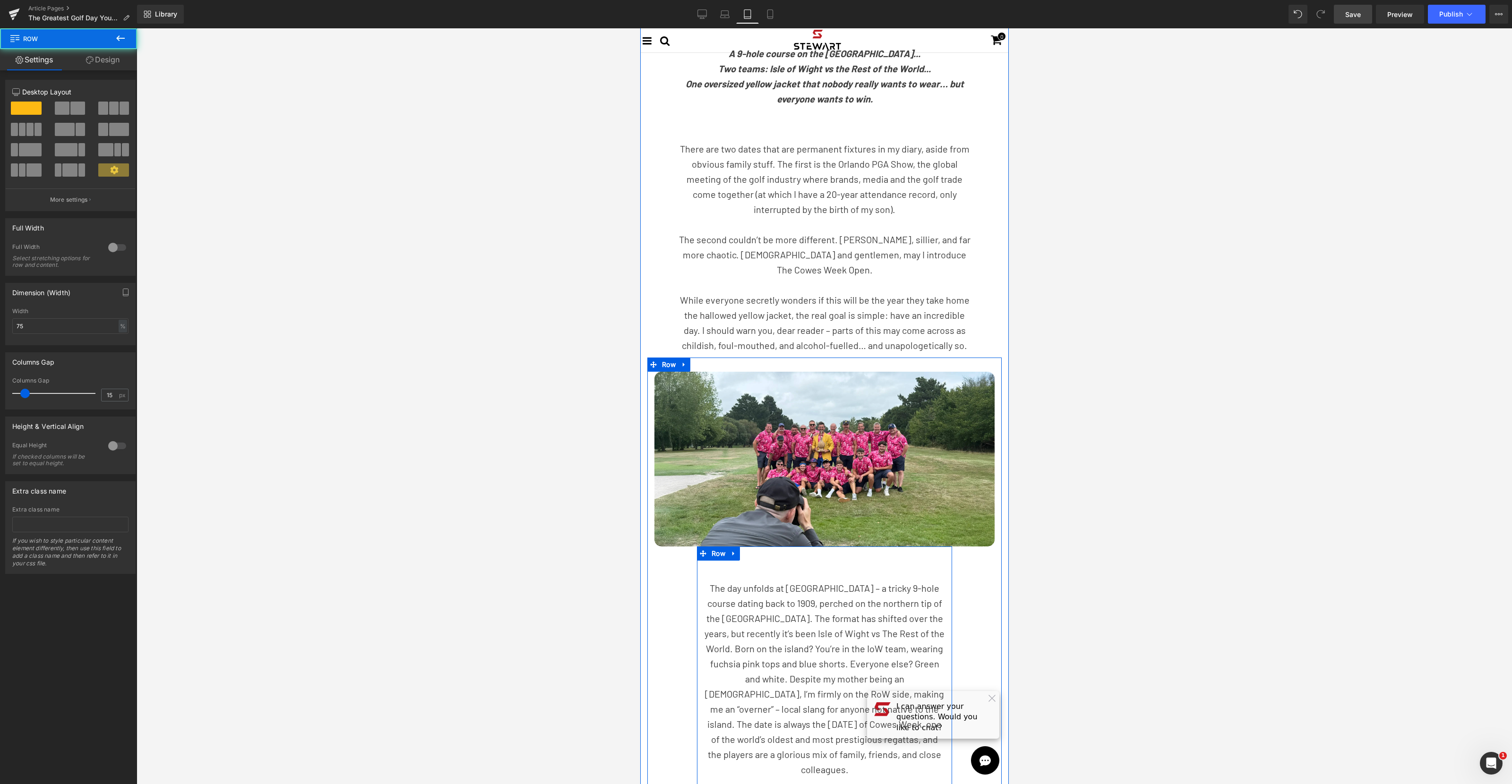
scroll to position [71, 0]
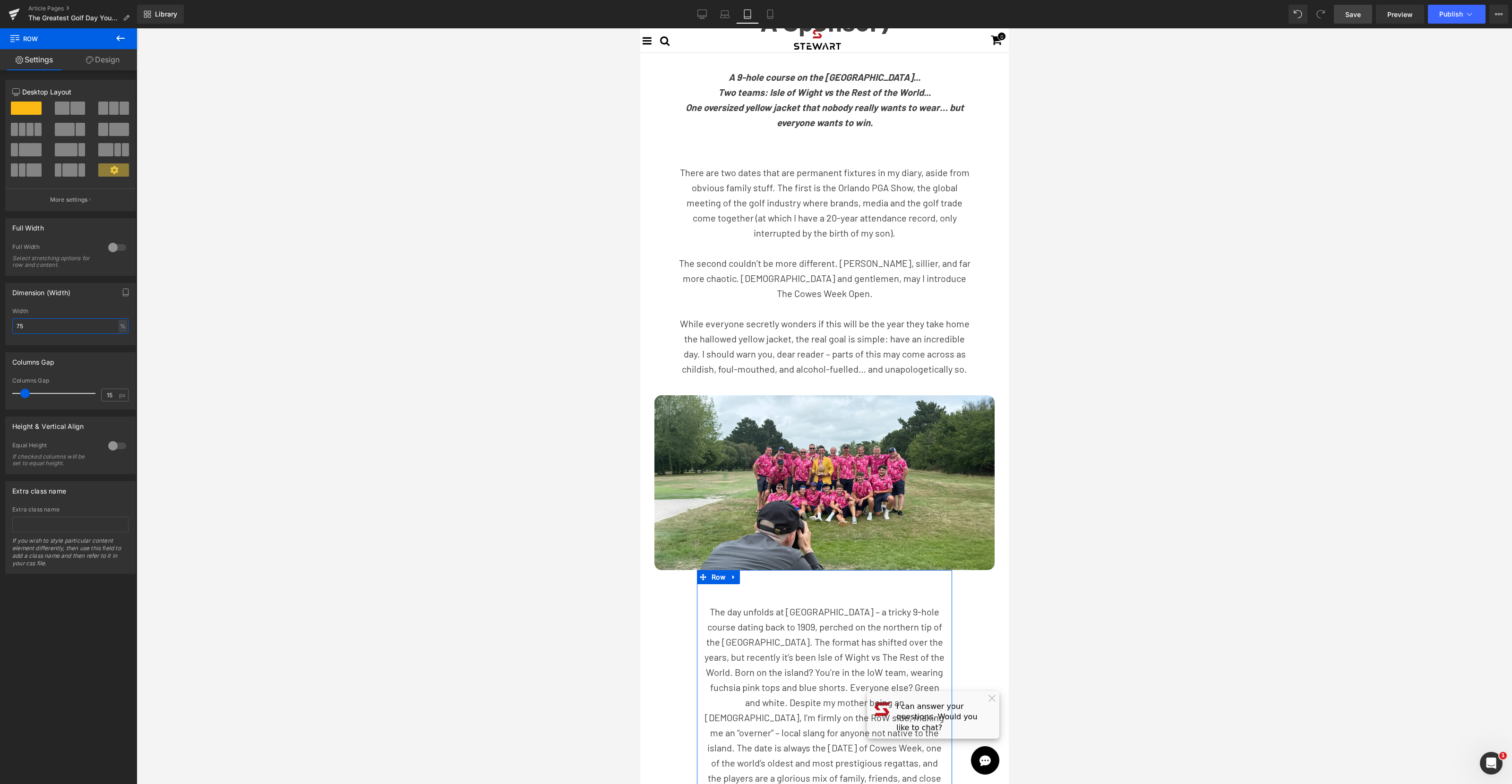
click at [45, 323] on input "75" at bounding box center [70, 326] width 116 height 16
type input "88"
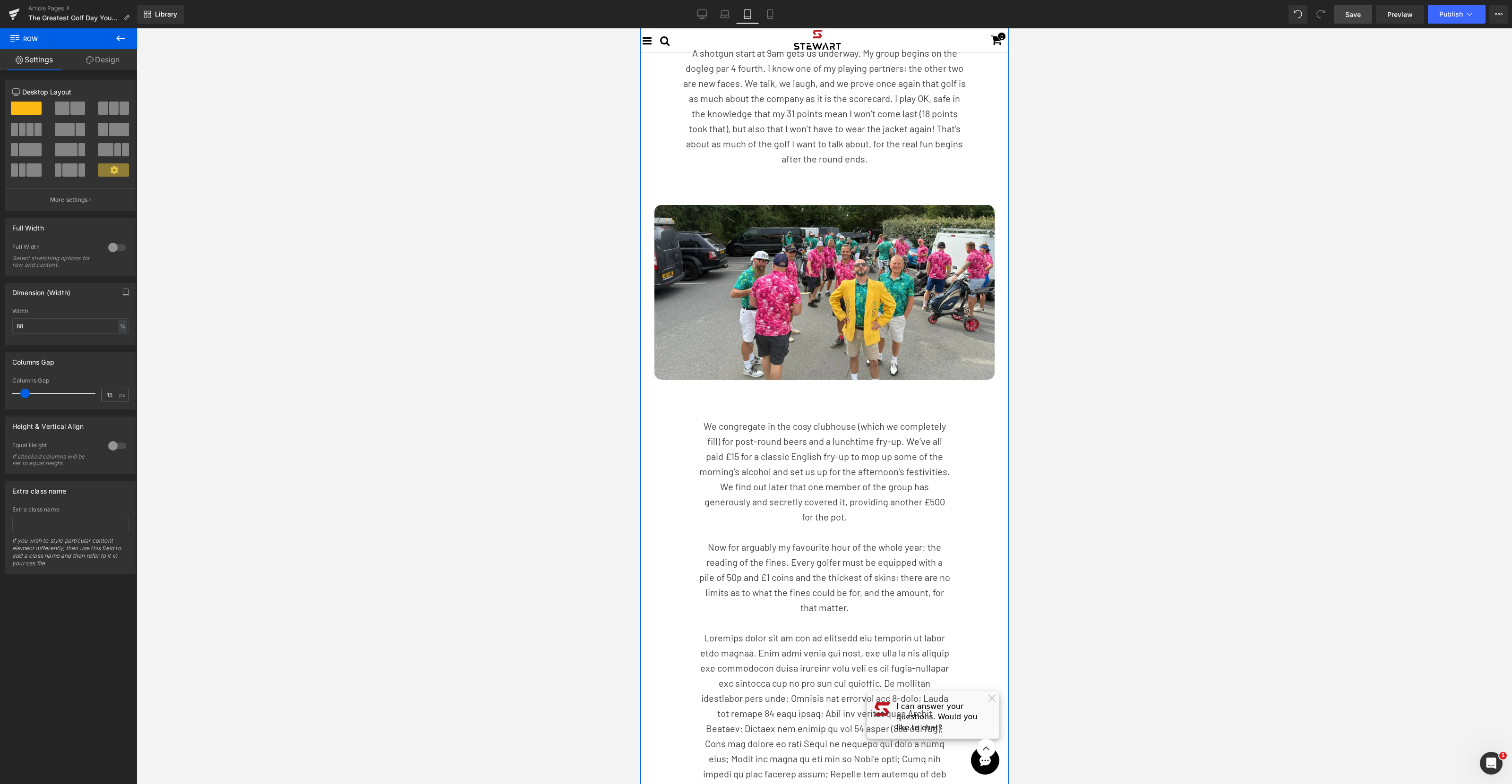
scroll to position [1266, 0]
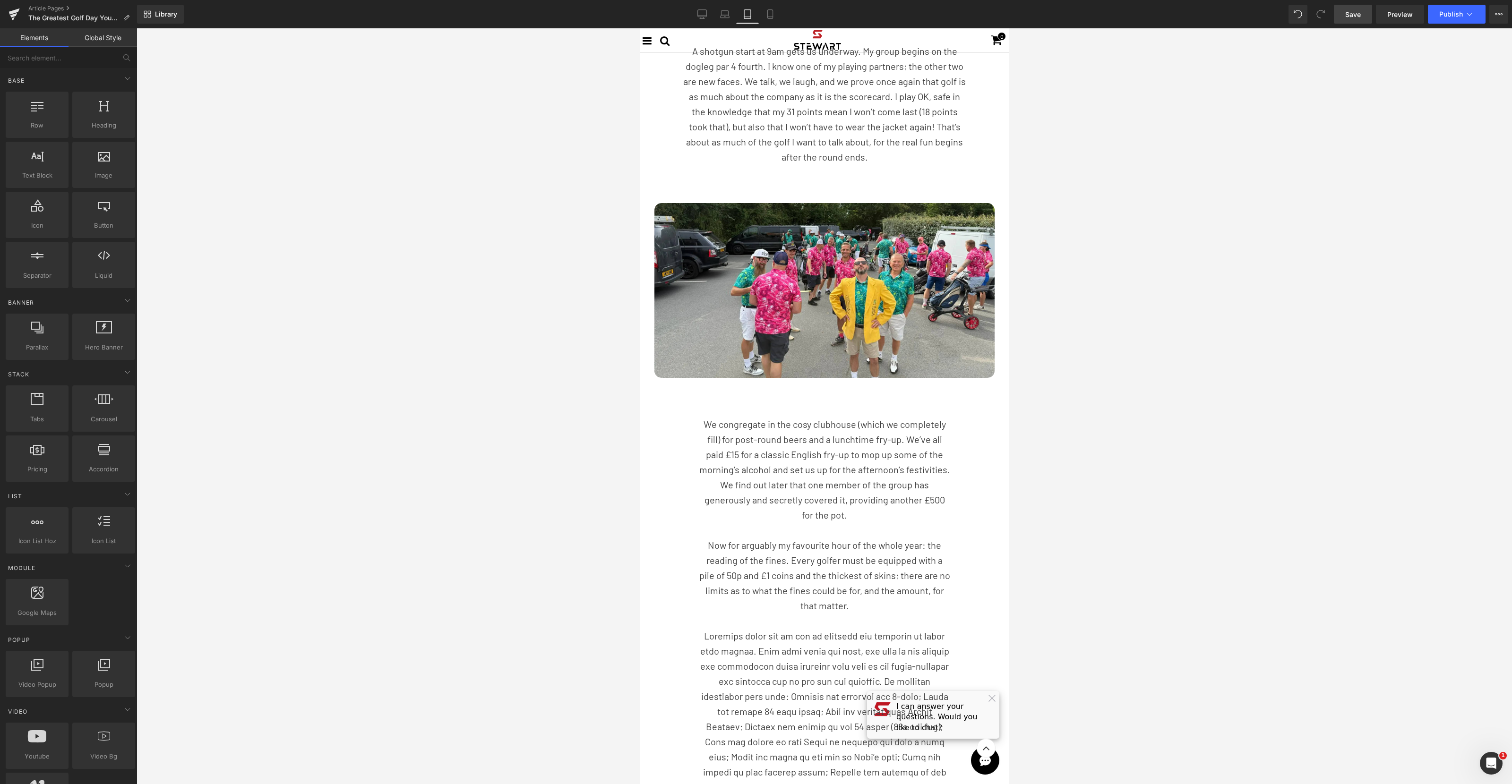
drag, startPoint x: 517, startPoint y: 347, endPoint x: 535, endPoint y: 349, distance: 18.1
click at [517, 347] on div at bounding box center [824, 406] width 1375 height 756
click at [714, 383] on span "Row" at bounding box center [713, 389] width 19 height 14
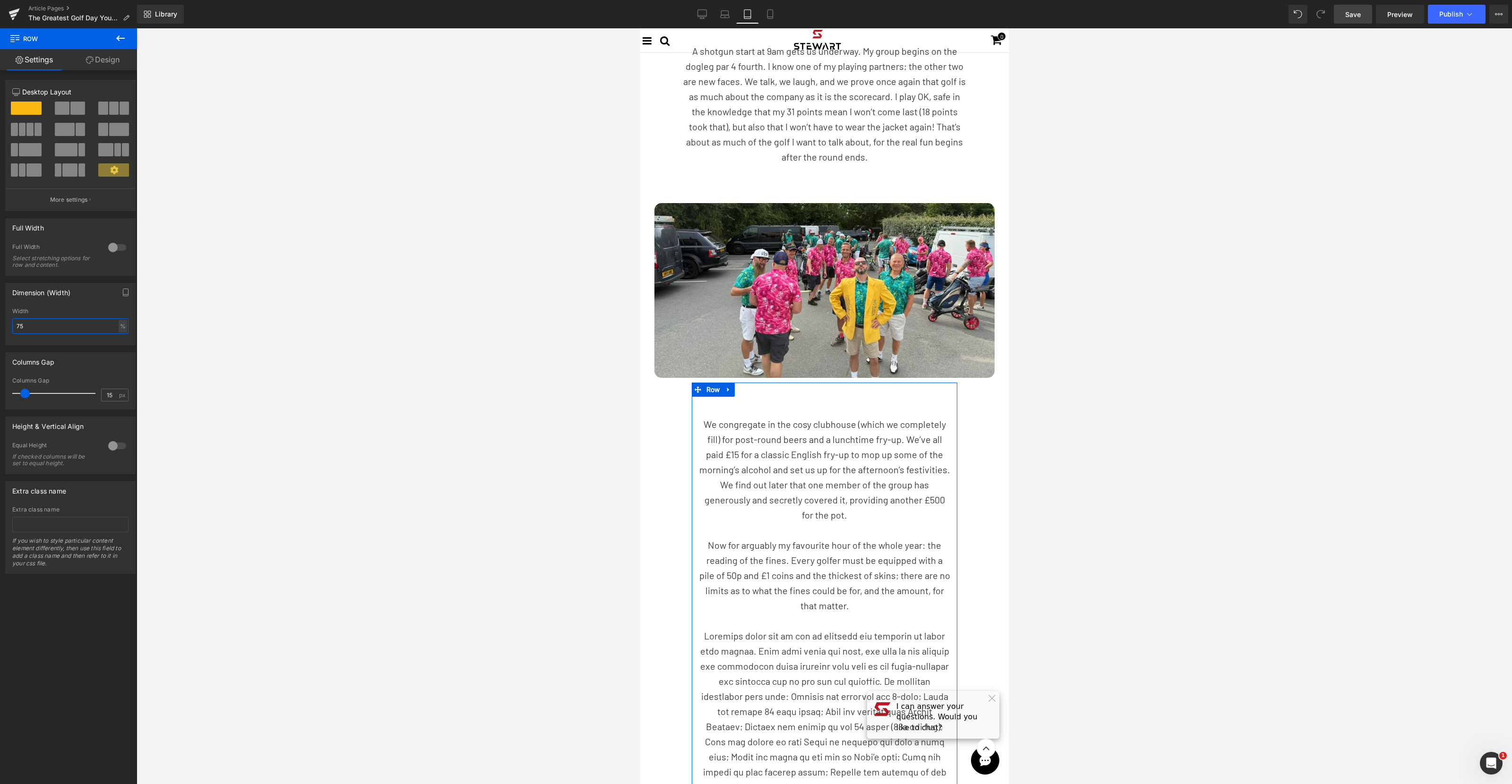
click at [65, 326] on input "75" at bounding box center [70, 326] width 116 height 16
type input "88"
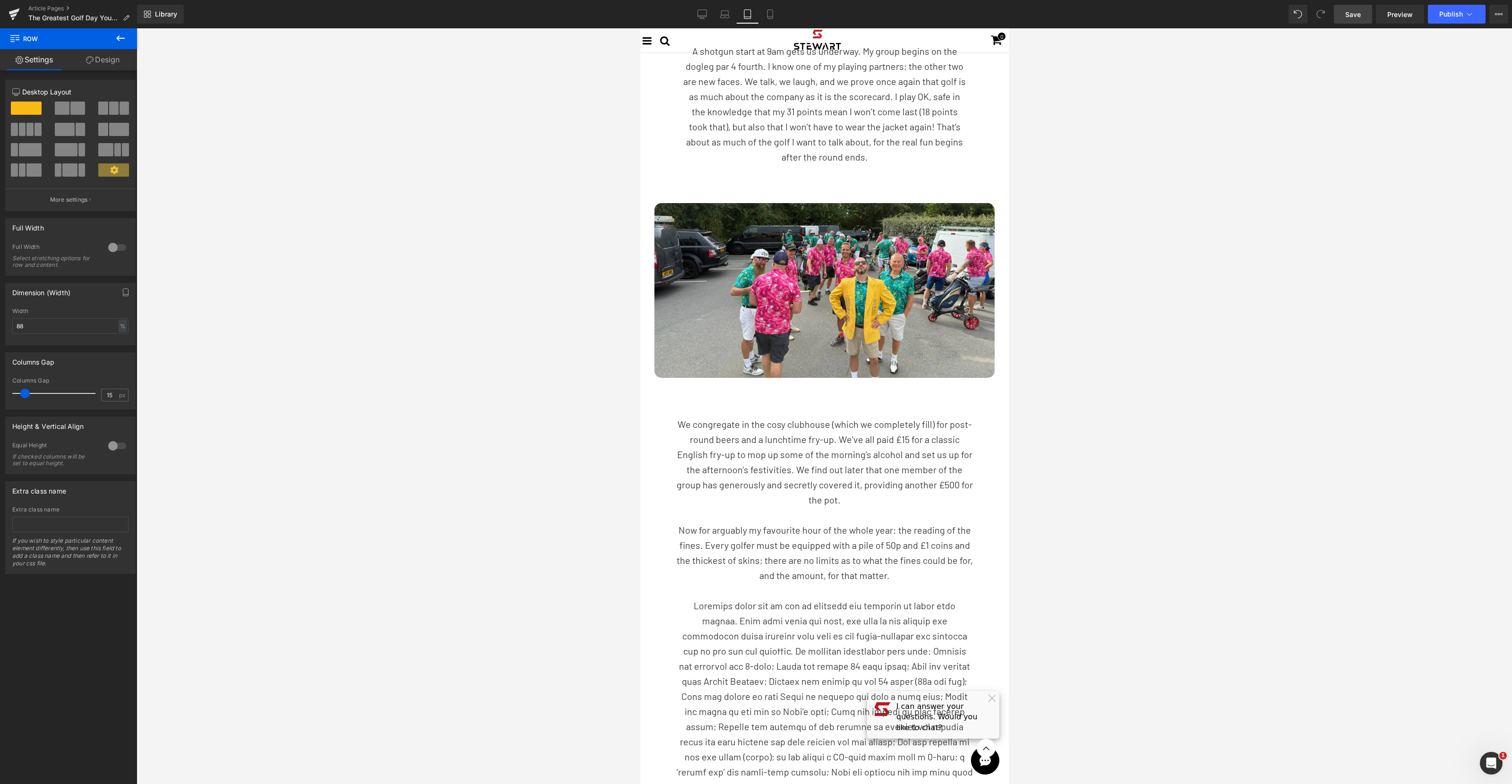
click at [403, 392] on div at bounding box center [824, 406] width 1375 height 756
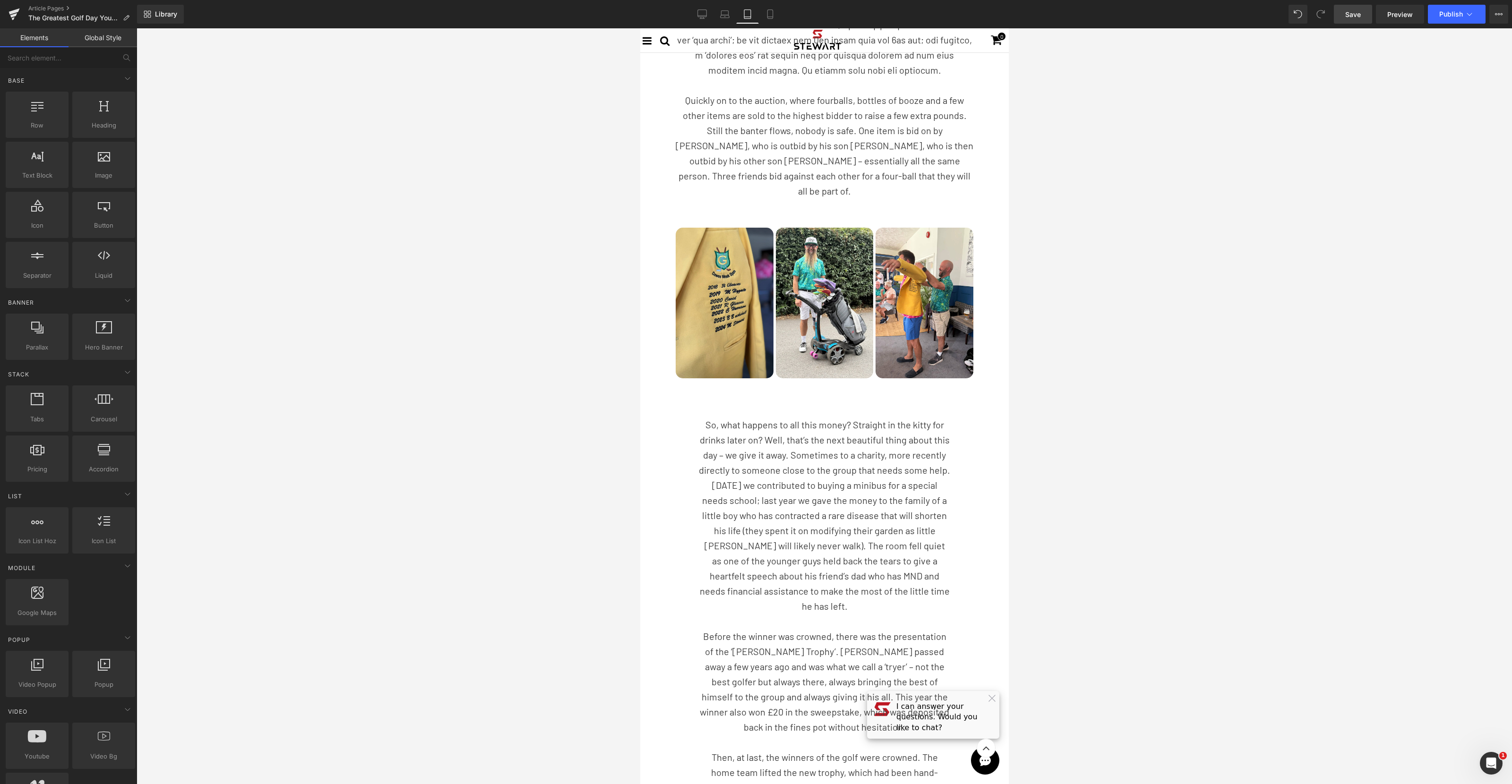
scroll to position [2089, 0]
click at [494, 367] on div at bounding box center [824, 406] width 1375 height 756
click at [709, 382] on span "Row" at bounding box center [713, 388] width 19 height 14
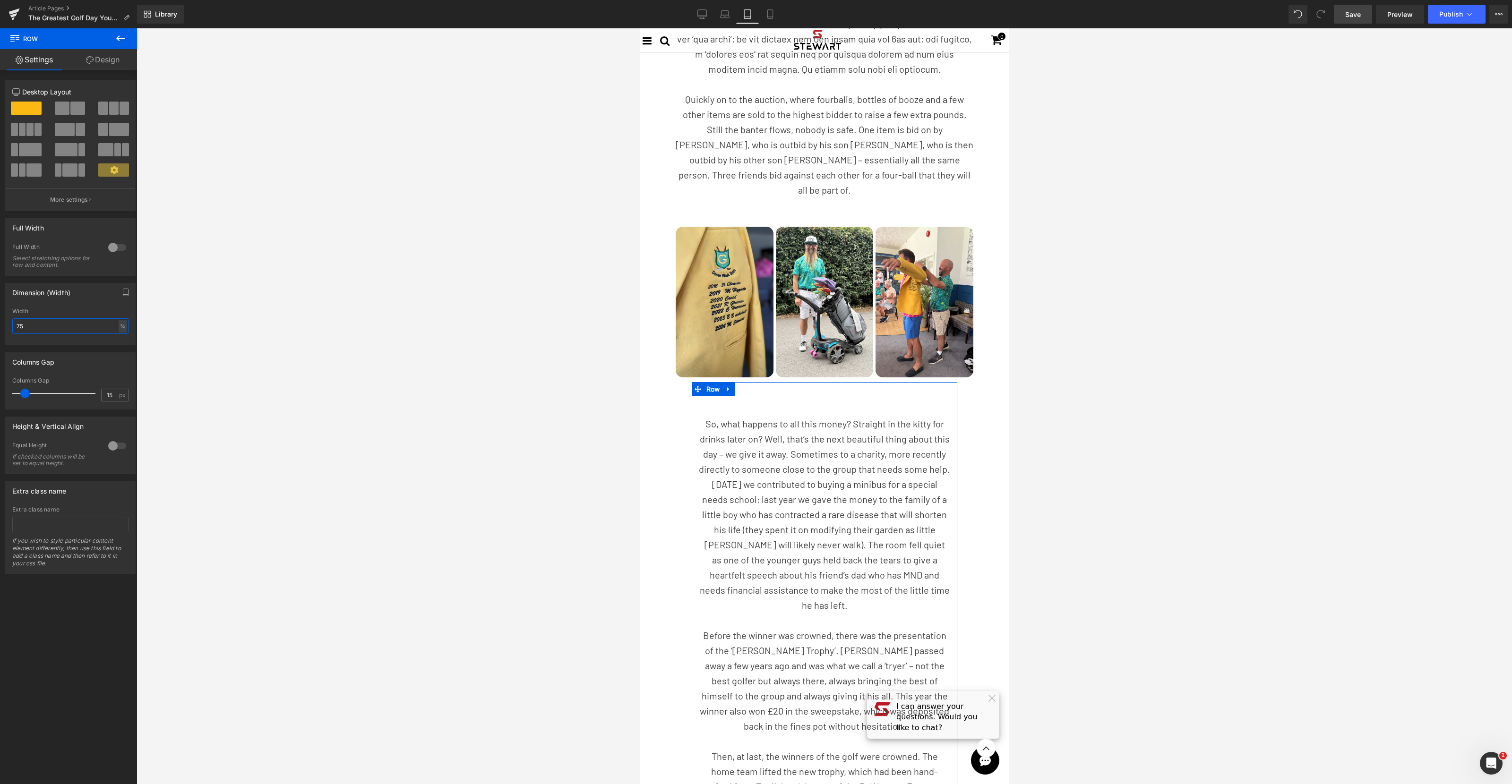
click at [71, 331] on input "75" at bounding box center [70, 326] width 116 height 16
type input "88"
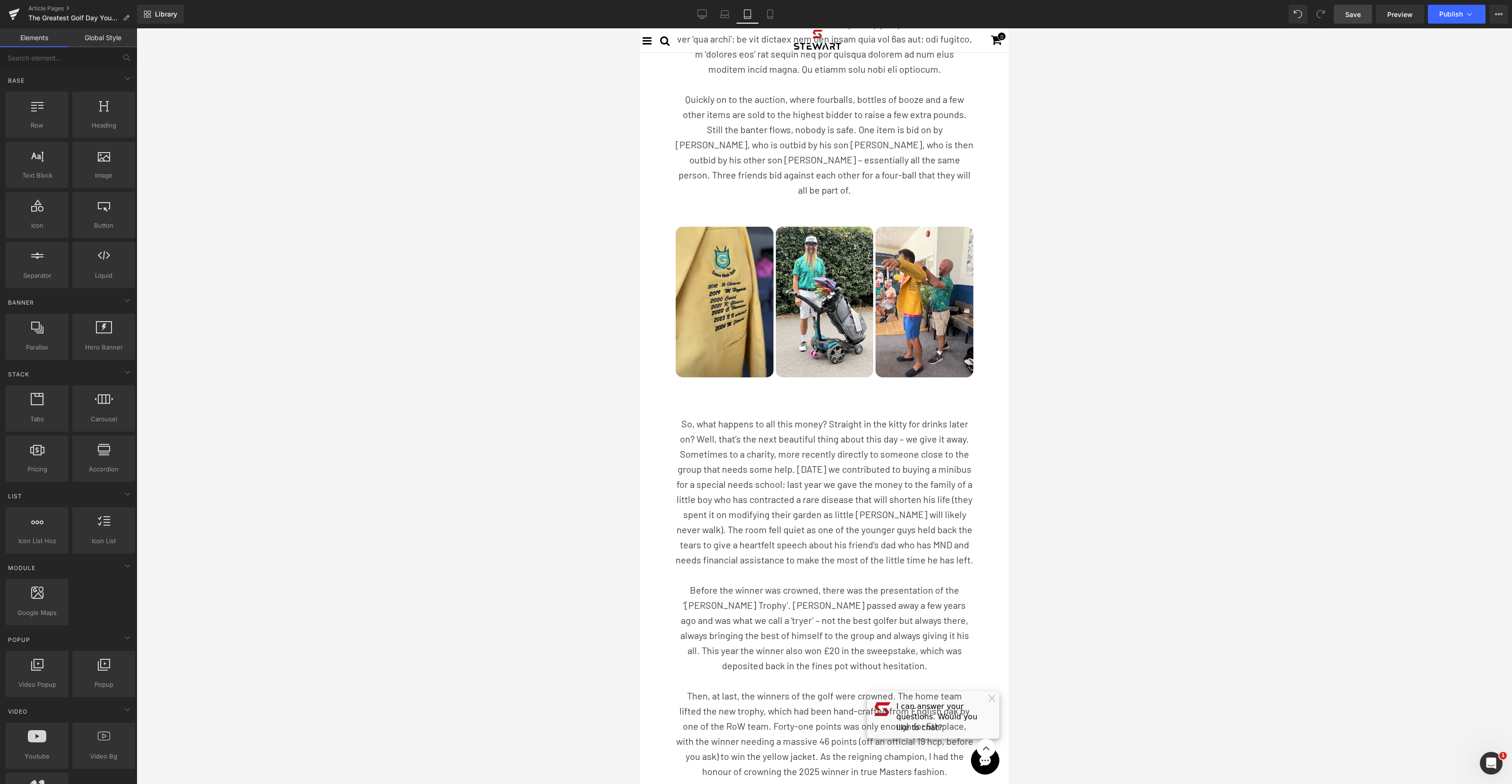
click at [433, 396] on div at bounding box center [824, 406] width 1375 height 756
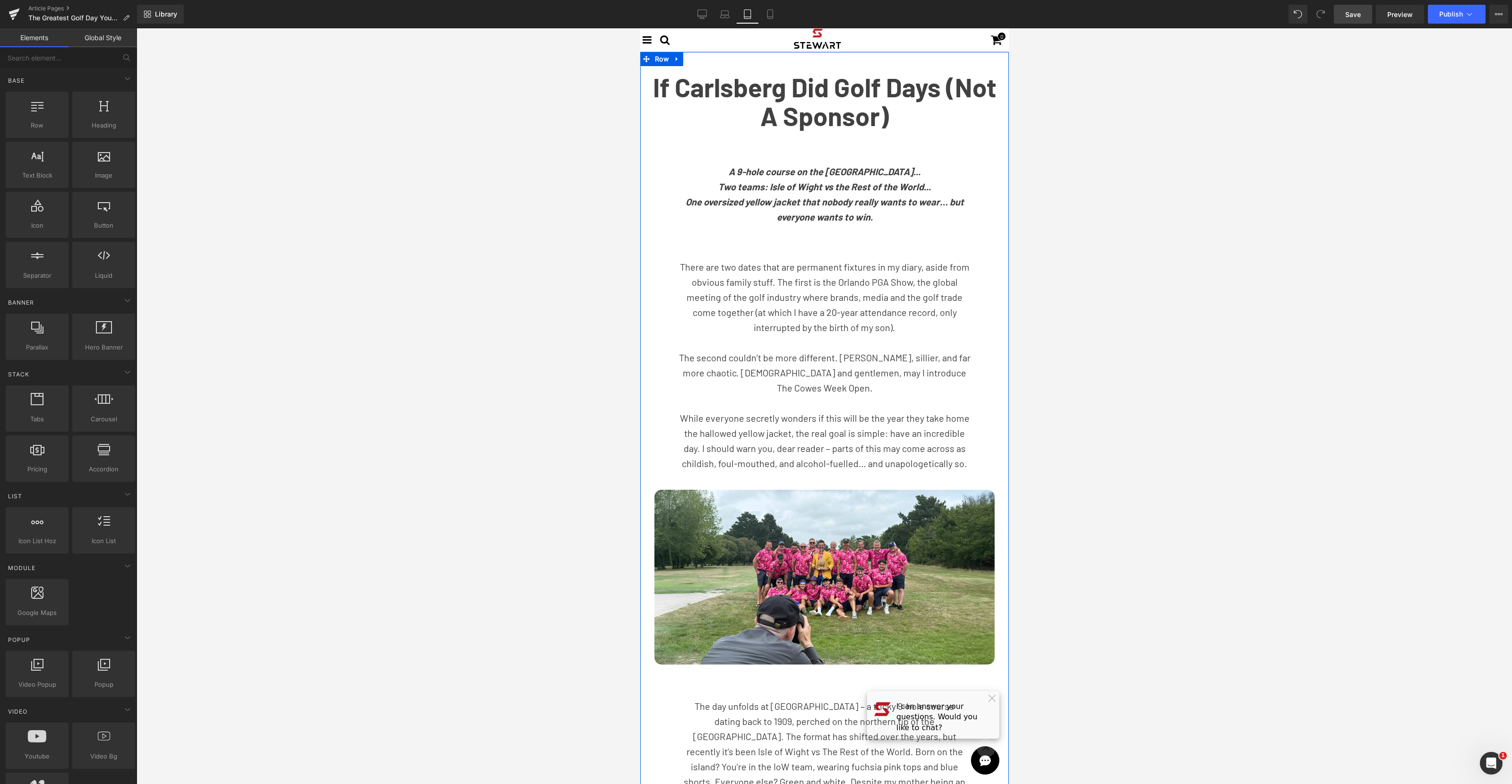
scroll to position [0, 0]
click at [769, 10] on icon at bounding box center [770, 15] width 6 height 9
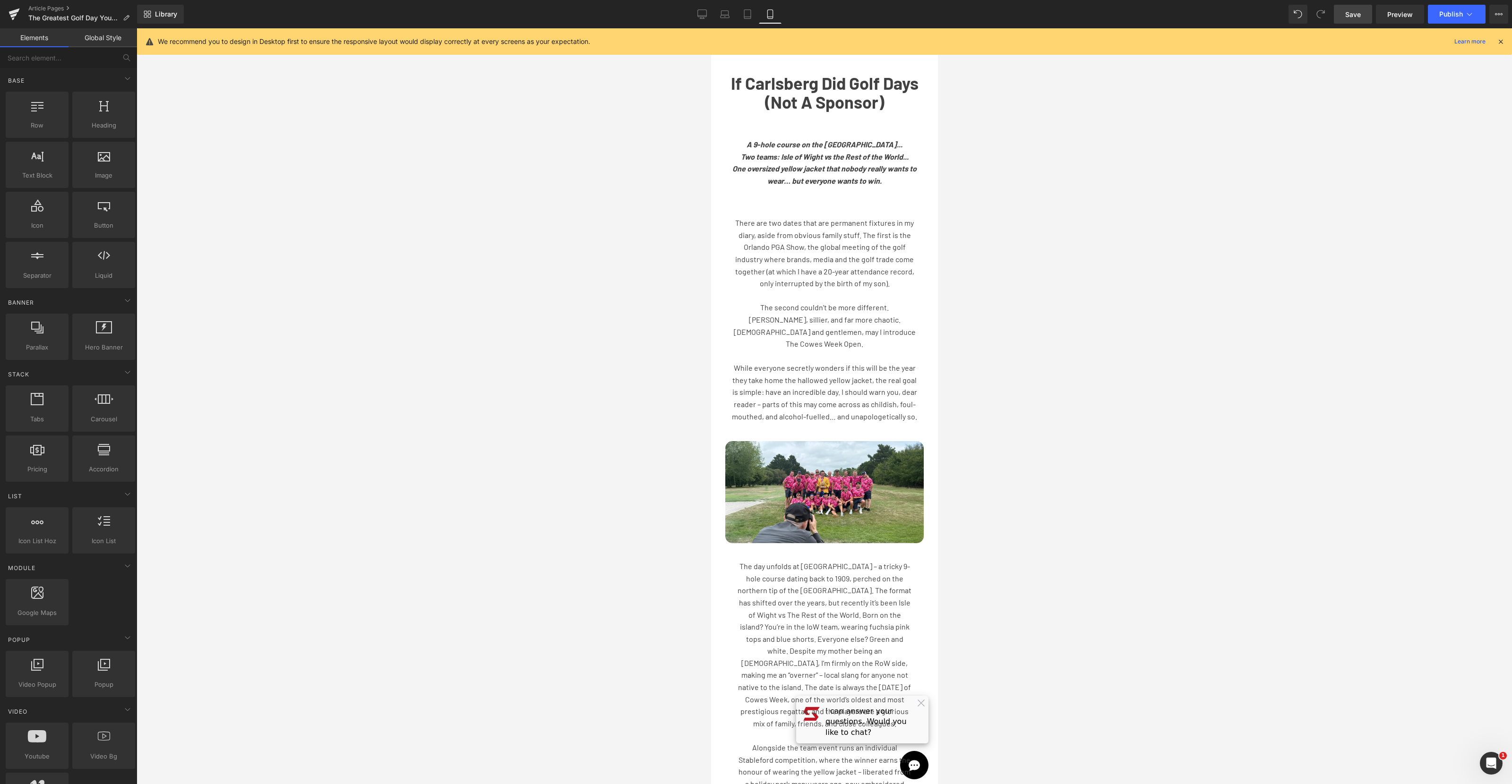
scroll to position [24, 0]
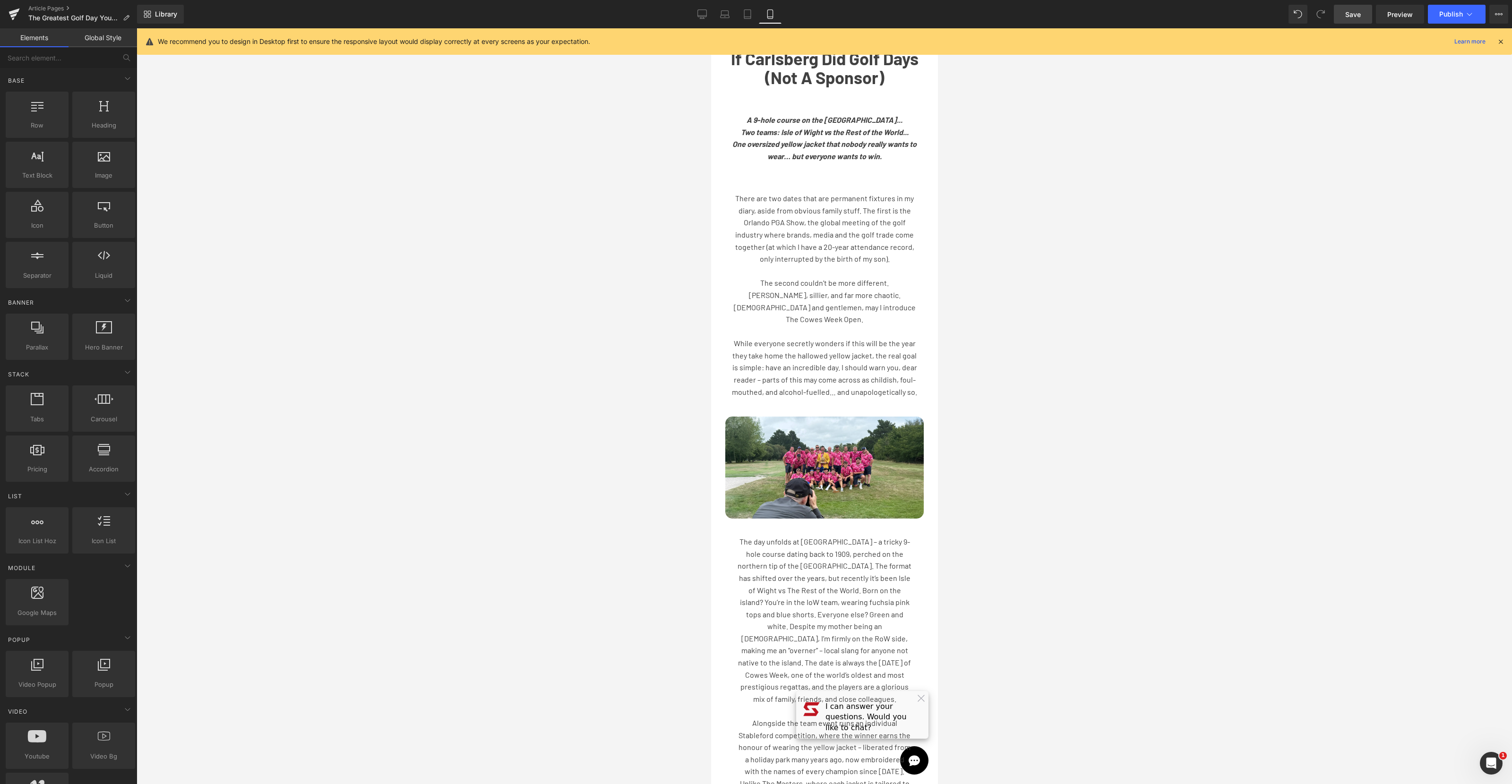
drag, startPoint x: 449, startPoint y: 269, endPoint x: 497, endPoint y: 259, distance: 49.0
click at [448, 269] on div at bounding box center [824, 406] width 1375 height 756
click at [740, 94] on span "Row" at bounding box center [744, 93] width 19 height 14
click at [589, 211] on div at bounding box center [824, 406] width 1375 height 756
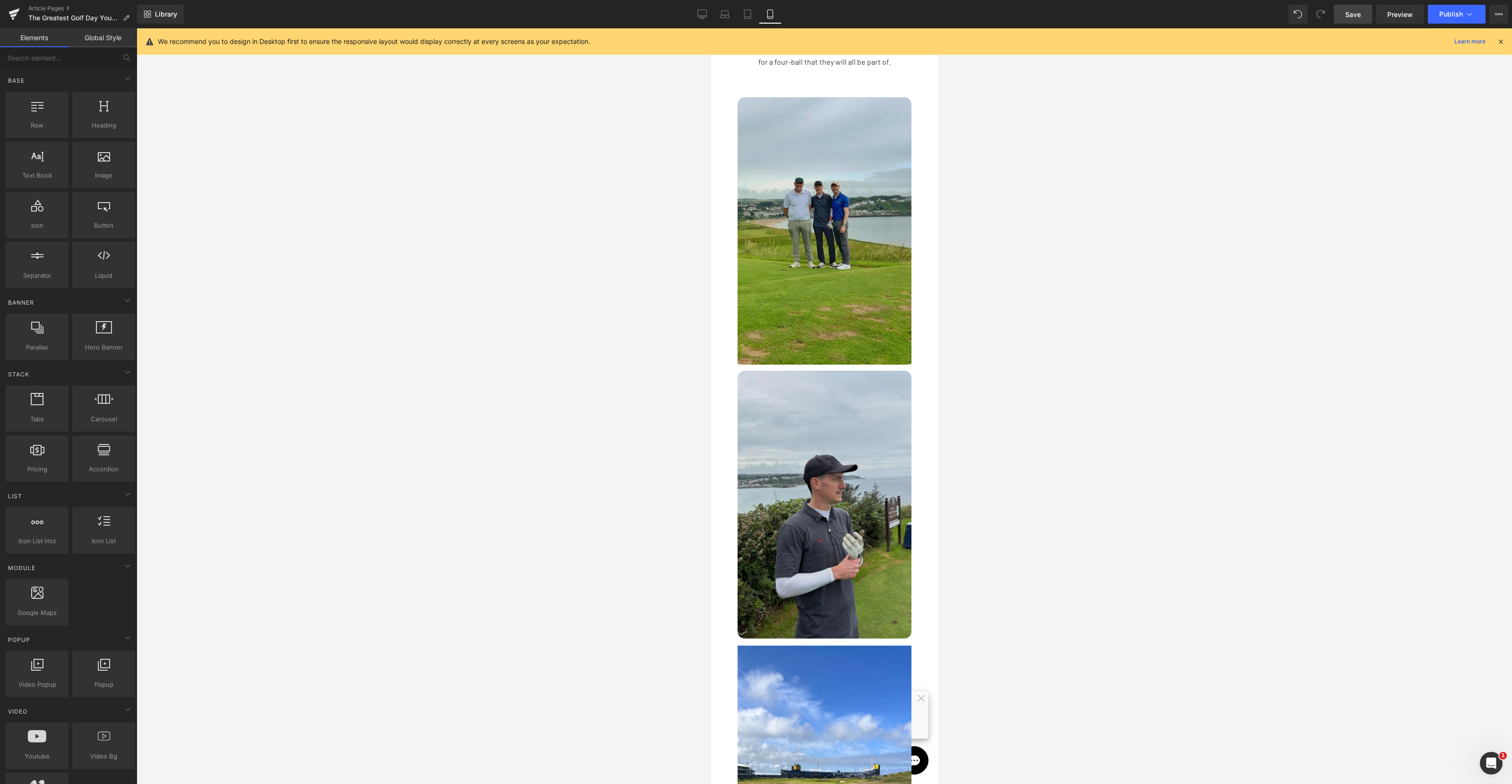
scroll to position [1892, 0]
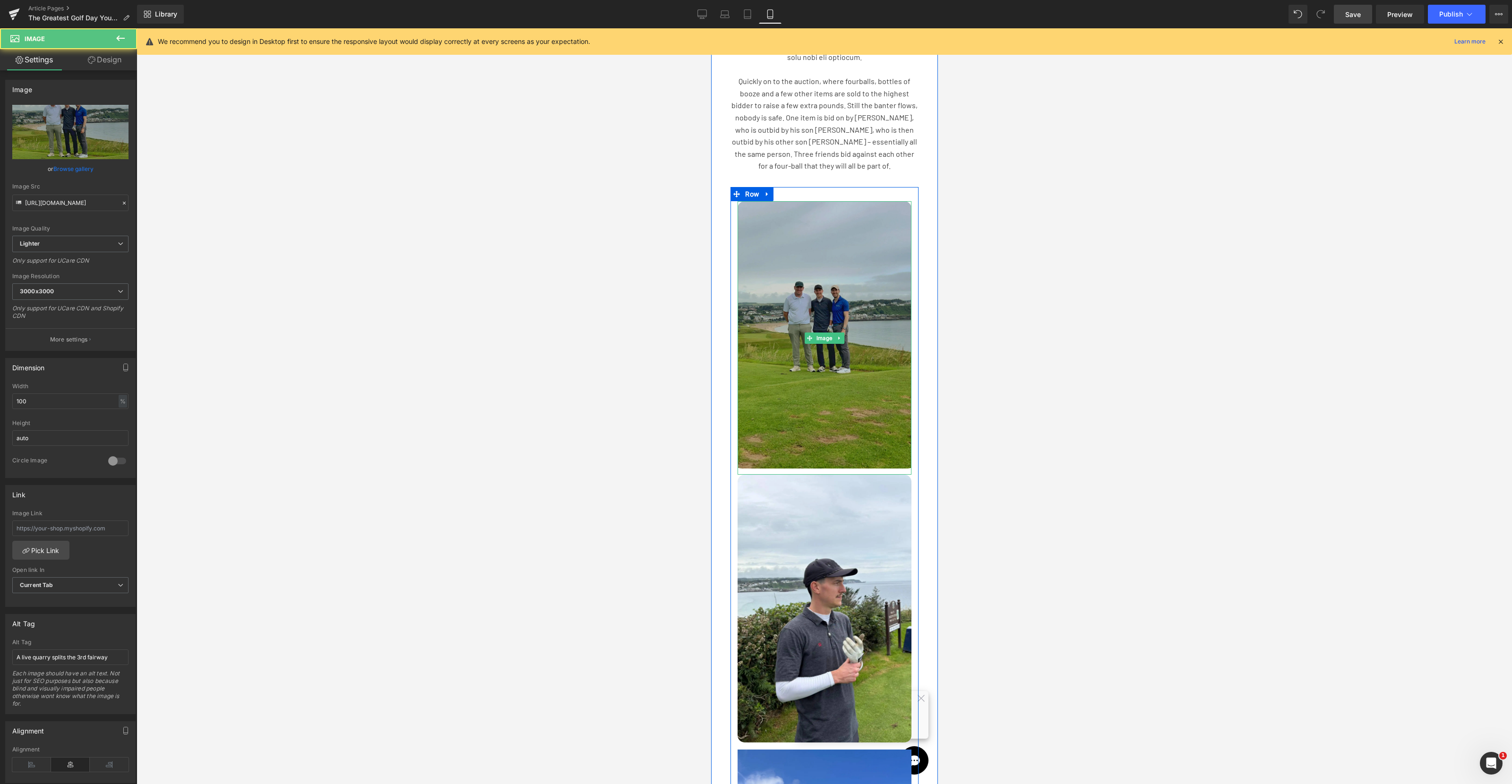
click at [818, 268] on img at bounding box center [824, 338] width 174 height 274
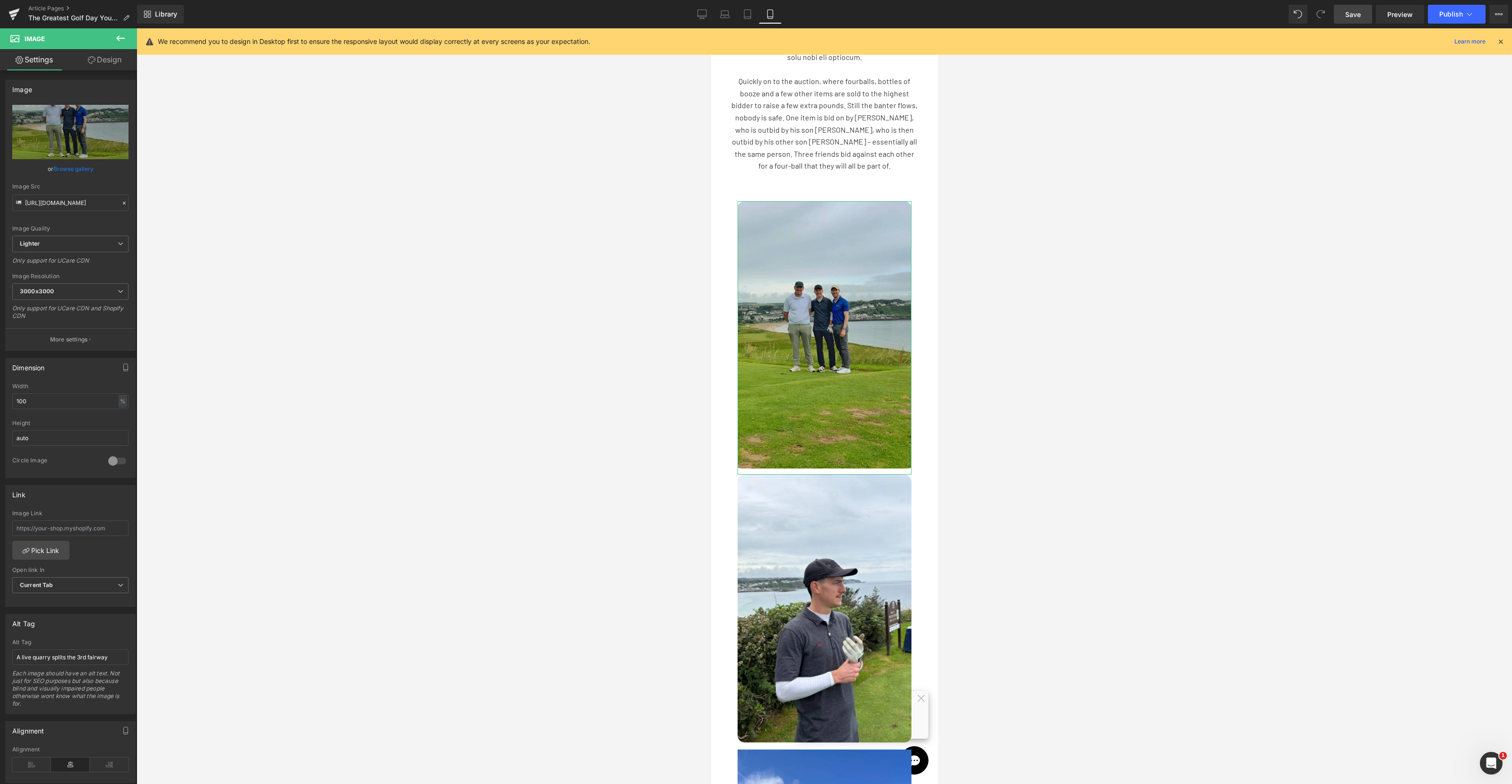
click at [71, 170] on link "Browse gallery" at bounding box center [73, 169] width 40 height 17
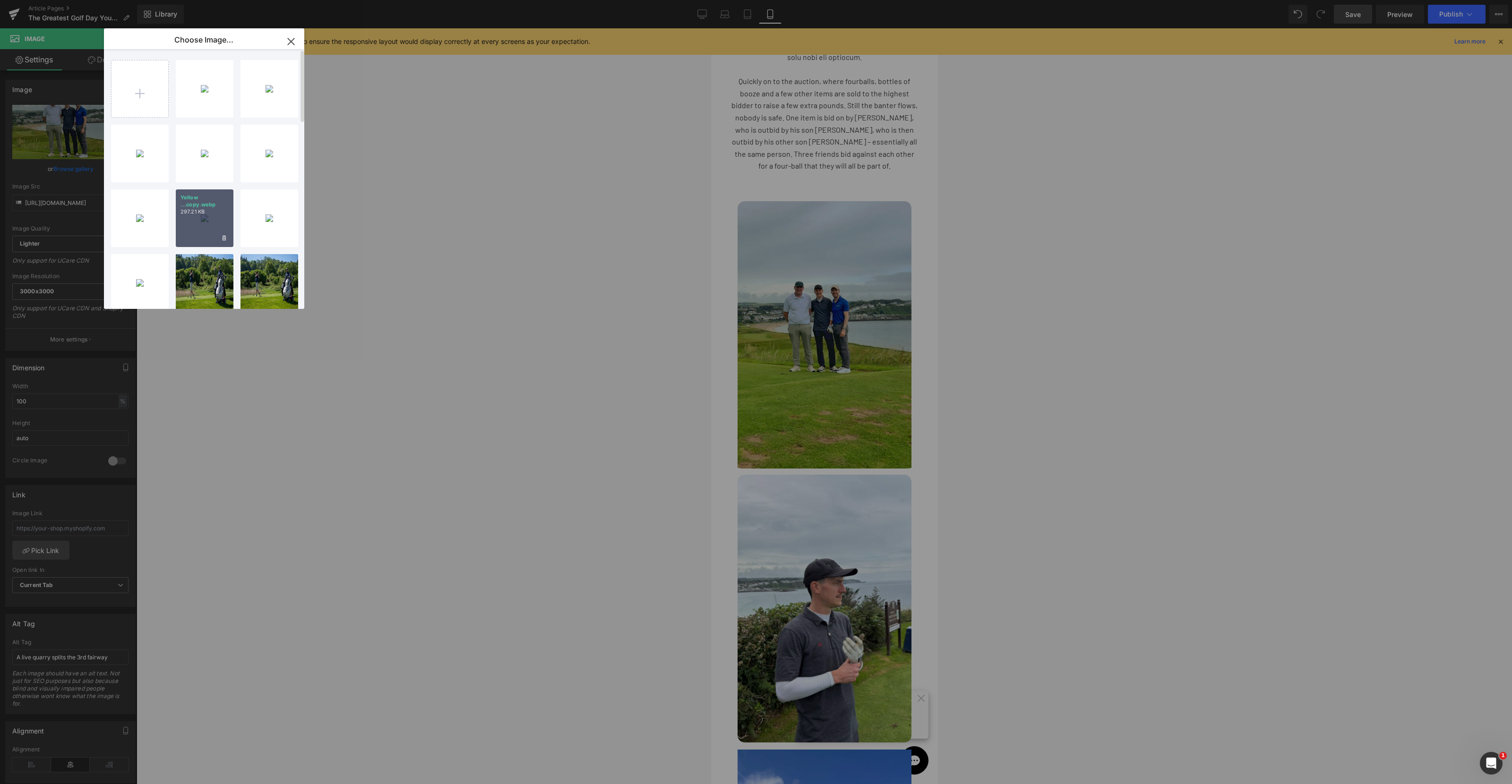
click at [193, 224] on div "Yellow ...copy.webp 297.21 KB" at bounding box center [205, 218] width 58 height 58
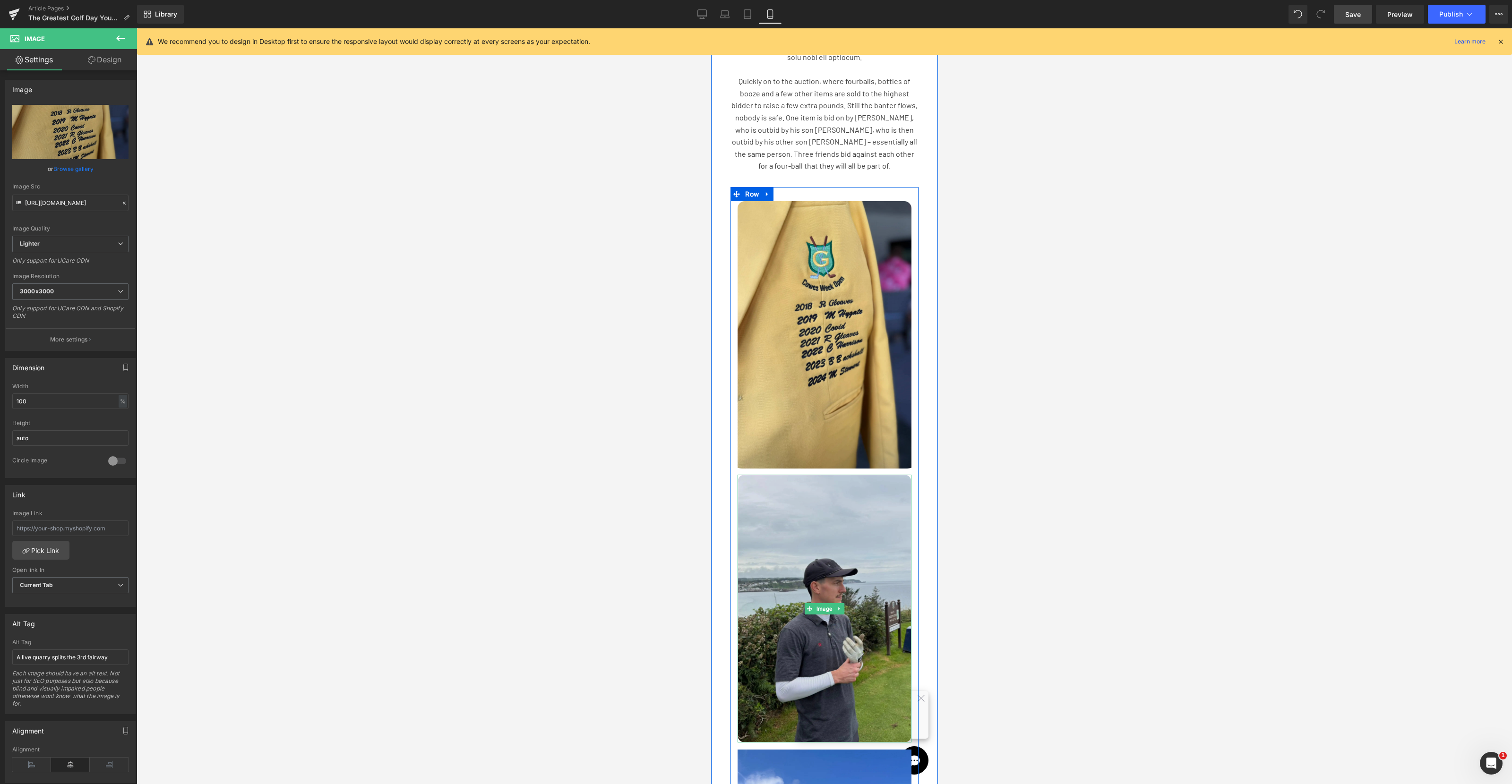
click at [840, 518] on img at bounding box center [824, 608] width 174 height 267
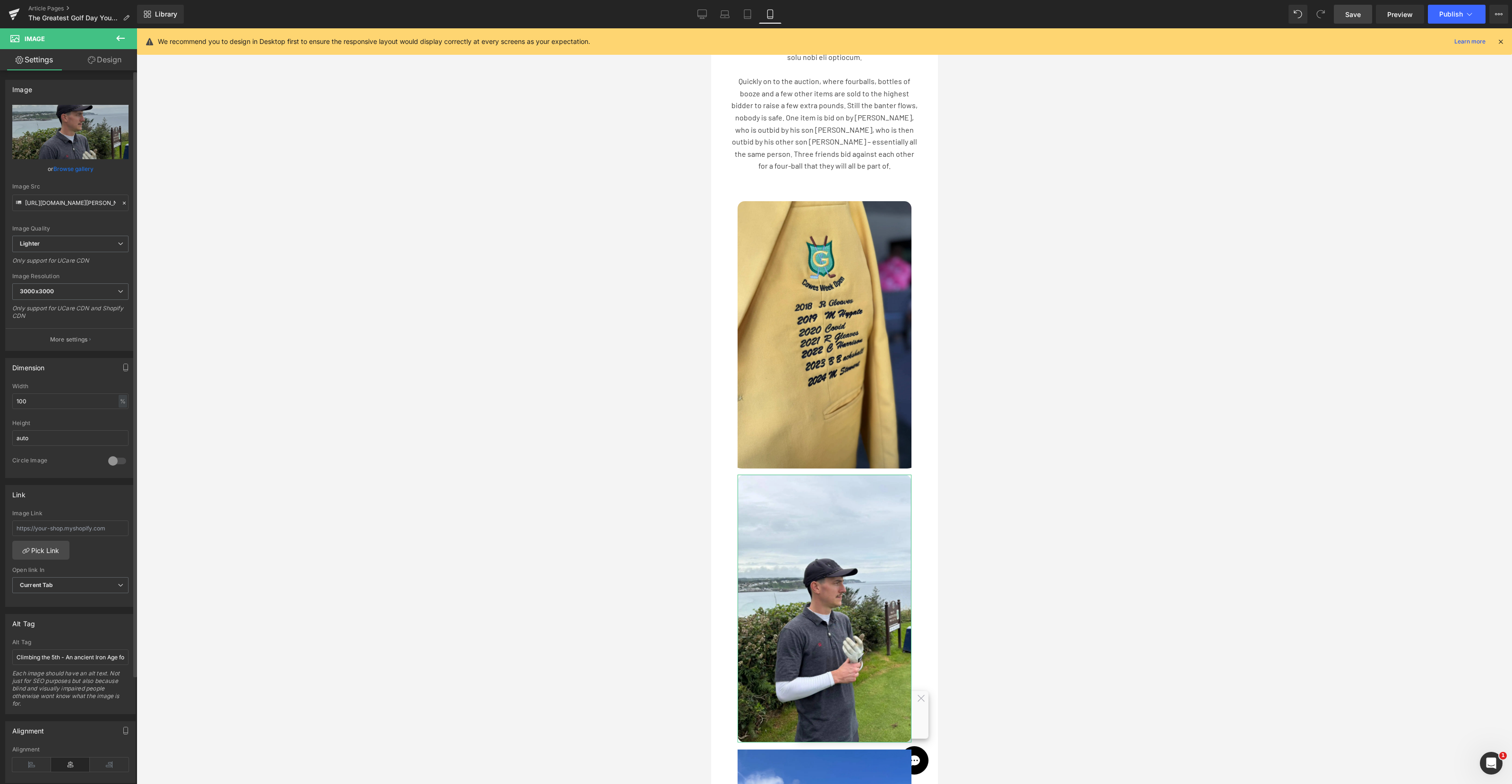
click at [87, 172] on link "Browse gallery" at bounding box center [73, 169] width 40 height 17
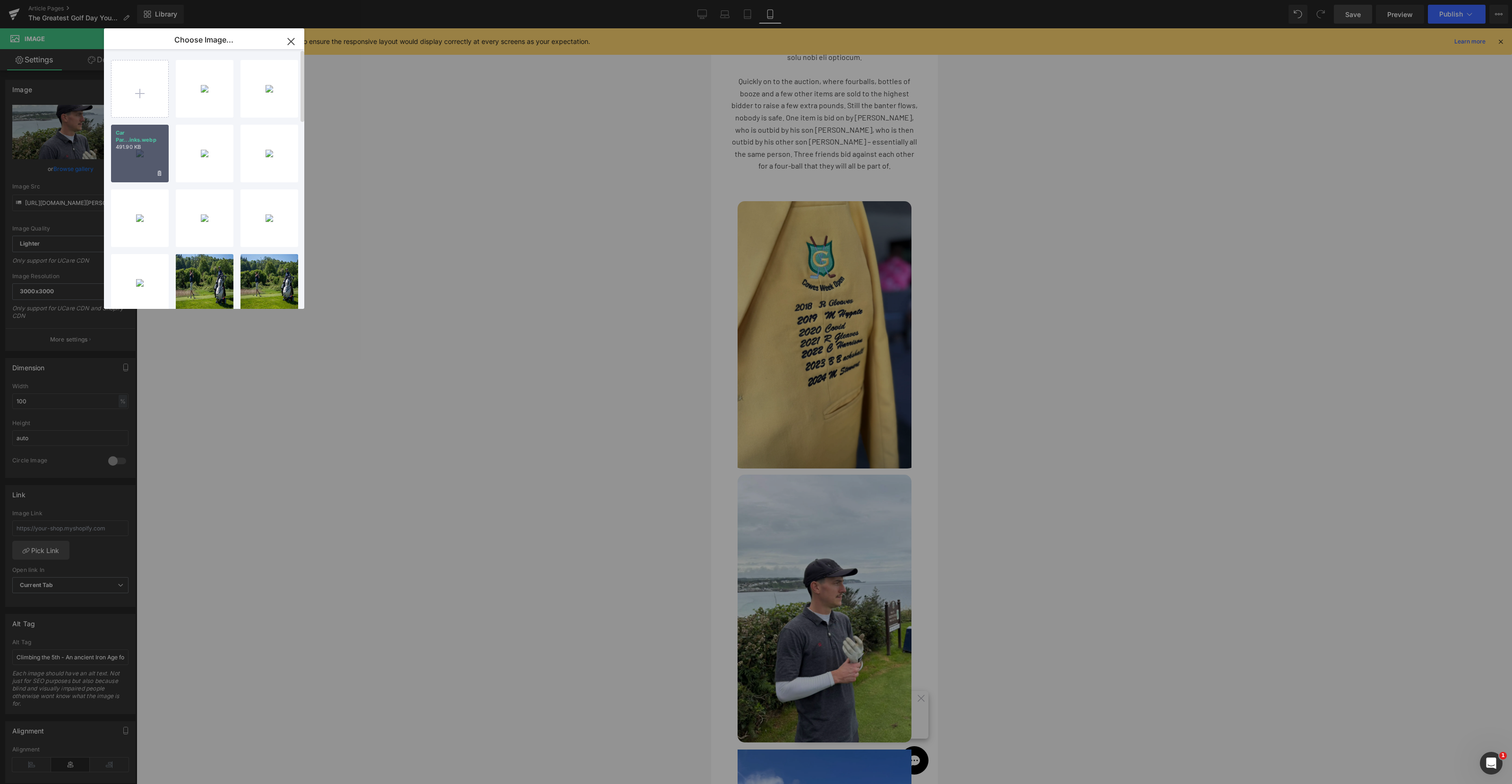
click at [137, 161] on div "Car Par...inks.webp 491.90 KB" at bounding box center [140, 154] width 58 height 58
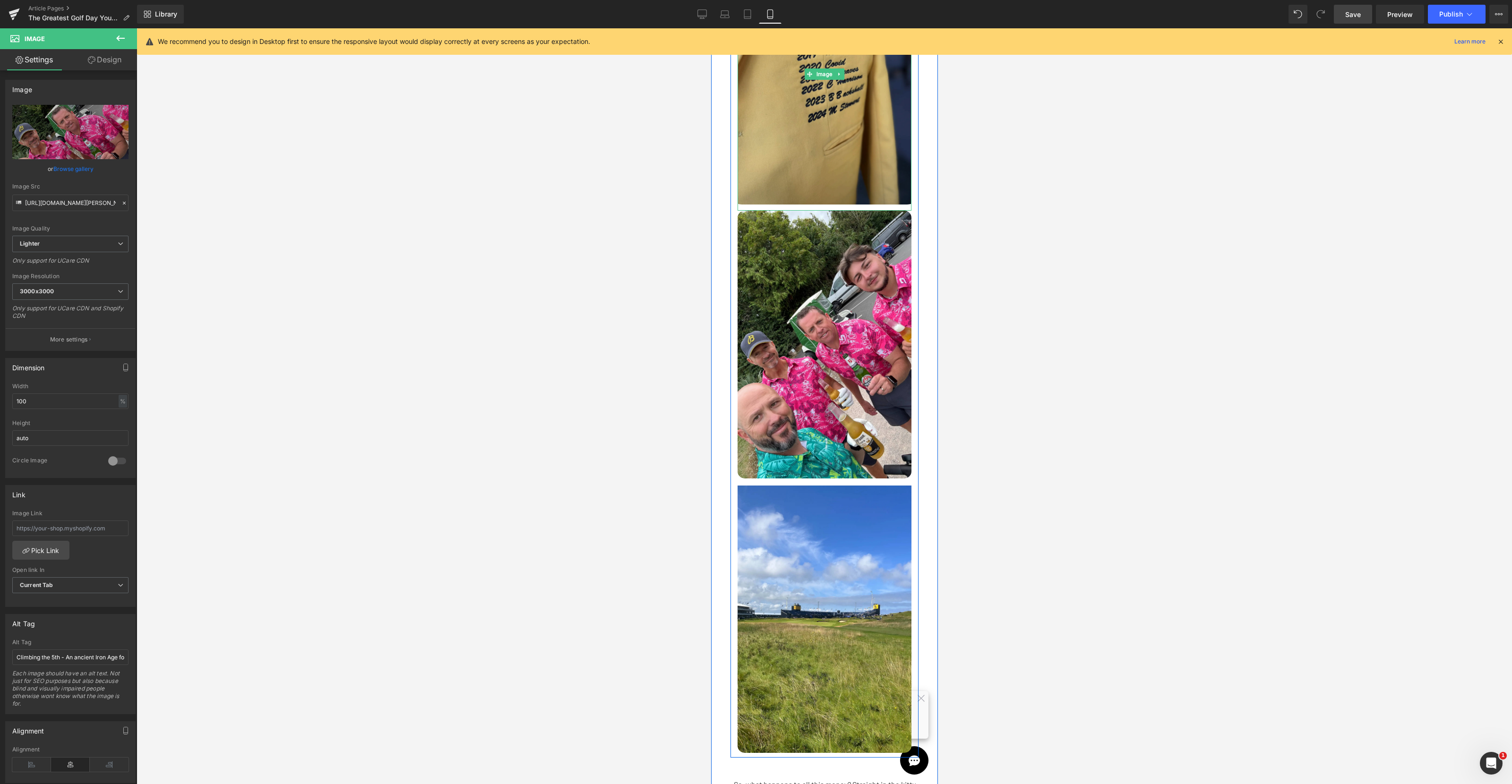
scroll to position [2230, 0]
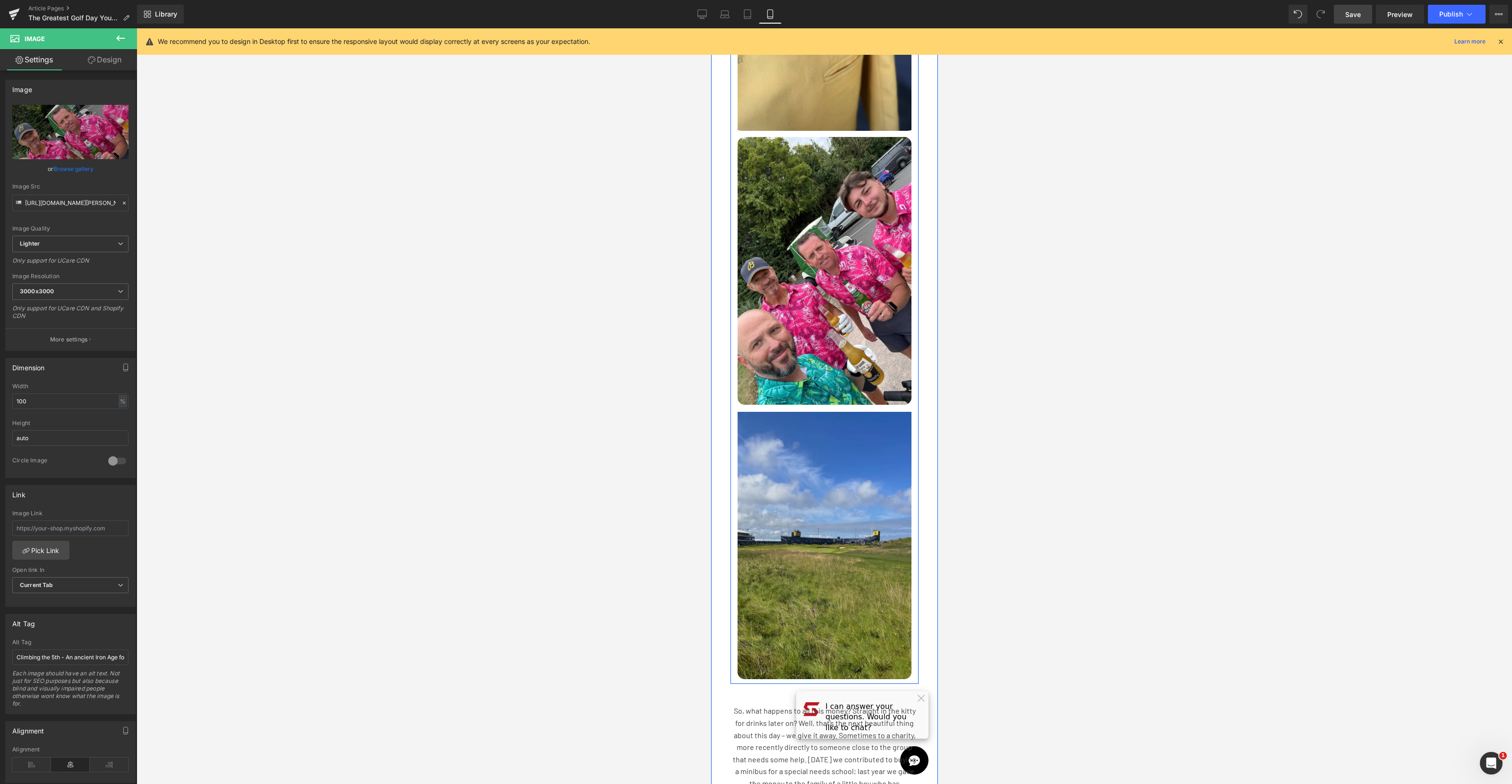
click at [808, 429] on img at bounding box center [824, 542] width 174 height 275
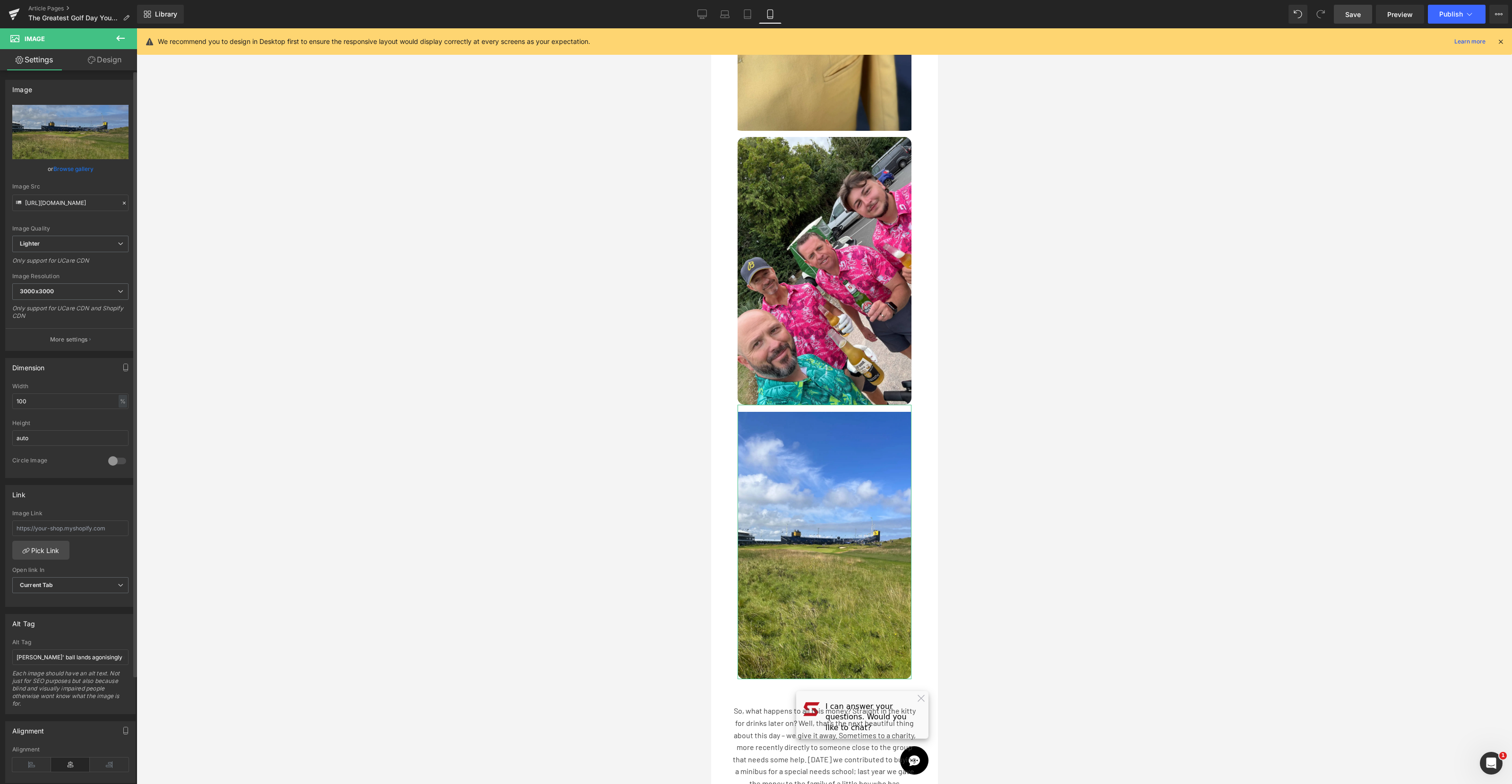
click at [75, 166] on link "Browse gallery" at bounding box center [73, 169] width 40 height 17
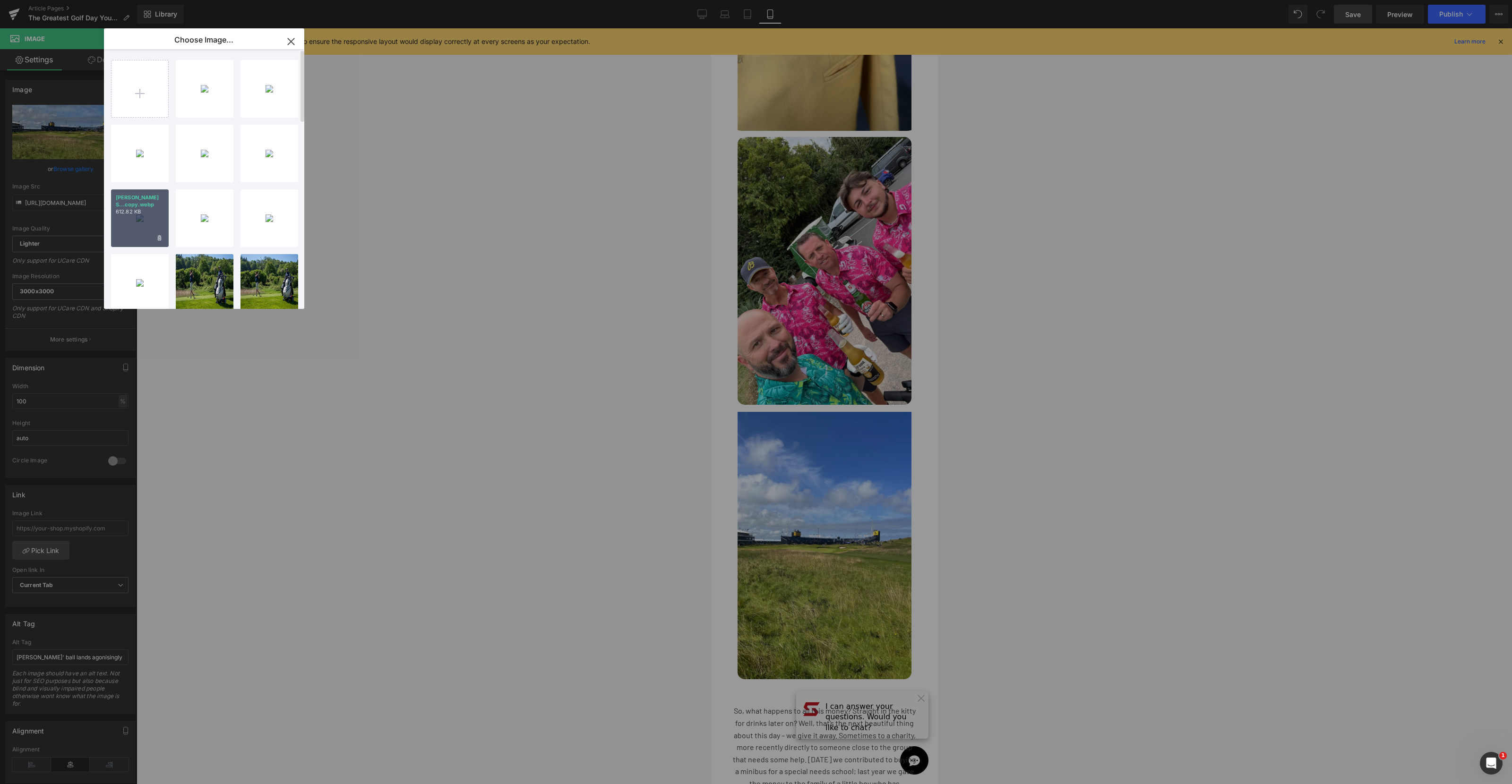
click at [142, 223] on div "[PERSON_NAME] S...copy.webp 612.82 KB" at bounding box center [140, 218] width 58 height 58
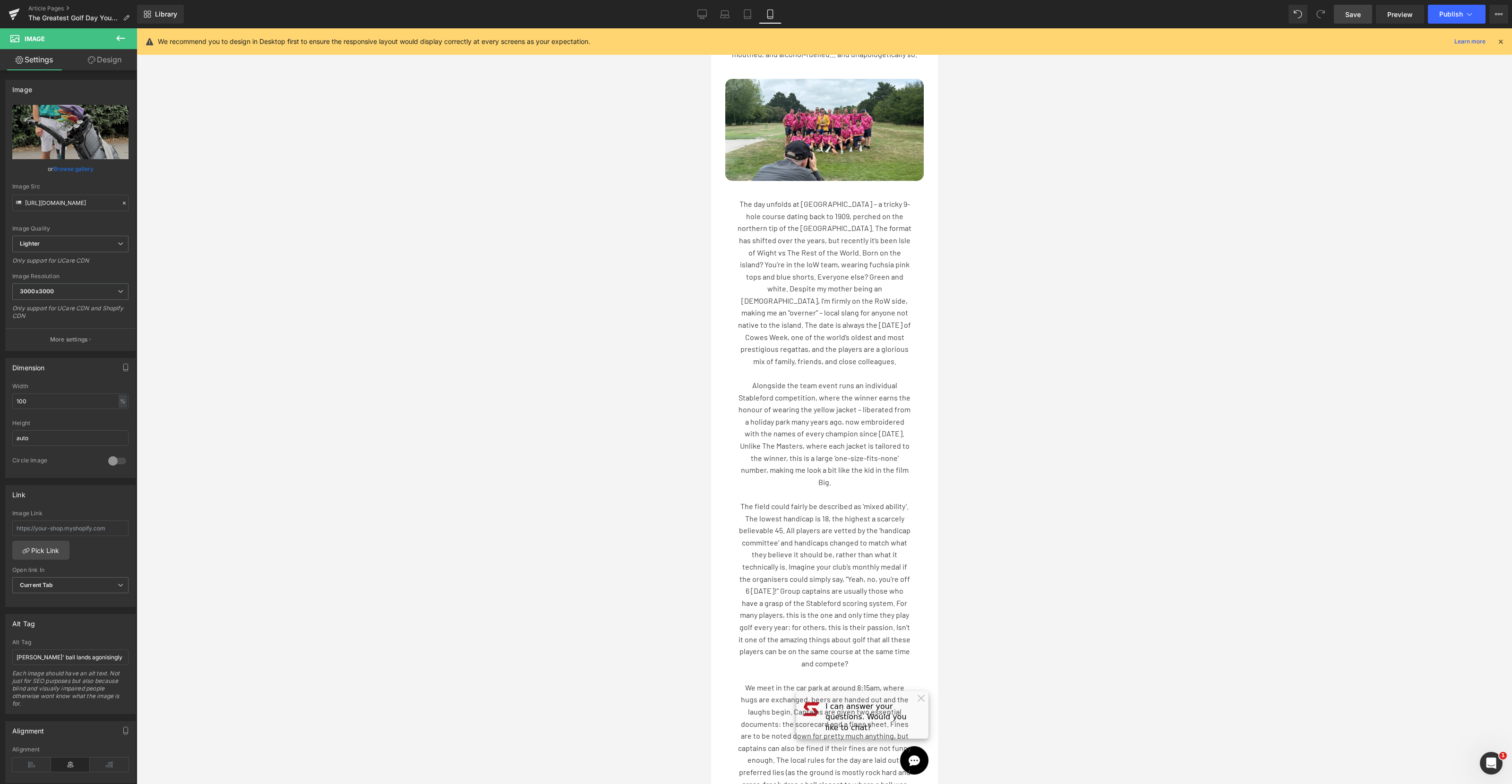
scroll to position [0, 0]
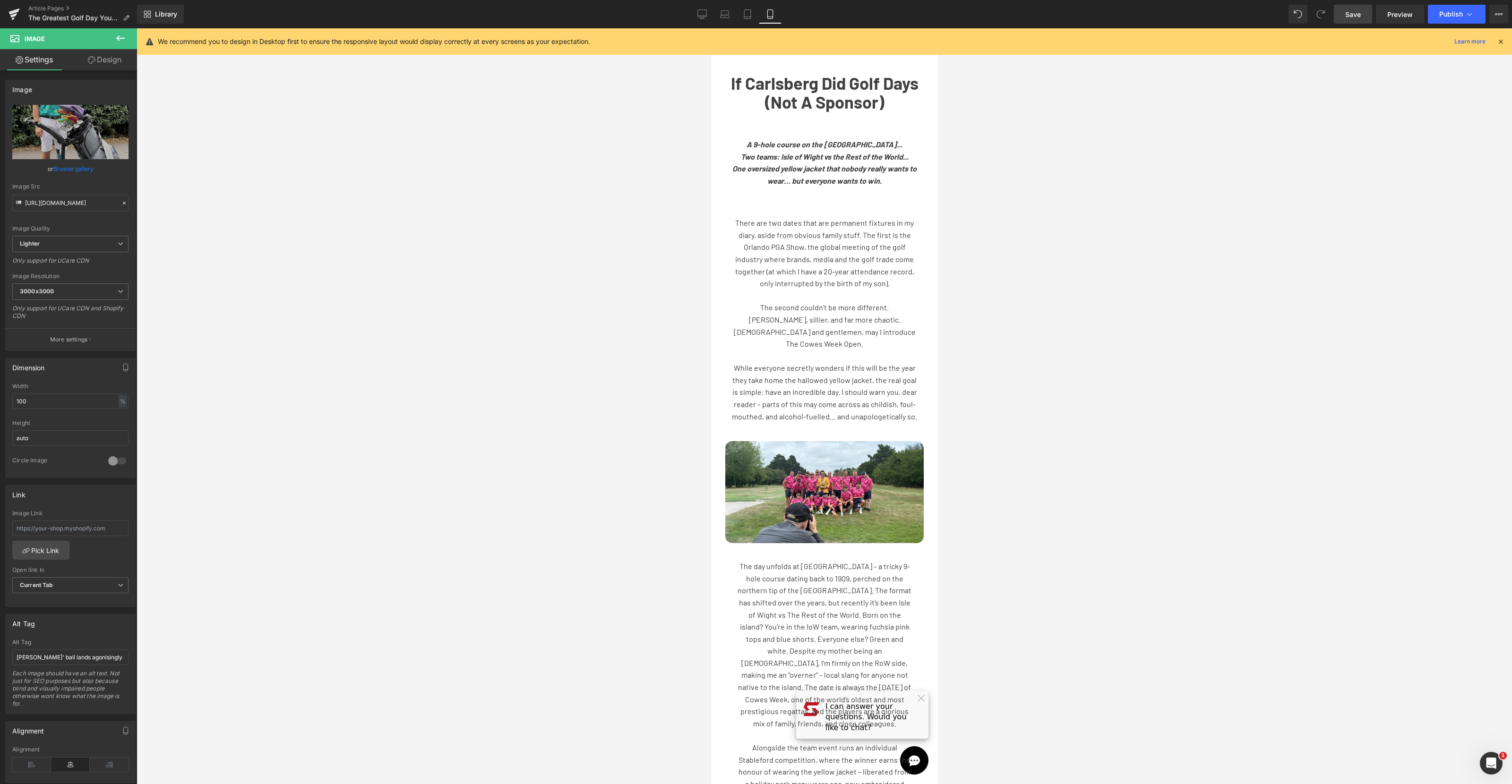
click at [1358, 14] on span "Save" at bounding box center [1353, 14] width 16 height 10
click at [1355, 16] on span "Save" at bounding box center [1353, 14] width 16 height 10
click at [1451, 12] on span "Publish" at bounding box center [1451, 14] width 23 height 7
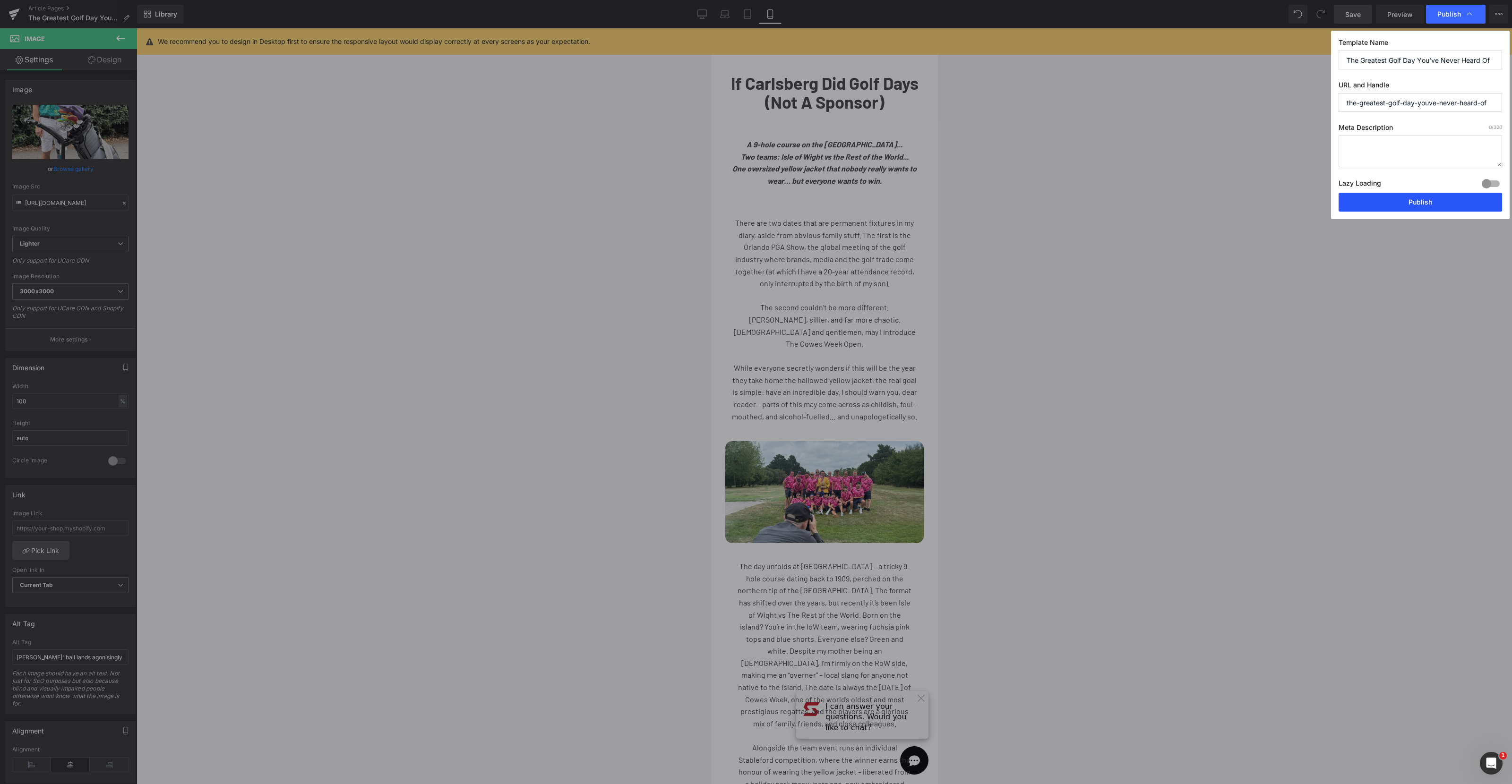
click at [1418, 202] on button "Publish" at bounding box center [1420, 202] width 163 height 19
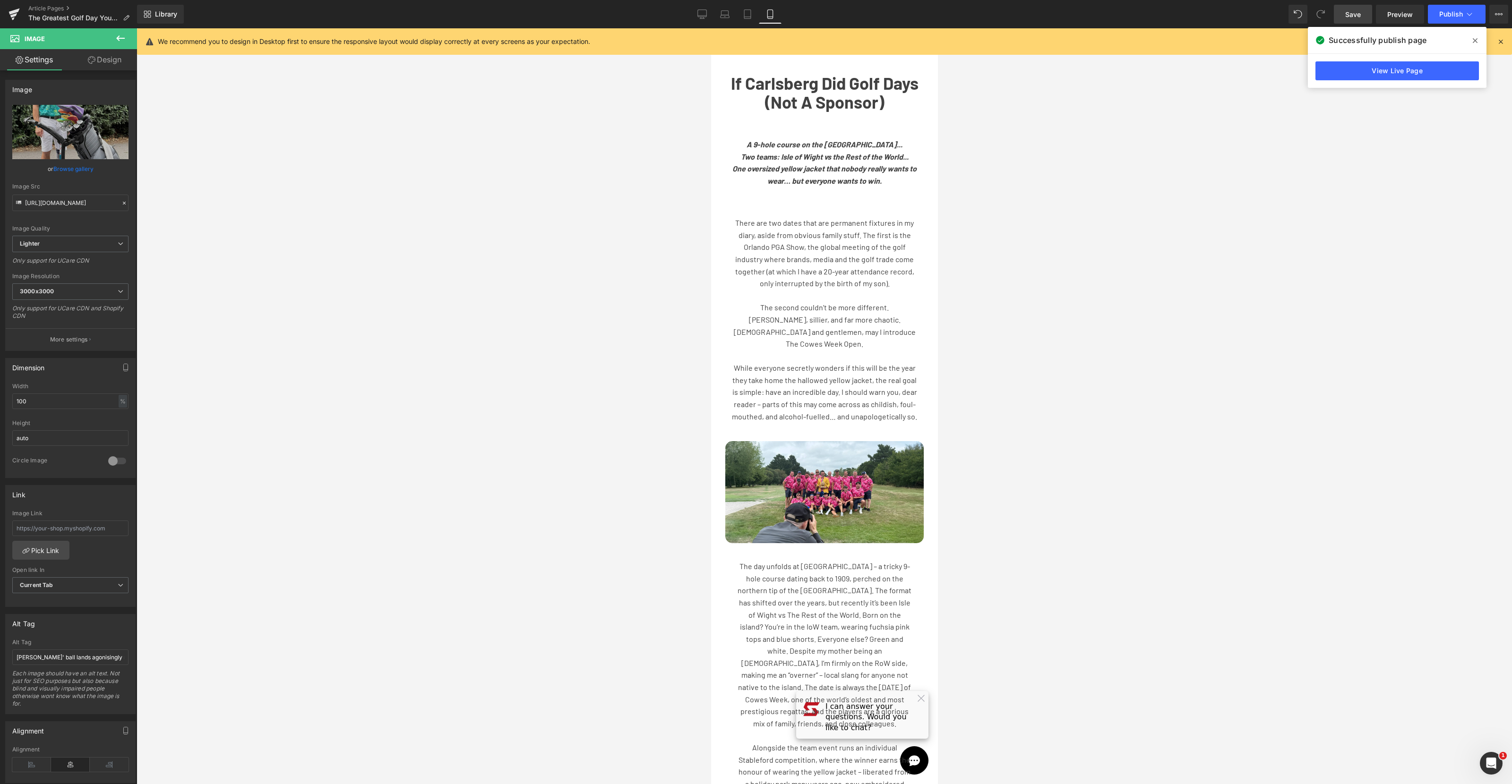
click at [1474, 40] on icon at bounding box center [1475, 41] width 5 height 7
click at [1474, 10] on button "Publish" at bounding box center [1457, 14] width 58 height 19
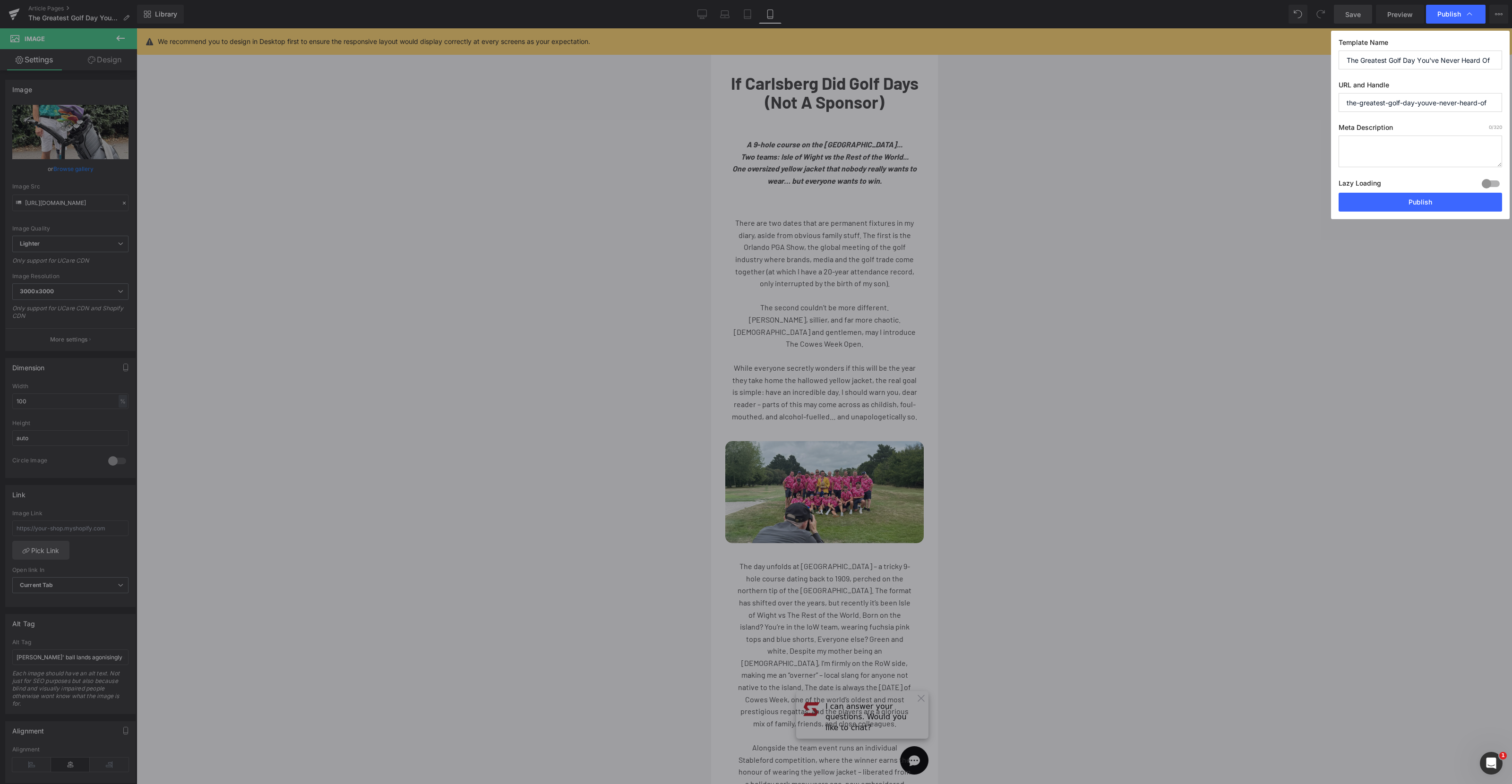
click at [1402, 149] on textarea at bounding box center [1420, 152] width 163 height 32
paste textarea "Discover the delightful chaos of [PERSON_NAME] Golf’s Cowes Week Open—a silly, …"
type textarea "Discover the delightful chaos of [PERSON_NAME] Golf’s Cowes Week Open—a silly, …"
click at [1413, 204] on button "Publish" at bounding box center [1420, 202] width 163 height 19
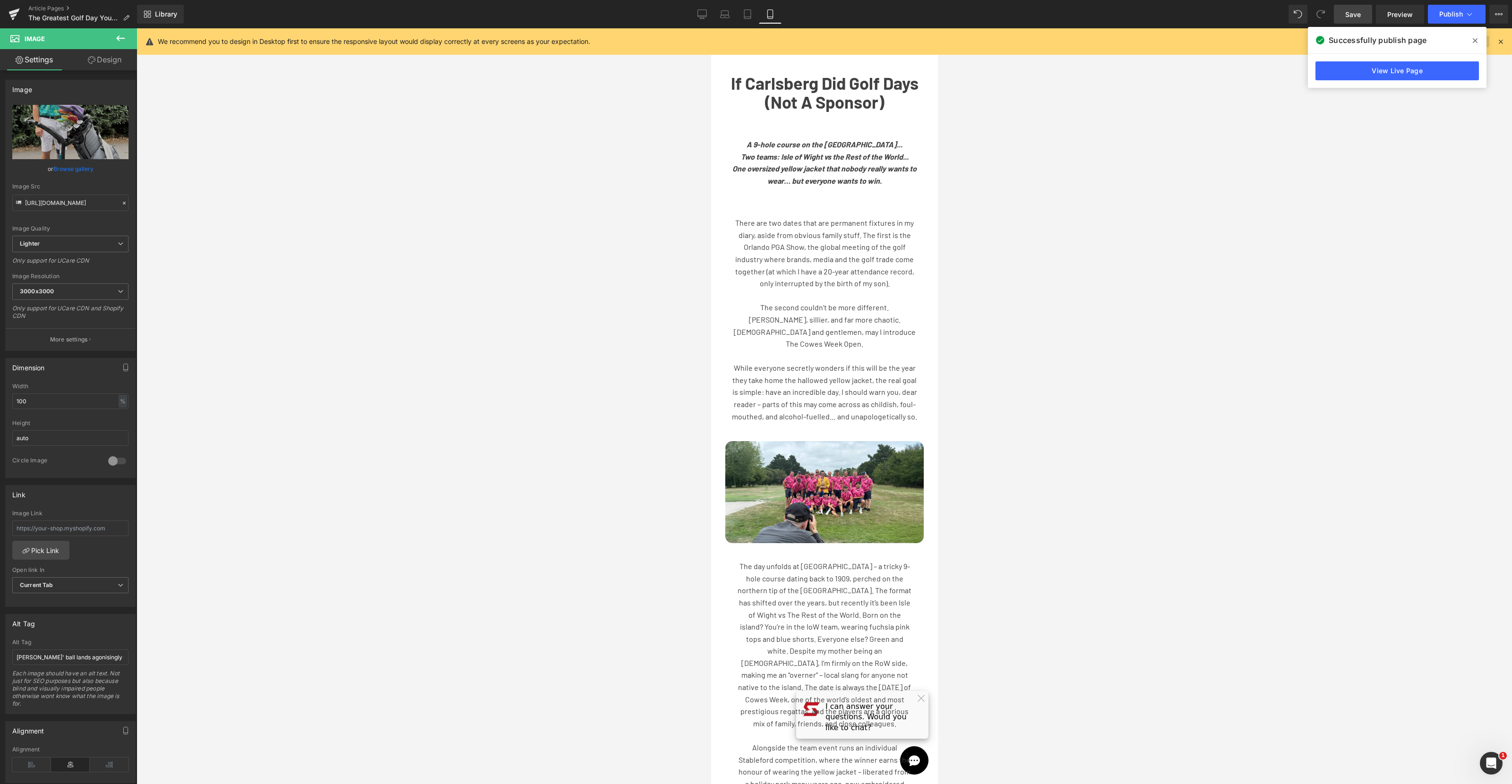
click at [1475, 40] on icon at bounding box center [1475, 40] width 5 height 5
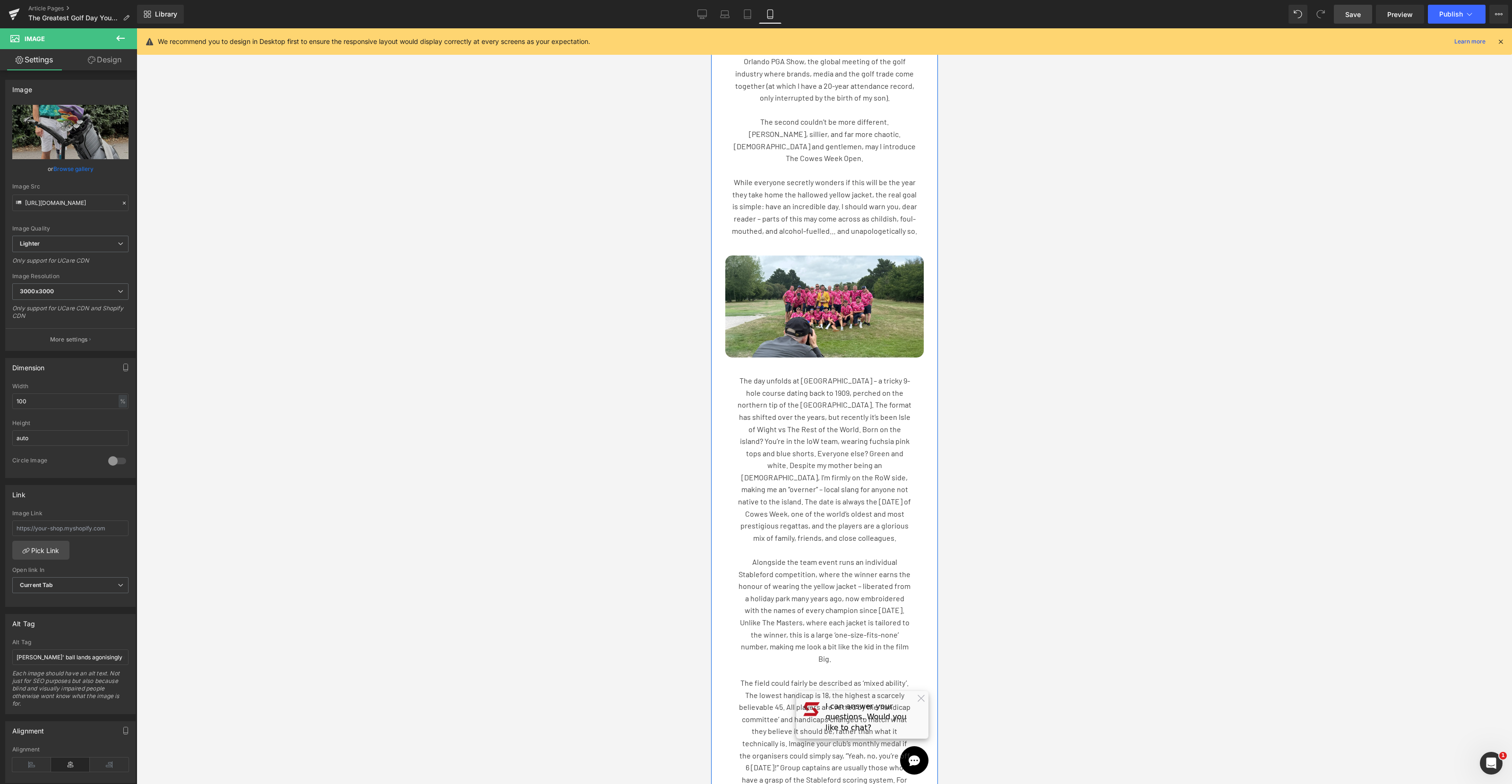
scroll to position [0, 0]
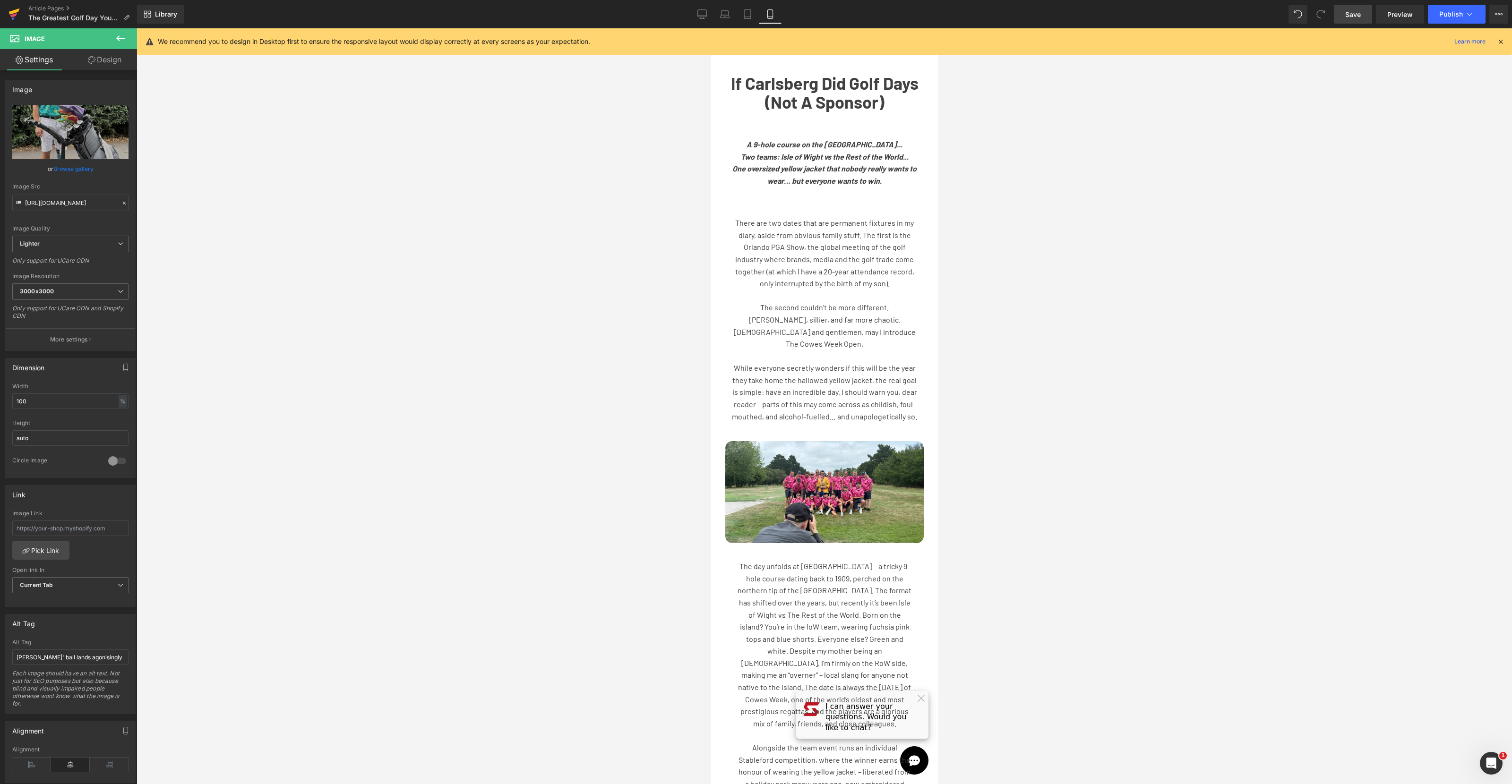
click at [8, 18] on icon at bounding box center [14, 14] width 11 height 23
